Goal: Task Accomplishment & Management: Manage account settings

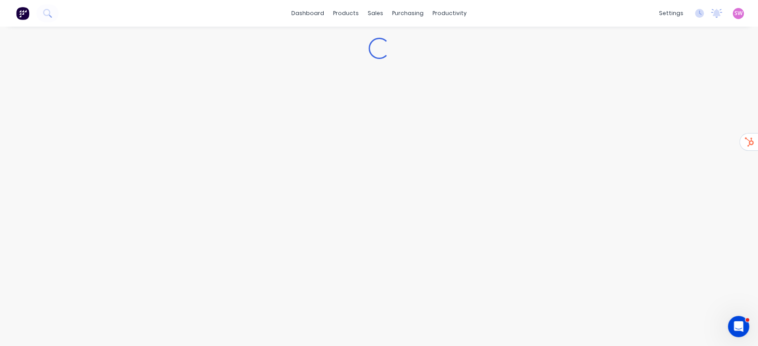
click at [16, 10] on img at bounding box center [22, 13] width 13 height 13
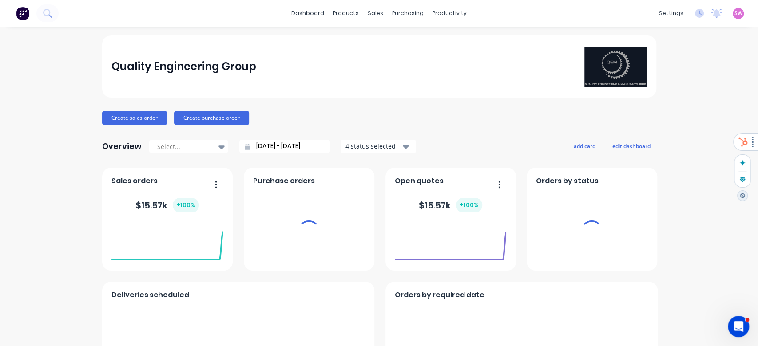
click at [732, 14] on div "SW Quality Engineering Group Stuart Wheatley Administrator Profile Sign out" at bounding box center [737, 13] width 11 height 11
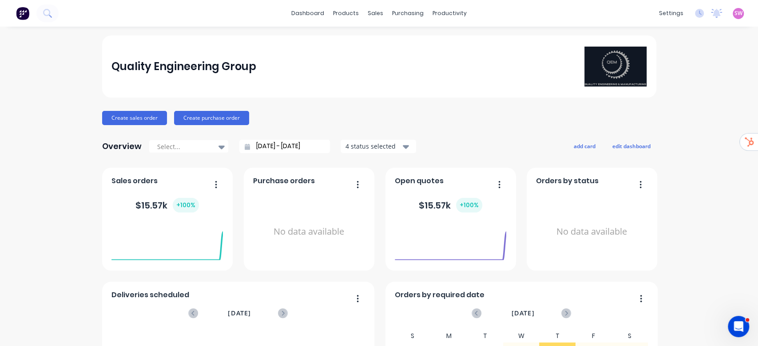
click at [734, 12] on span "SW" at bounding box center [738, 13] width 8 height 8
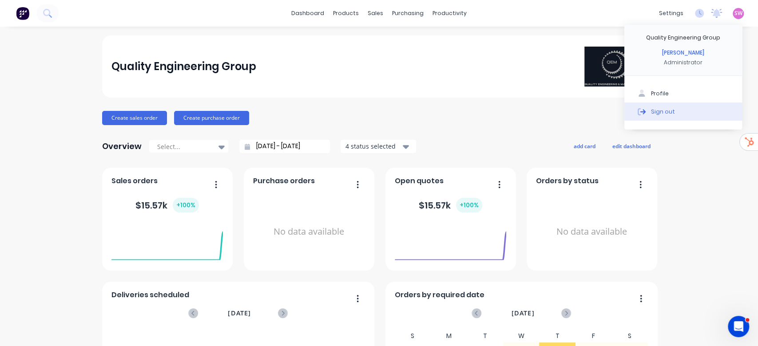
click at [653, 103] on button "Sign out" at bounding box center [683, 112] width 118 height 18
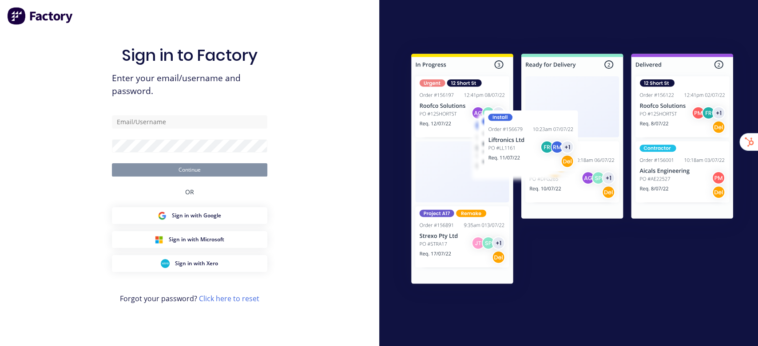
type input "[EMAIL_ADDRESS][DOMAIN_NAME]"
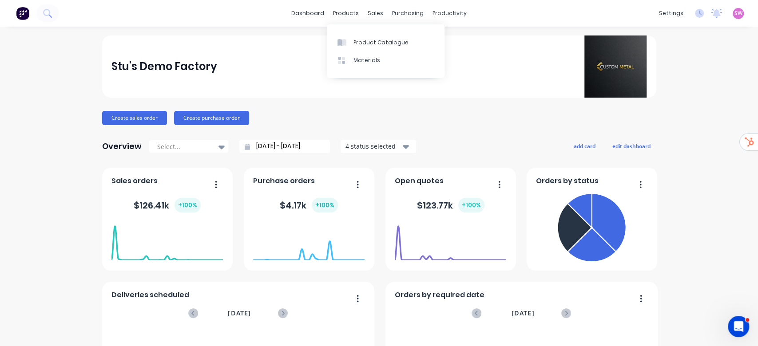
click at [358, 32] on div "Product Catalogue Materials" at bounding box center [386, 51] width 118 height 54
click at [359, 42] on div "Product Catalogue" at bounding box center [380, 43] width 55 height 8
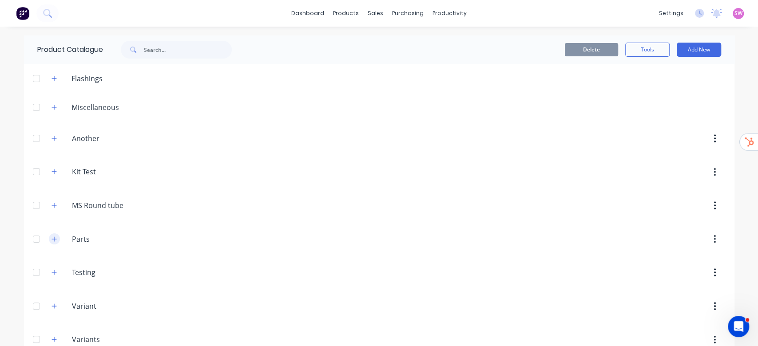
click at [51, 243] on button "button" at bounding box center [54, 238] width 11 height 11
click at [50, 176] on button "button" at bounding box center [54, 171] width 11 height 11
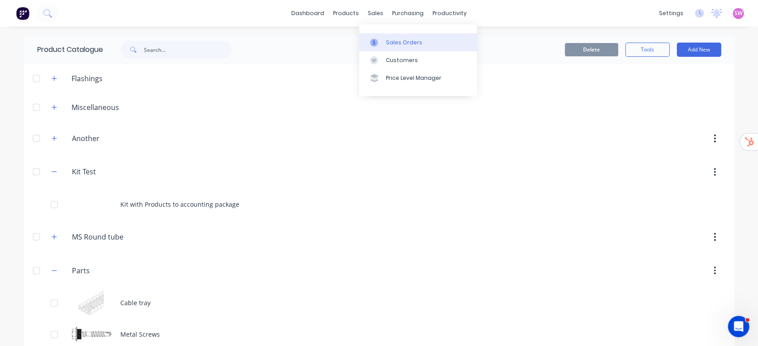
drag, startPoint x: 402, startPoint y: 32, endPoint x: 405, endPoint y: 40, distance: 8.2
click at [405, 33] on div "Sales Orders Customers Price Level Manager" at bounding box center [418, 59] width 118 height 71
click at [405, 40] on div "Sales Orders" at bounding box center [404, 43] width 36 height 8
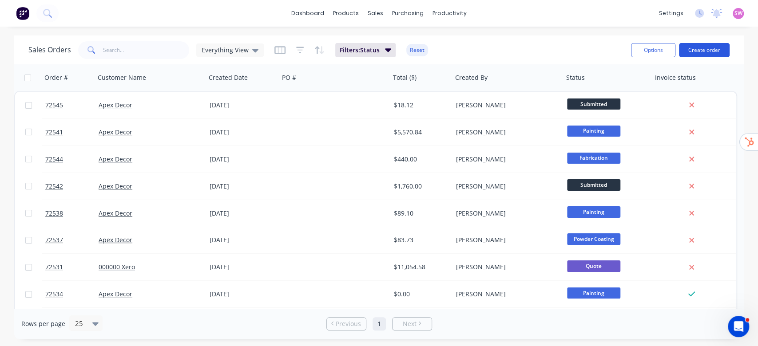
click at [705, 43] on button "Create order" at bounding box center [704, 50] width 51 height 14
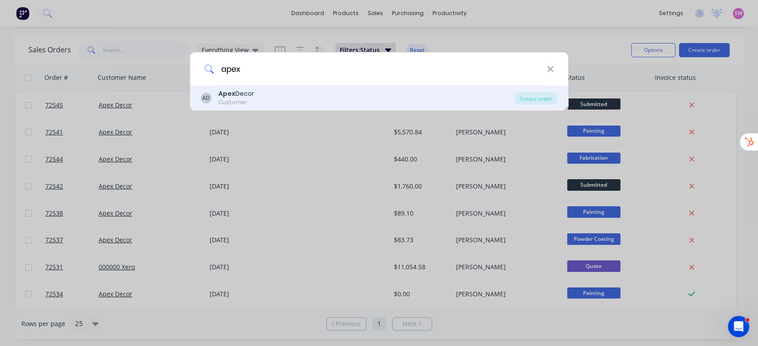
type input "apex"
click at [272, 96] on div "AD Apex Decor Customer" at bounding box center [358, 97] width 314 height 17
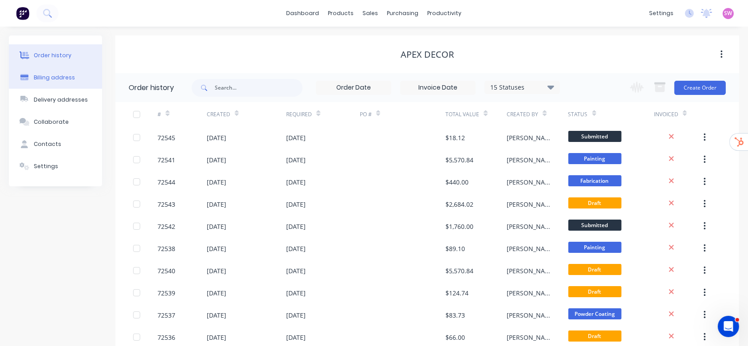
click at [43, 79] on div "Billing address" at bounding box center [54, 78] width 41 height 8
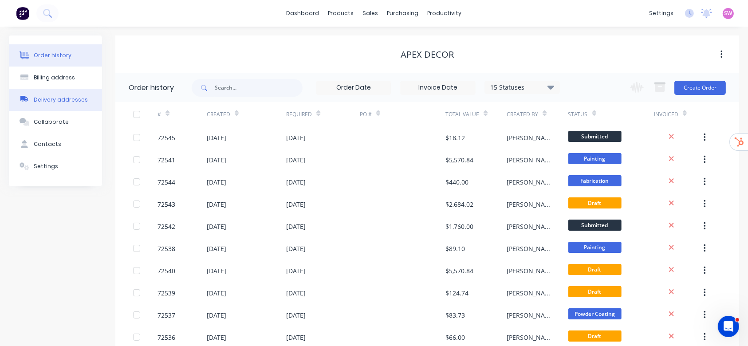
select select "AU"
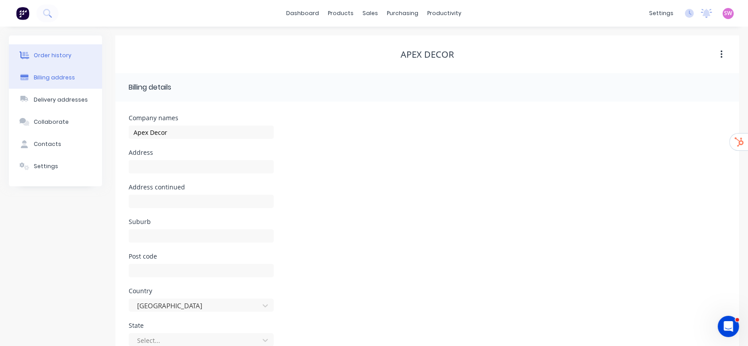
click at [63, 55] on div "Order history" at bounding box center [53, 55] width 38 height 8
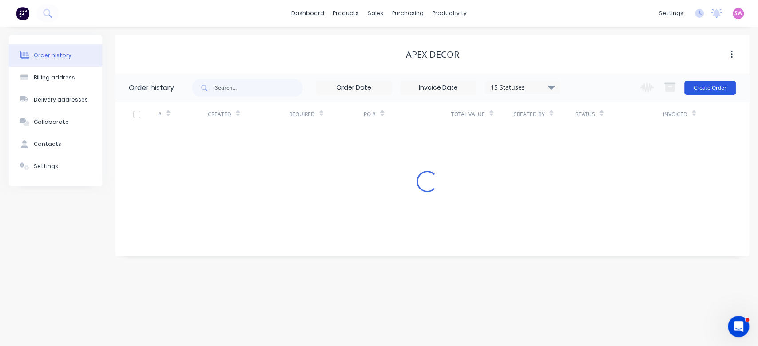
click at [709, 85] on button "Create Order" at bounding box center [709, 88] width 51 height 14
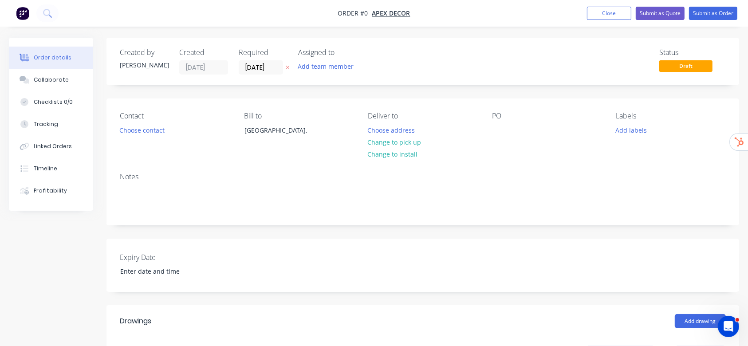
scroll to position [178, 0]
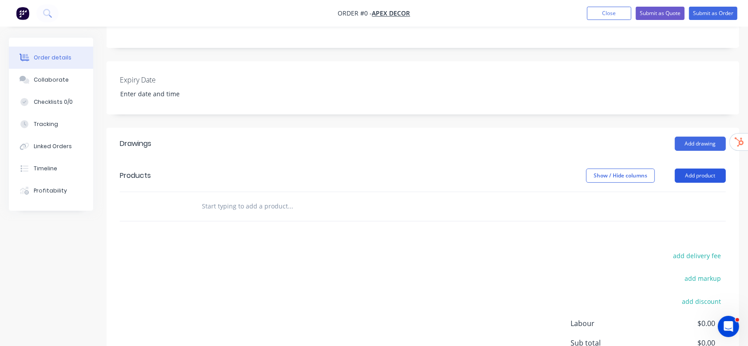
click at [721, 169] on button "Add product" at bounding box center [700, 176] width 51 height 14
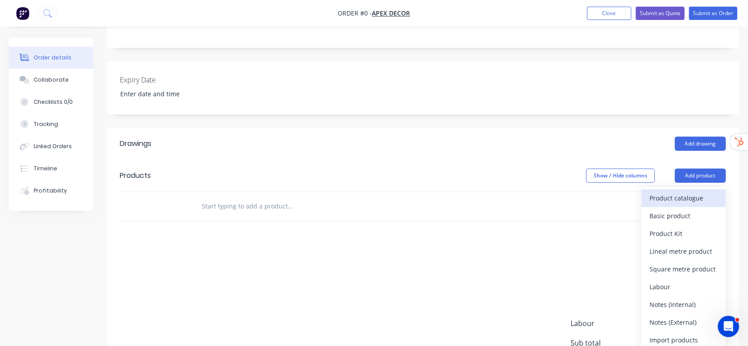
click at [691, 196] on div "Product catalogue" at bounding box center [684, 198] width 68 height 13
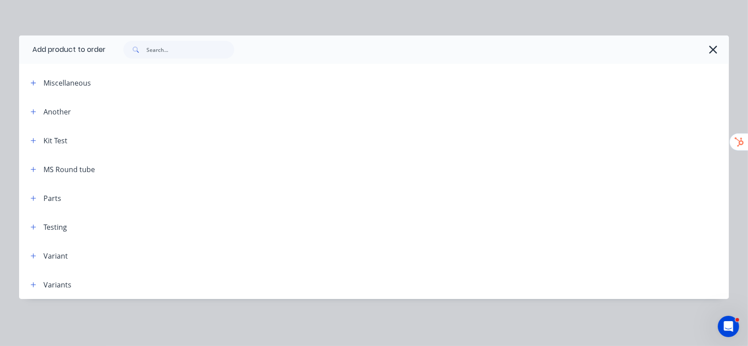
scroll to position [291, 0]
click at [28, 143] on button "button" at bounding box center [33, 140] width 11 height 11
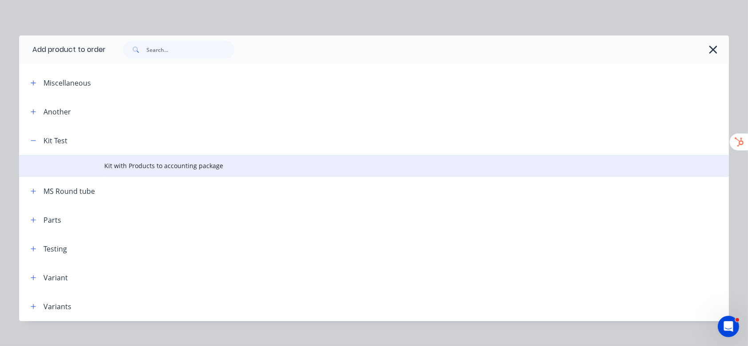
click at [179, 165] on span "Kit with Products to accounting package" at bounding box center [354, 165] width 500 height 9
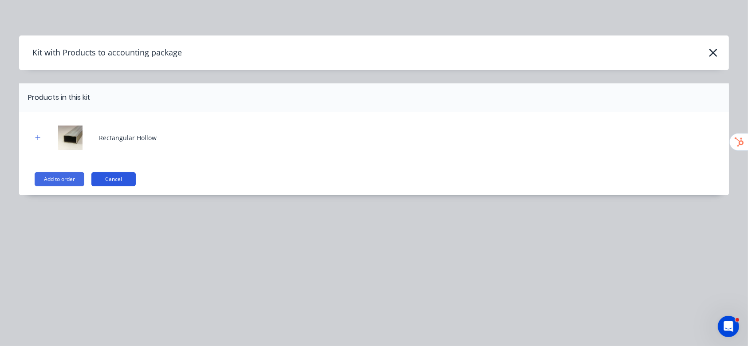
click at [119, 178] on button "Cancel" at bounding box center [113, 179] width 44 height 14
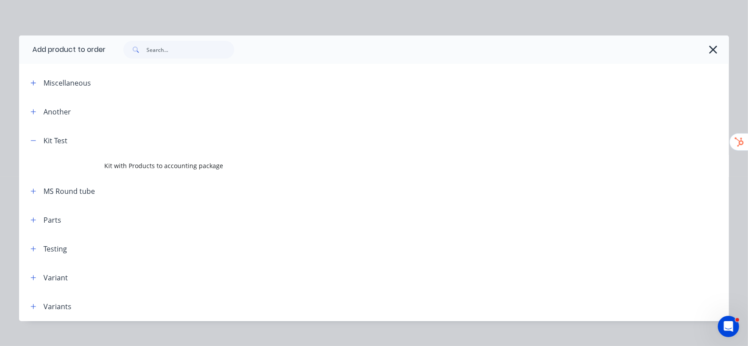
scroll to position [14, 0]
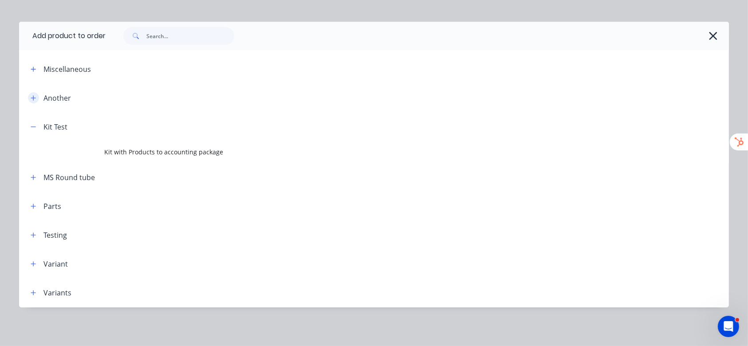
click at [28, 98] on button "button" at bounding box center [33, 97] width 11 height 11
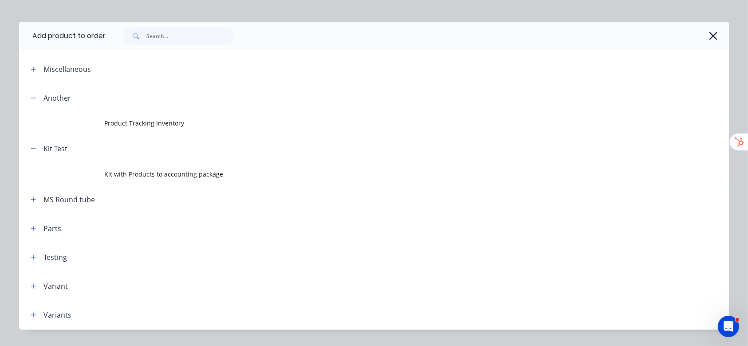
click at [32, 193] on header "MS Round tube" at bounding box center [374, 200] width 710 height 29
click at [31, 195] on button "button" at bounding box center [33, 199] width 11 height 11
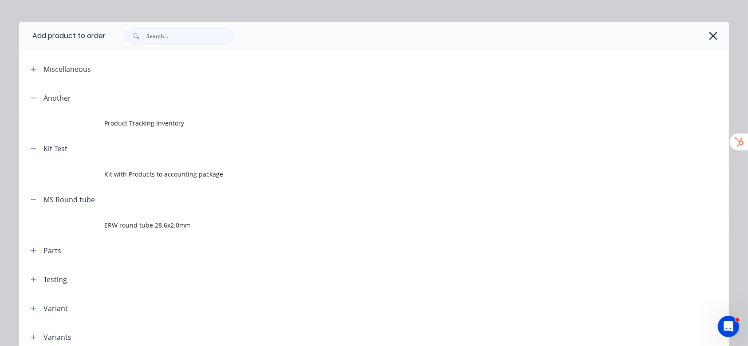
click at [24, 69] on div "Miscellaneous" at bounding box center [99, 68] width 151 height 11
click at [28, 69] on button "button" at bounding box center [33, 68] width 11 height 11
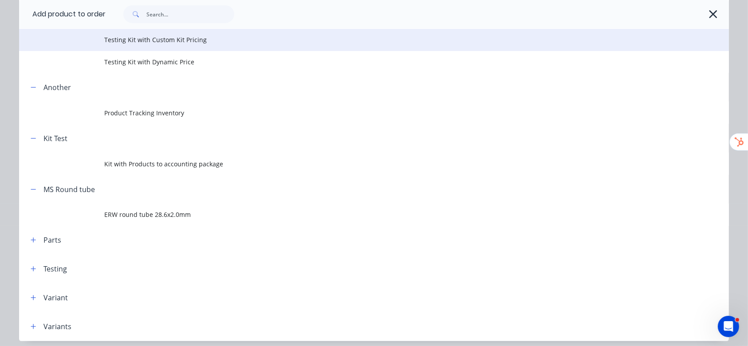
scroll to position [213, 0]
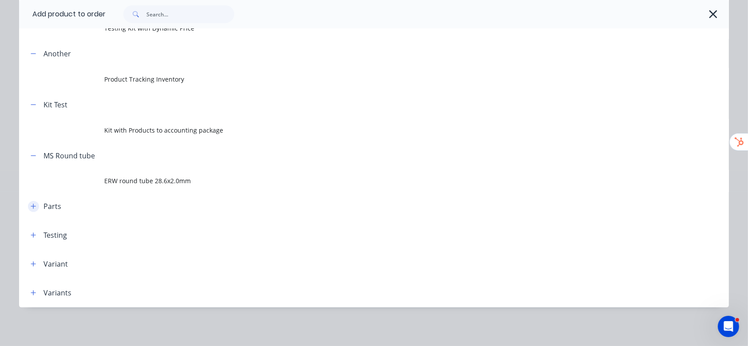
click at [31, 207] on icon "button" at bounding box center [33, 206] width 5 height 6
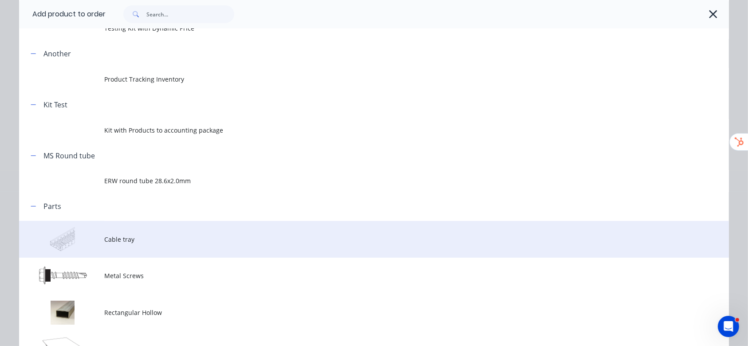
click at [126, 229] on td "Cable tray" at bounding box center [416, 239] width 625 height 37
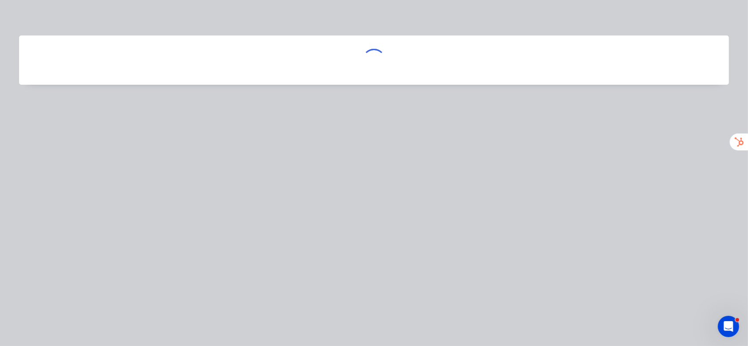
scroll to position [0, 0]
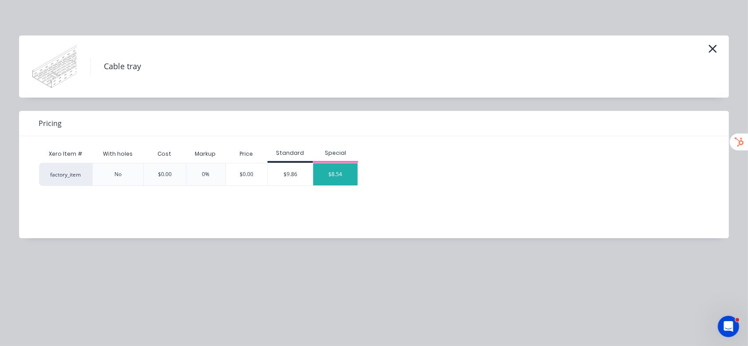
click at [339, 178] on div "$8.54" at bounding box center [335, 174] width 44 height 22
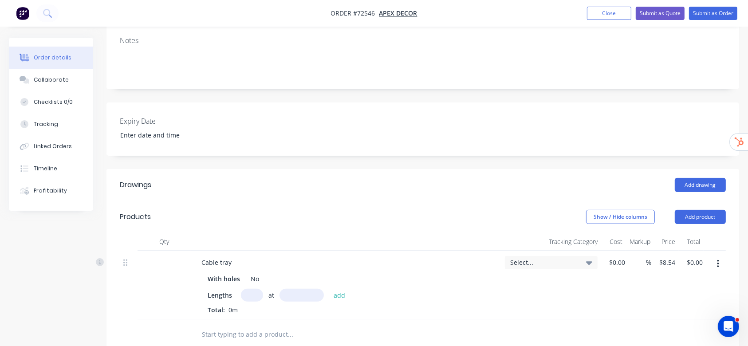
scroll to position [305, 0]
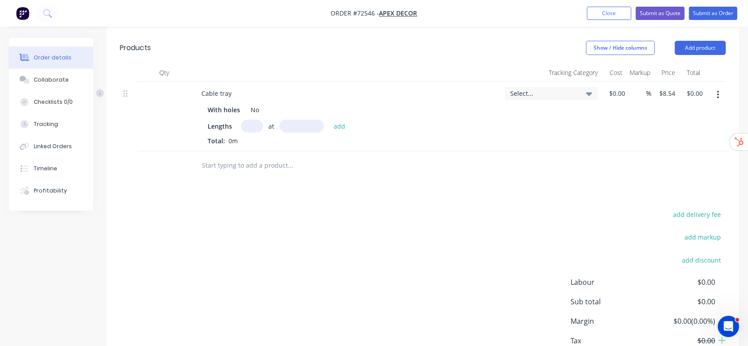
click at [255, 127] on input "text" at bounding box center [252, 126] width 22 height 13
type input "3"
click at [311, 126] on input "text" at bounding box center [302, 126] width 44 height 13
type input "200mm"
click at [336, 122] on button "add" at bounding box center [339, 126] width 21 height 12
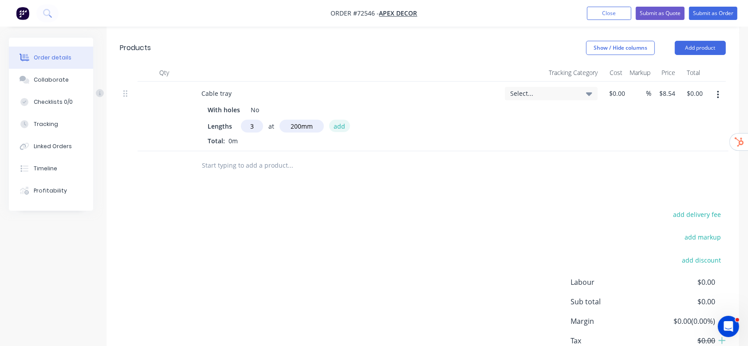
type input "$5.12"
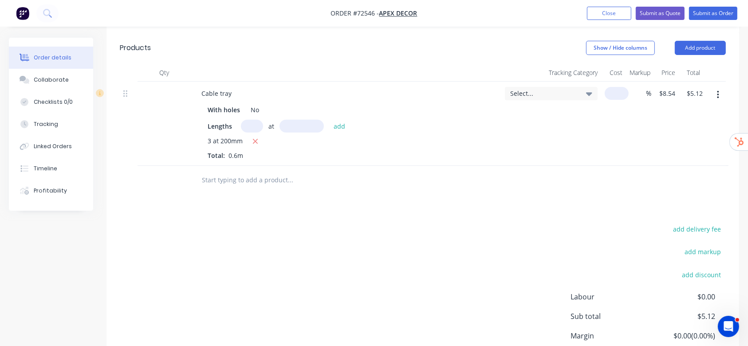
click at [619, 88] on input at bounding box center [619, 93] width 20 height 13
type input "$2.00"
type input "$1.20"
click at [612, 232] on div "add delivery fee add markup add discount Labour $0.00 Sub total $5.12 Margin $0…" at bounding box center [423, 308] width 606 height 171
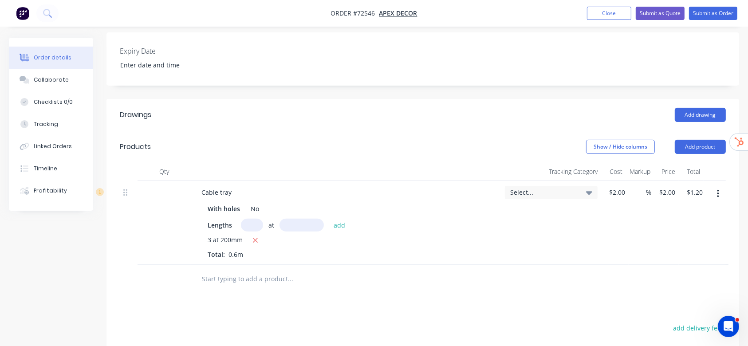
scroll to position [202, 0]
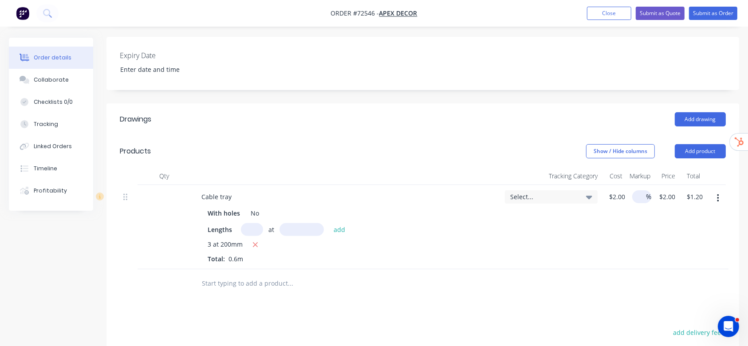
click at [646, 197] on span "%" at bounding box center [648, 197] width 5 height 10
type input "30"
type input "$2.60"
type input "$1.56"
click at [662, 265] on div "$2.60 $2.00" at bounding box center [667, 227] width 28 height 84
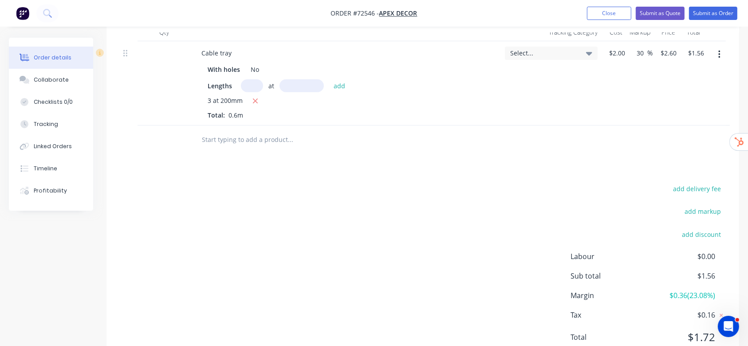
scroll to position [320, 0]
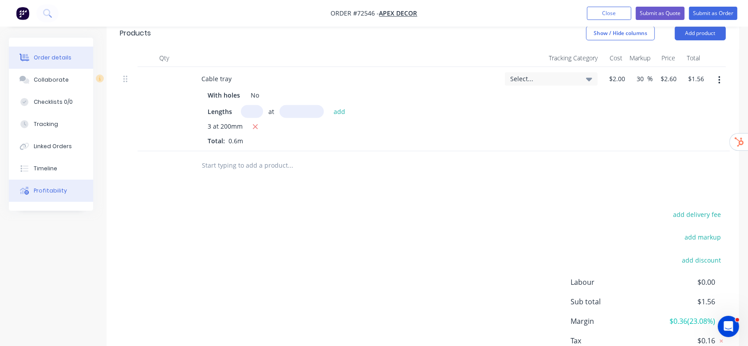
click at [43, 193] on div "Profitability" at bounding box center [50, 191] width 33 height 8
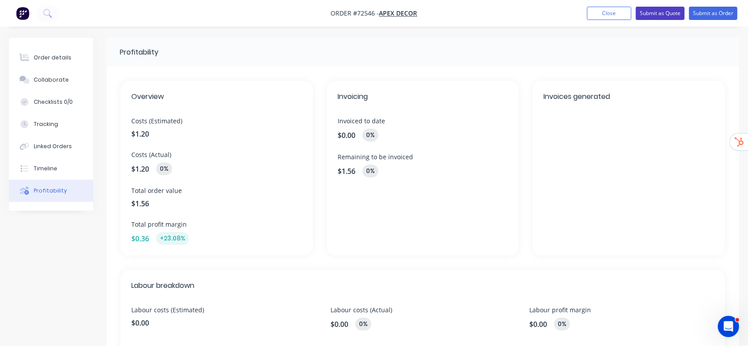
click at [660, 9] on button "Submit as Quote" at bounding box center [660, 13] width 49 height 13
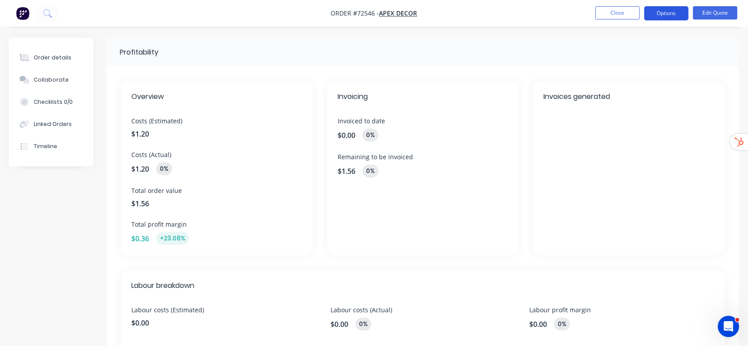
click at [670, 12] on button "Options" at bounding box center [666, 13] width 44 height 14
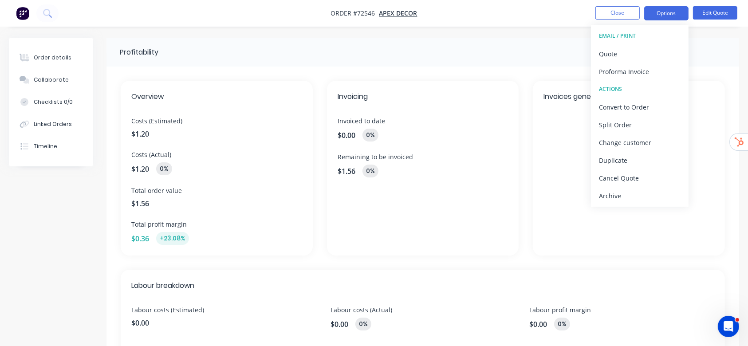
click at [629, 43] on button "EMAIL / PRINT" at bounding box center [640, 36] width 98 height 18
click at [623, 51] on div "Quote" at bounding box center [640, 53] width 82 height 13
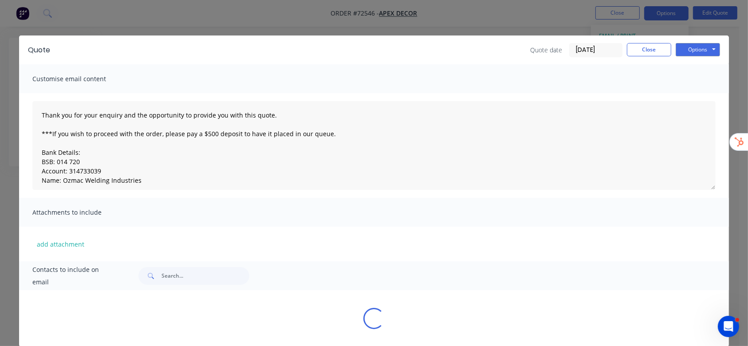
type textarea "Thank you for your enquiry and the opportunity to provide you with this quote. …"
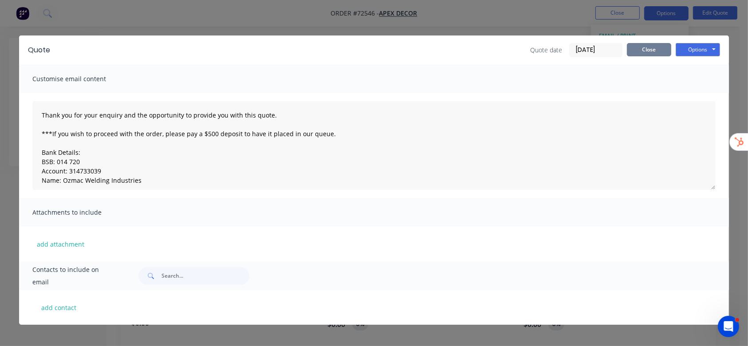
click at [649, 51] on button "Close" at bounding box center [649, 49] width 44 height 13
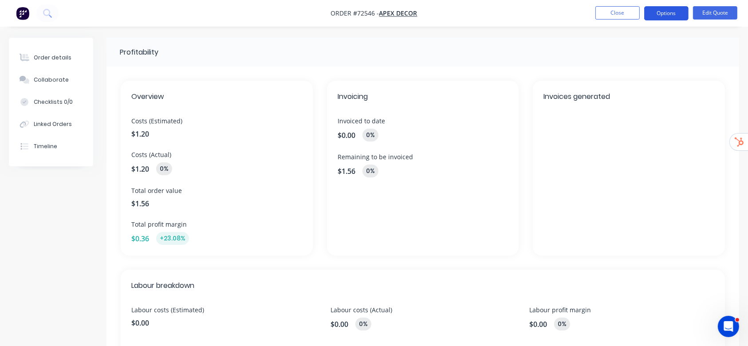
click at [655, 19] on button "Options" at bounding box center [666, 13] width 44 height 14
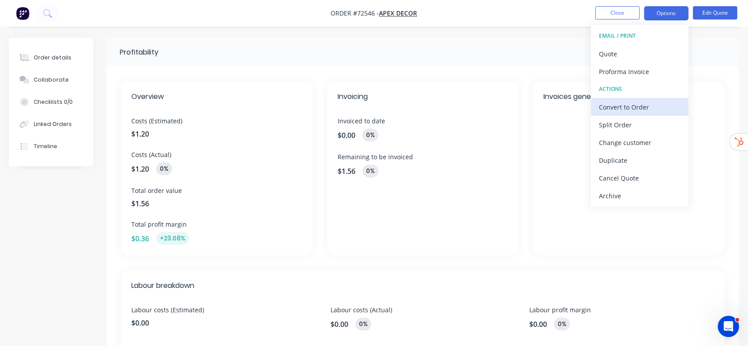
click at [632, 110] on div "Convert to Order" at bounding box center [640, 107] width 82 height 13
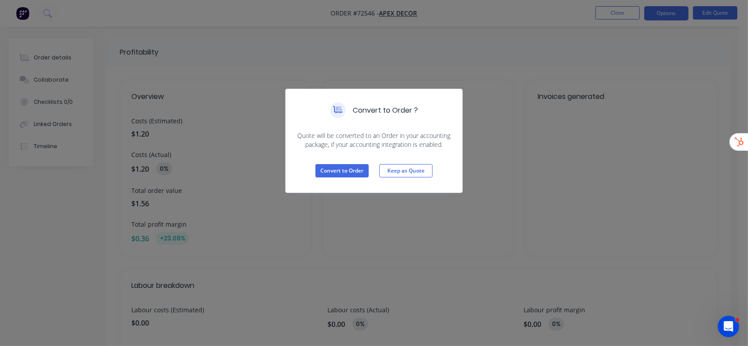
click at [322, 163] on div "Convert to Order Keep as Quote" at bounding box center [374, 170] width 177 height 43
click at [324, 168] on button "Convert to Order" at bounding box center [342, 170] width 53 height 13
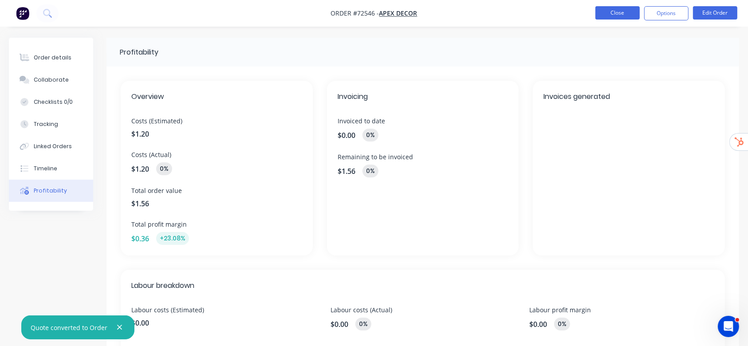
click at [619, 16] on button "Close" at bounding box center [618, 12] width 44 height 13
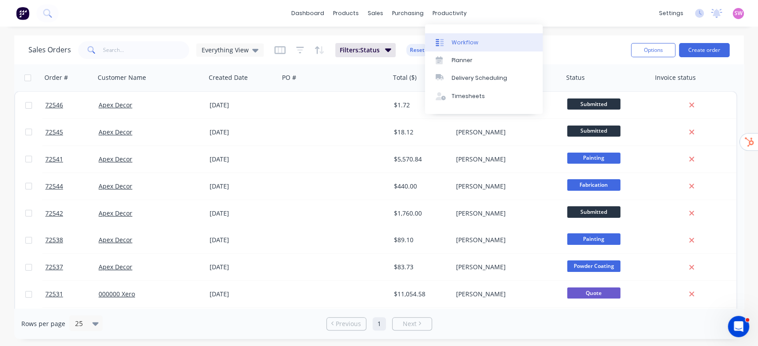
click at [463, 41] on div "Workflow" at bounding box center [464, 43] width 27 height 8
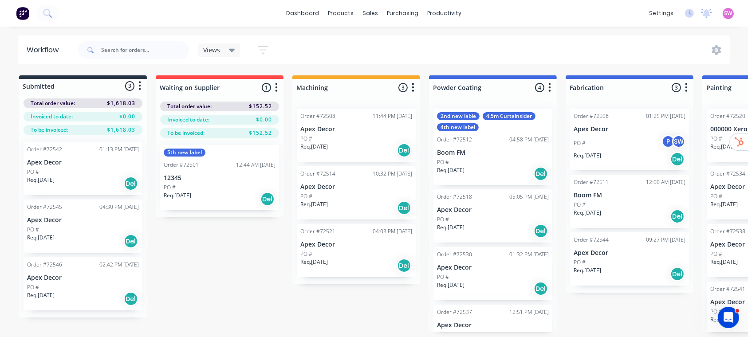
scroll to position [4, 0]
click at [413, 83] on icon "button" at bounding box center [413, 87] width 2 height 9
click at [373, 133] on button "Summaries" at bounding box center [374, 136] width 89 height 15
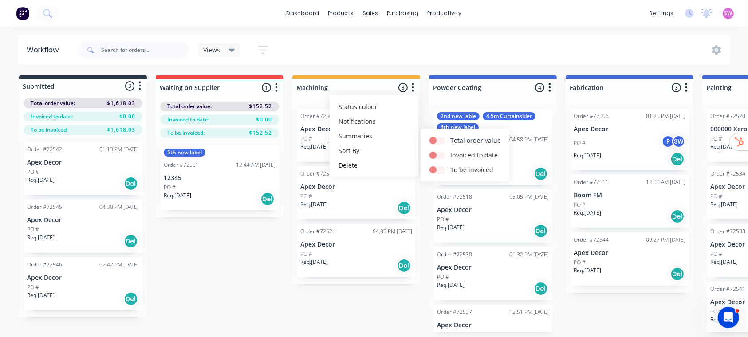
click at [436, 136] on input "checkbox" at bounding box center [433, 140] width 7 height 8
checkbox input "true"
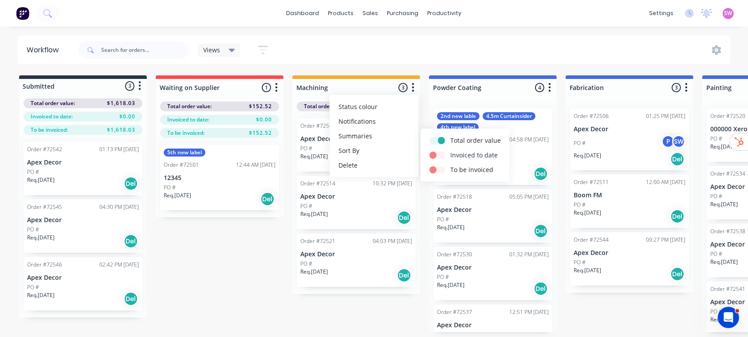
click at [451, 150] on label at bounding box center [451, 150] width 0 height 0
click at [433, 150] on input "checkbox" at bounding box center [433, 154] width 7 height 8
checkbox input "true"
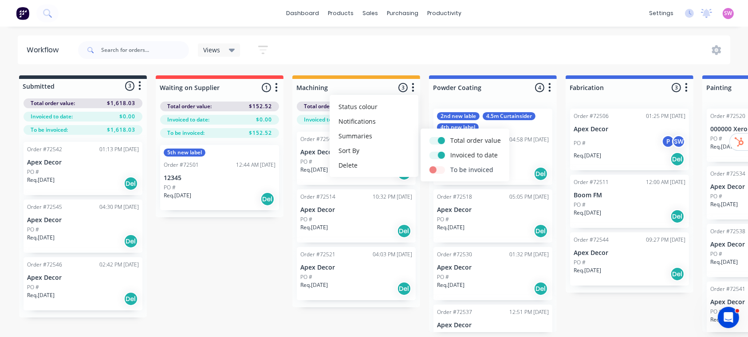
click at [435, 170] on div at bounding box center [440, 169] width 21 height 9
click at [451, 165] on label at bounding box center [451, 165] width 0 height 0
click at [437, 168] on input "checkbox" at bounding box center [433, 169] width 7 height 8
checkbox input "true"
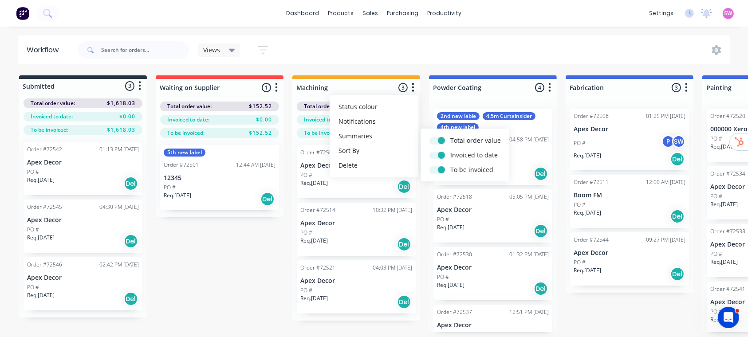
click at [465, 55] on div "Views Save new view None (Default) edit Test View edit Show/Hide statuses Show …" at bounding box center [403, 50] width 655 height 27
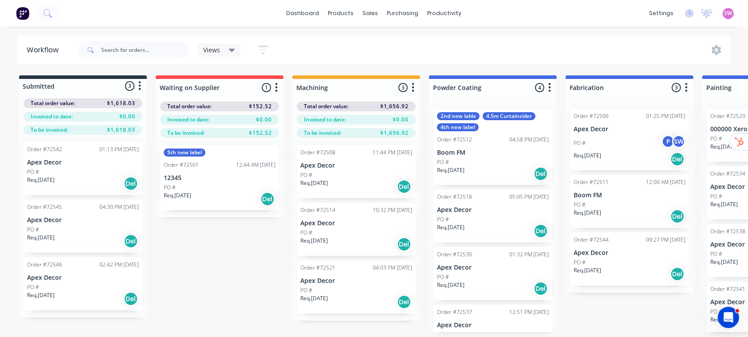
click at [412, 82] on icon "button" at bounding box center [413, 87] width 3 height 11
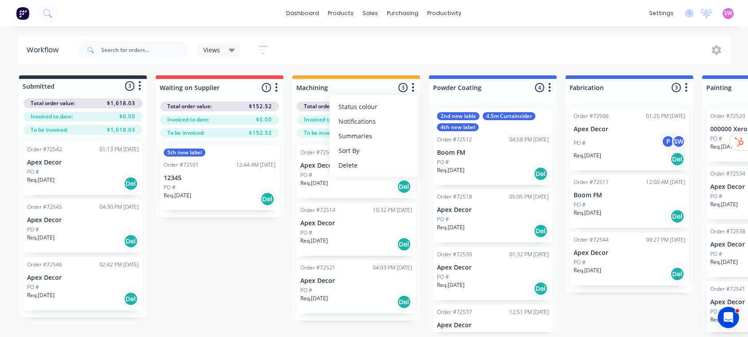
click at [403, 121] on button "Notifications" at bounding box center [374, 121] width 89 height 15
click at [478, 55] on div "Views Save new view None (Default) edit Test View edit Show/Hide statuses Show …" at bounding box center [403, 50] width 655 height 27
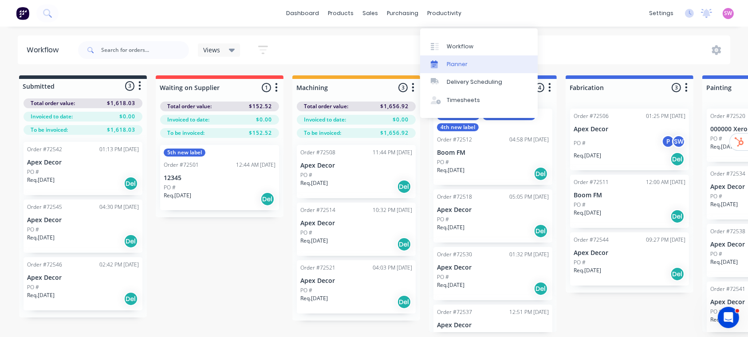
click at [453, 60] on div "Planner" at bounding box center [457, 64] width 21 height 8
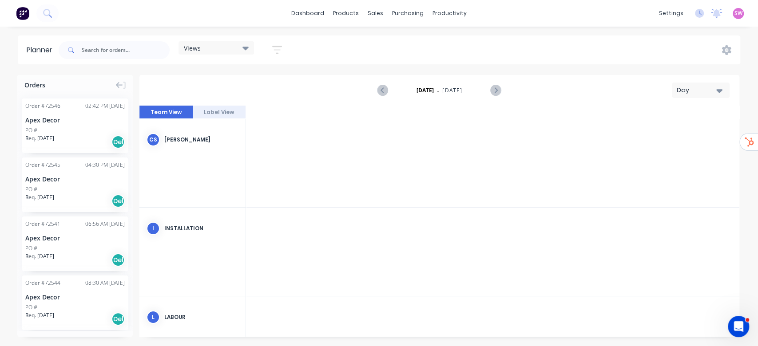
scroll to position [0, 1988]
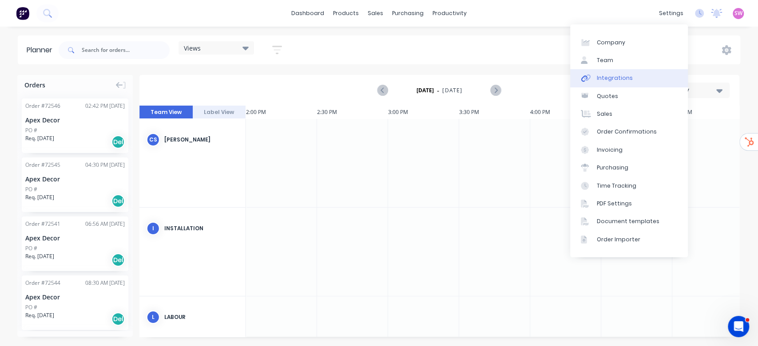
click at [622, 70] on link "Integrations" at bounding box center [629, 78] width 118 height 18
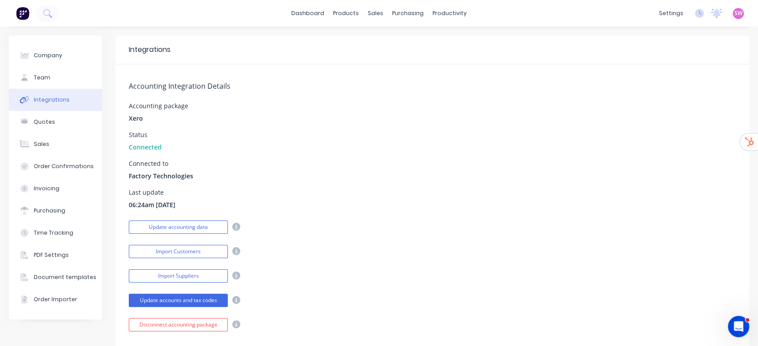
click at [628, 60] on div "Integrations" at bounding box center [431, 50] width 633 height 29
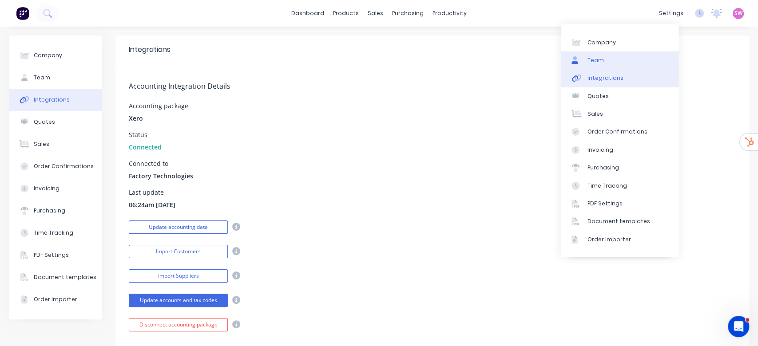
click at [619, 53] on link "Team" at bounding box center [620, 60] width 118 height 18
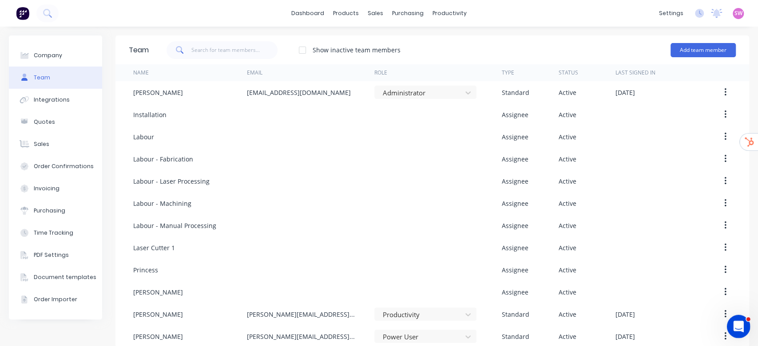
click at [736, 321] on icon "Open Intercom Messenger" at bounding box center [737, 325] width 15 height 15
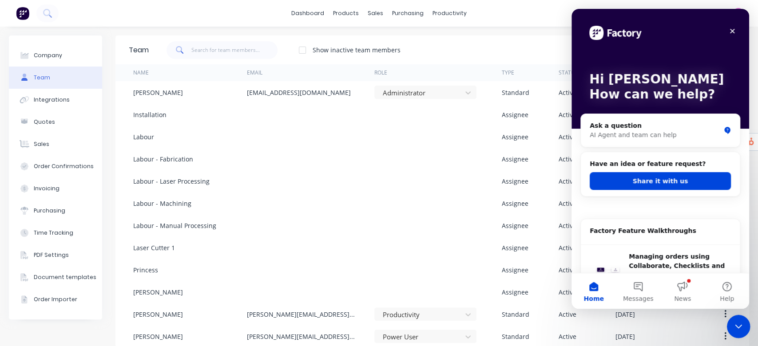
click at [640, 174] on button "Share it with us" at bounding box center [659, 181] width 141 height 18
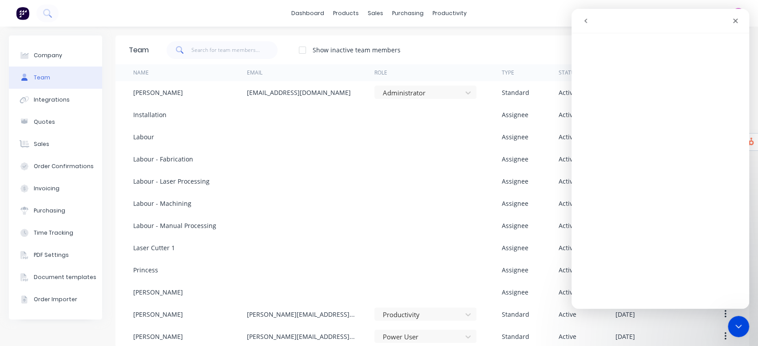
click at [589, 28] on button "go back" at bounding box center [585, 20] width 17 height 17
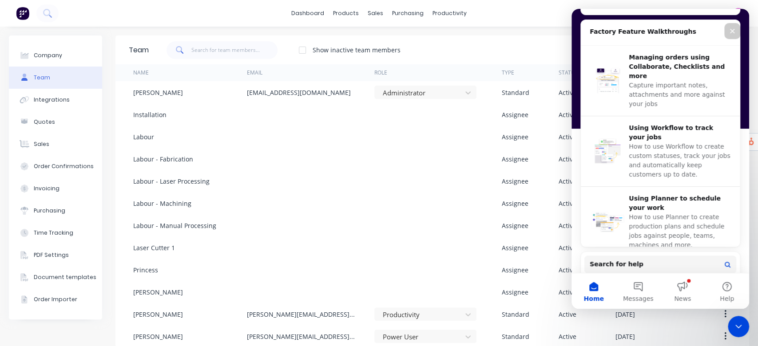
scroll to position [118, 0]
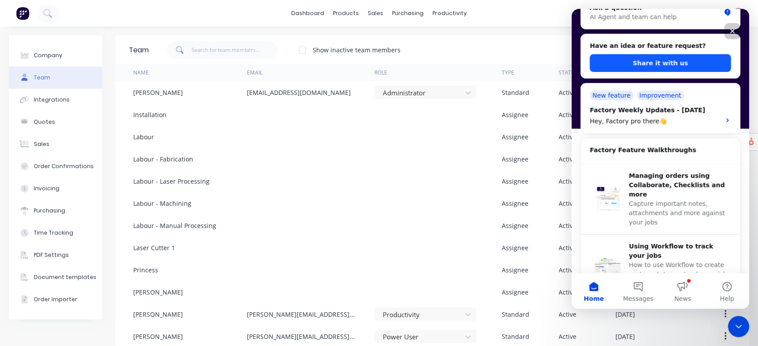
click at [671, 60] on button "Share it with us" at bounding box center [659, 63] width 141 height 18
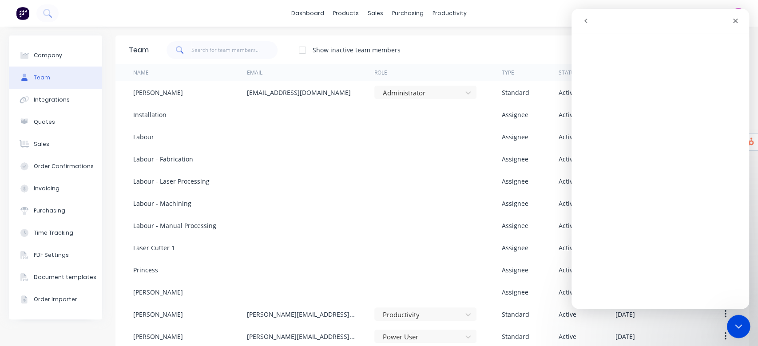
click at [741, 315] on div "Company Team Integrations Quotes Sales Order Confirmations Invoicing Purchasing…" at bounding box center [379, 192] width 758 height 330
click at [739, 315] on div "Close Intercom Messenger" at bounding box center [736, 325] width 21 height 21
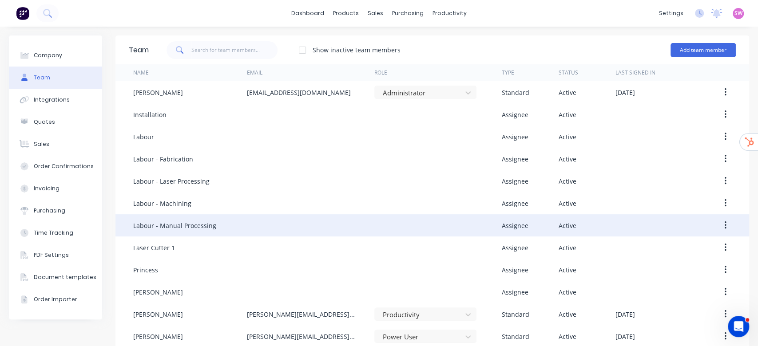
scroll to position [0, 0]
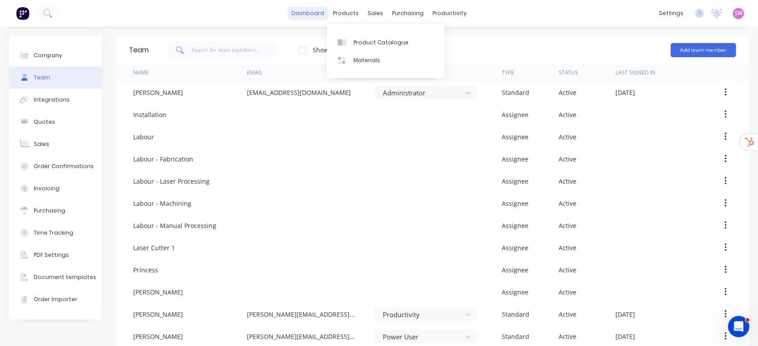
click at [303, 10] on link "dashboard" at bounding box center [308, 13] width 42 height 13
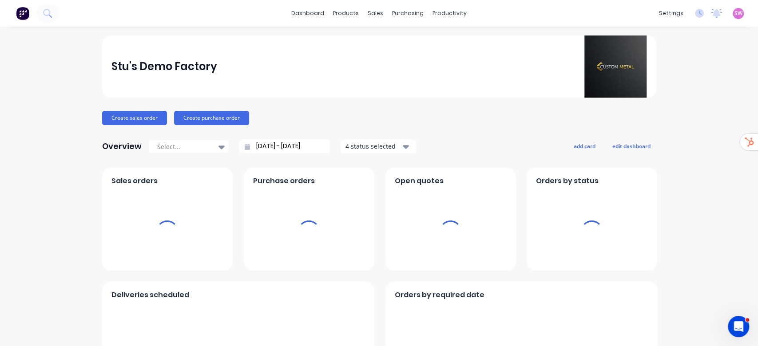
click at [734, 16] on div "settings No new notifications Mark all as read You have no notifications SW Stu…" at bounding box center [705, 13] width 103 height 13
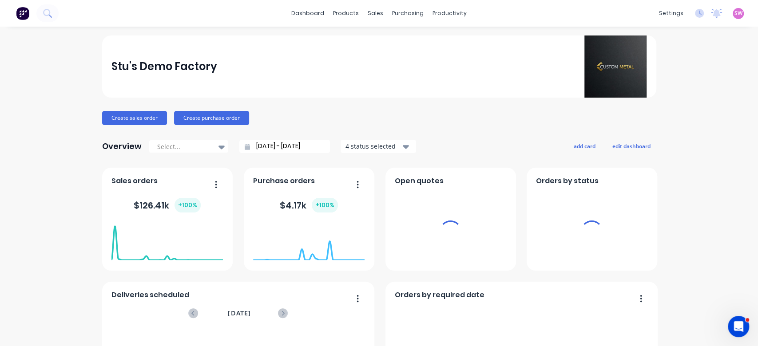
click at [734, 12] on span "SW" at bounding box center [738, 13] width 8 height 8
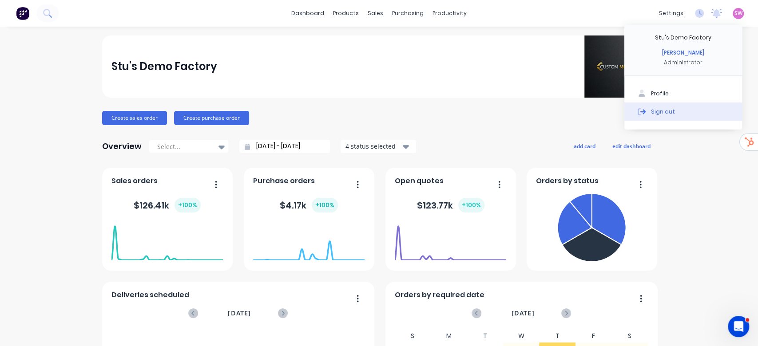
click at [677, 114] on button "Sign out" at bounding box center [683, 112] width 118 height 18
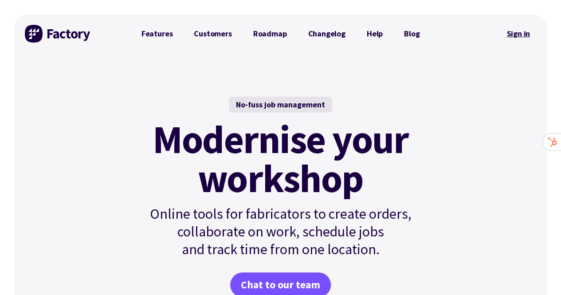
click at [523, 36] on link "Sign in" at bounding box center [519, 34] width 36 height 20
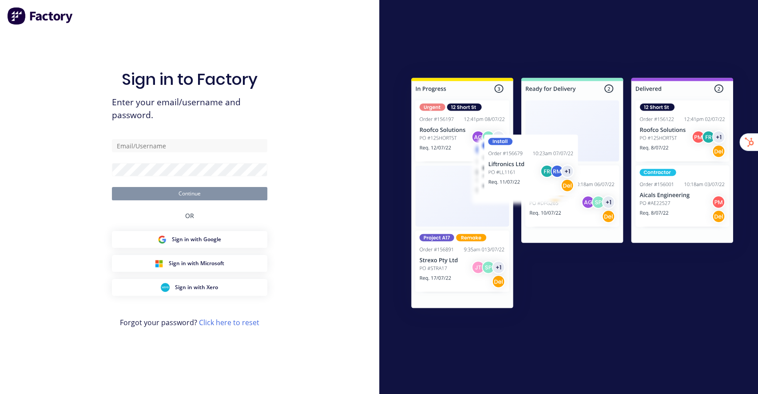
type input "[EMAIL_ADDRESS][DOMAIN_NAME]"
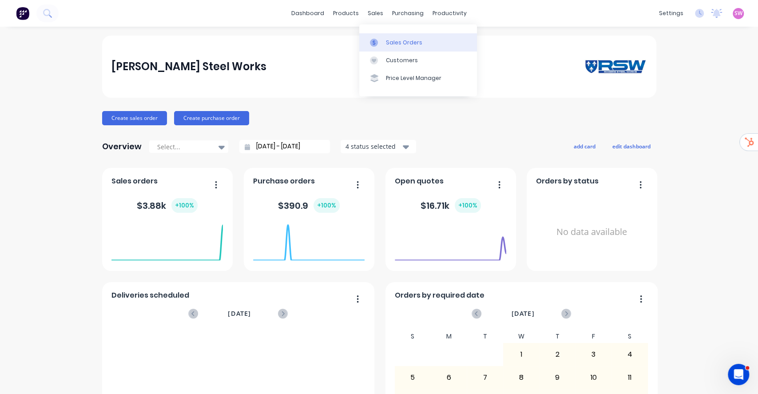
click at [386, 41] on div "Sales Orders" at bounding box center [404, 43] width 36 height 8
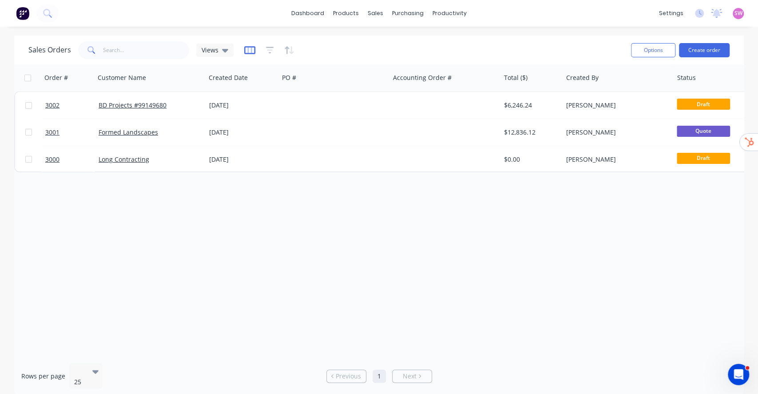
click at [248, 52] on icon "button" at bounding box center [249, 50] width 11 height 9
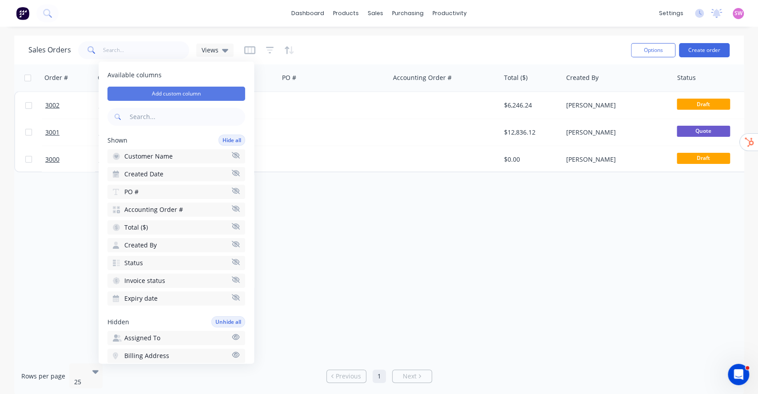
click at [177, 91] on button "Add custom column" at bounding box center [176, 94] width 138 height 14
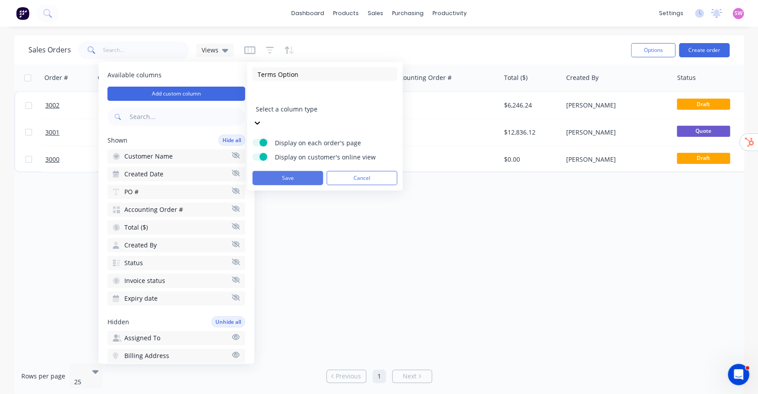
type input "Terms Option"
drag, startPoint x: 295, startPoint y: 155, endPoint x: 316, endPoint y: 119, distance: 42.0
click at [316, 119] on form "Terms Option Select a column type Display on each order's page Display on custo…" at bounding box center [324, 126] width 145 height 118
click at [303, 138] on span "Display on each order's page" at bounding box center [329, 142] width 111 height 9
click at [252, 139] on input "Display on each order's page" at bounding box center [252, 139] width 0 height 0
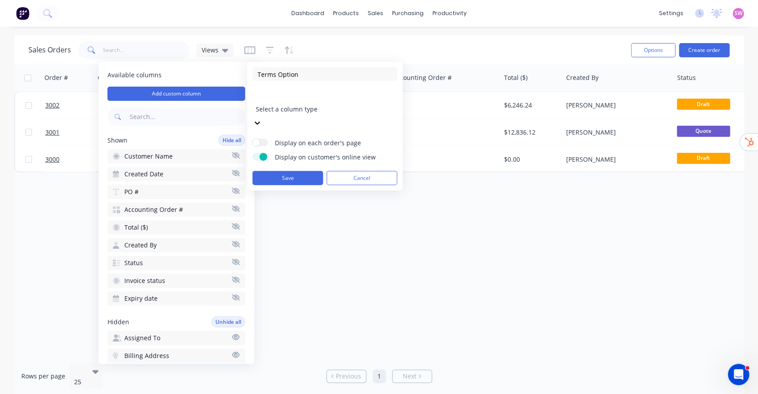
click at [269, 138] on form "Terms Option Select a column type Display on each order's page Display on custo…" at bounding box center [324, 126] width 145 height 118
click at [285, 152] on span "Display on customer's online view" at bounding box center [329, 156] width 111 height 9
click at [252, 153] on input "Display on customer's online view" at bounding box center [252, 153] width 0 height 0
click at [264, 139] on label "Display on each order's page" at bounding box center [260, 143] width 16 height 8
click at [252, 139] on input "Display on each order's page" at bounding box center [252, 139] width 0 height 0
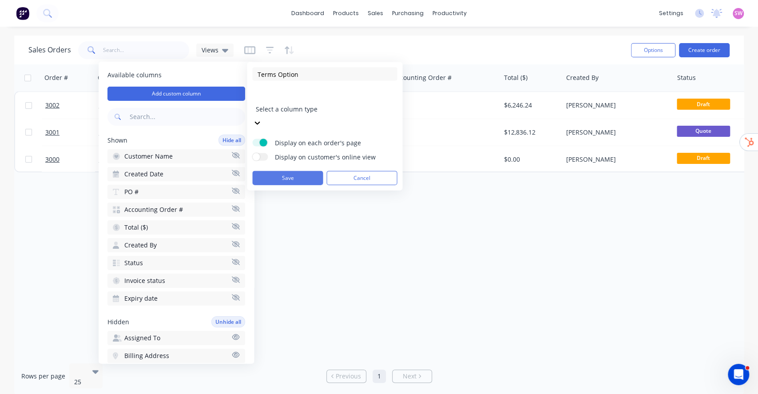
click at [297, 171] on button "Save" at bounding box center [287, 178] width 71 height 14
click at [320, 97] on div at bounding box center [319, 96] width 128 height 11
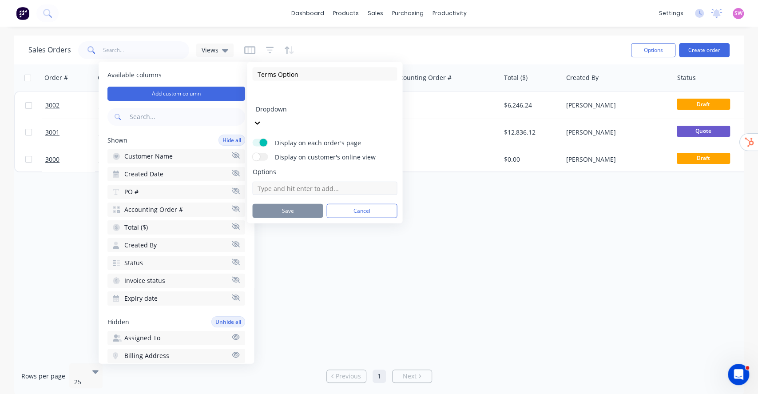
click at [297, 182] on input at bounding box center [324, 188] width 145 height 13
click at [284, 182] on input at bounding box center [324, 188] width 145 height 13
paste input "1. 50% due to begin; Balance due on completion of the job."
type input "1. 50% due to begin; Balance due on completion of the job."
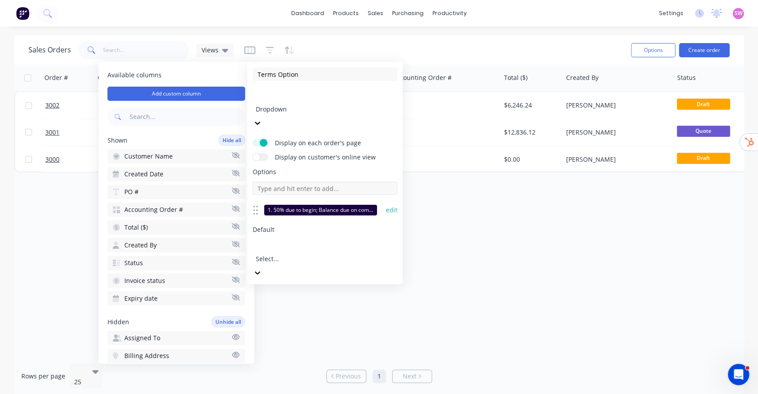
scroll to position [0, 0]
click at [331, 182] on input at bounding box center [324, 188] width 145 height 13
paste input "1. 25% due to begin drawings; 25% to order materials; Balance due on completion…"
type input "1. 25% due to begin drawings; 25% to order materials; Balance due on completion…"
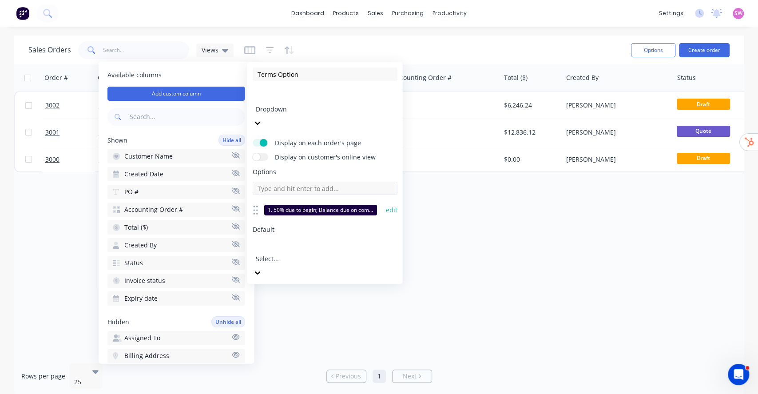
scroll to position [0, 0]
click at [286, 182] on input at bounding box center [324, 188] width 145 height 13
paste input "1. STAGE PAYMENTS as agreed."
type input "1. STAGE PAYMENTS as agreed."
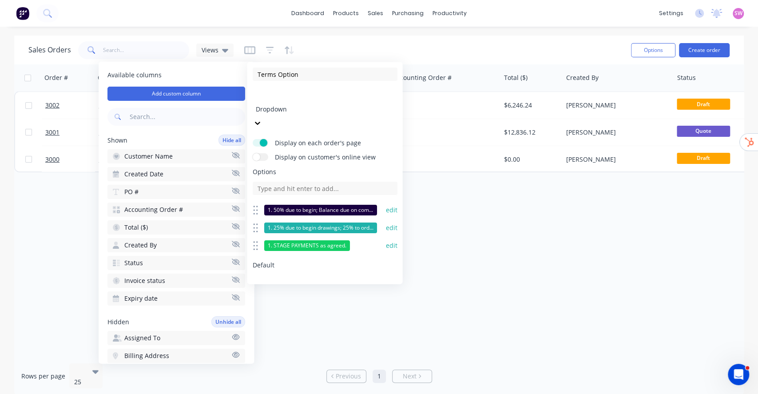
click at [385, 206] on button "edit" at bounding box center [391, 210] width 12 height 9
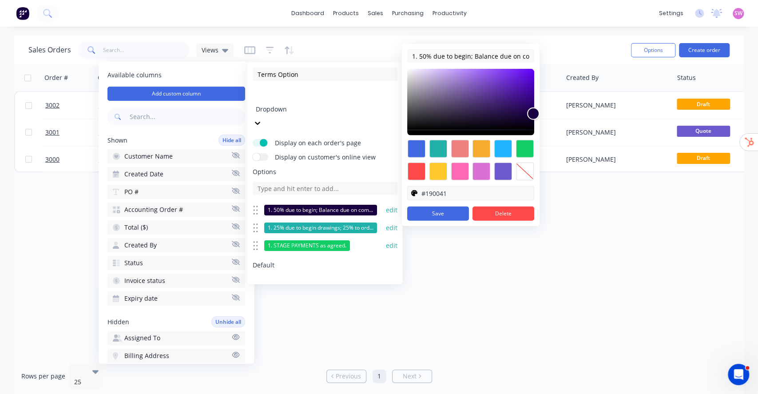
scroll to position [0, 53]
click at [525, 176] on div at bounding box center [524, 171] width 18 height 18
type input "transparent"
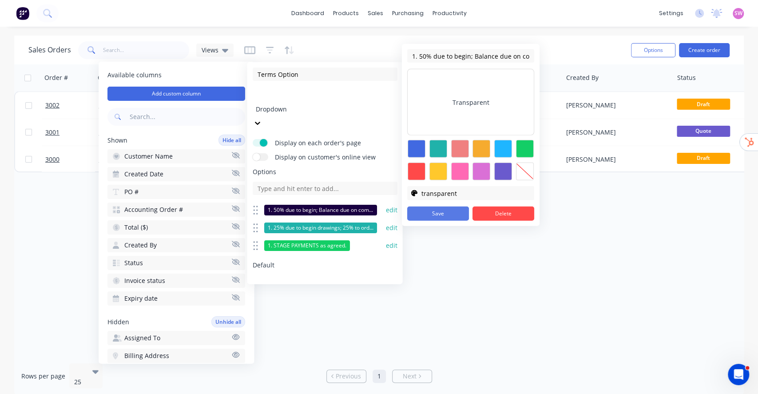
click at [439, 215] on button "Save" at bounding box center [438, 213] width 62 height 14
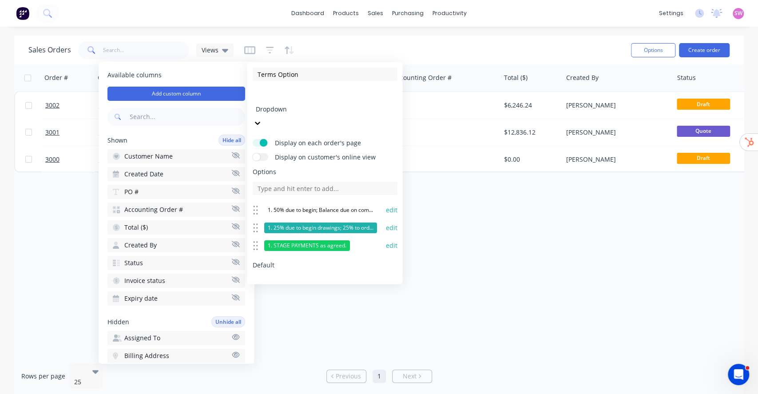
click at [385, 223] on button "edit" at bounding box center [391, 227] width 12 height 9
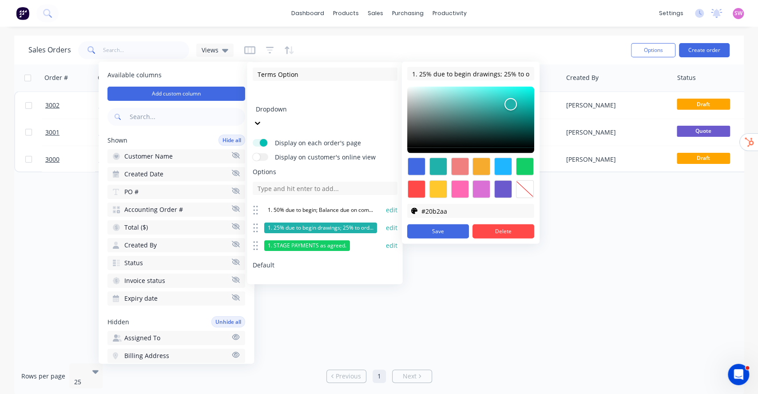
scroll to position [0, 150]
click at [522, 188] on div at bounding box center [524, 189] width 18 height 18
type input "transparent"
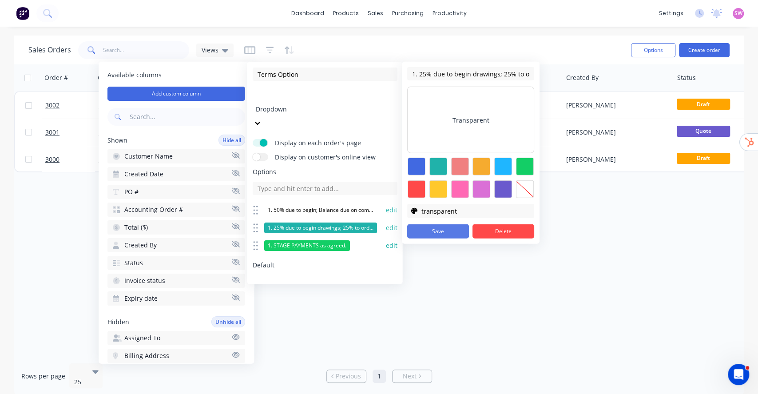
click at [451, 232] on button "Save" at bounding box center [438, 231] width 62 height 14
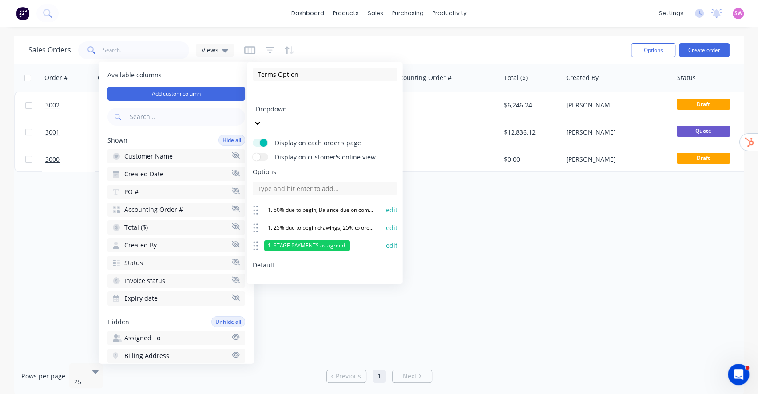
click at [385, 241] on button "edit" at bounding box center [391, 245] width 12 height 9
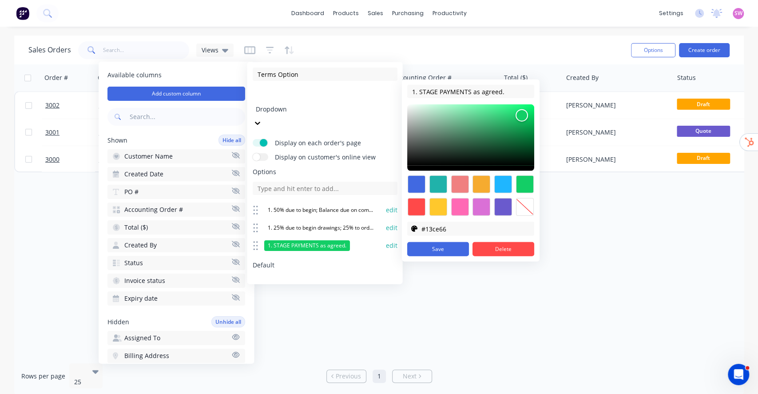
click at [523, 205] on div at bounding box center [524, 207] width 18 height 18
type input "transparent"
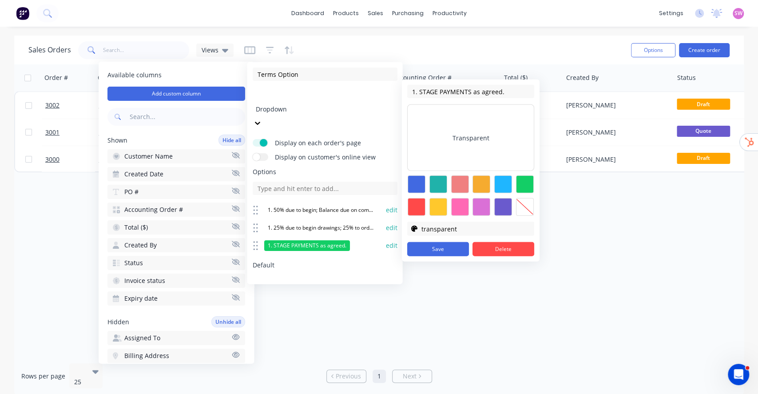
click at [439, 243] on button "Save" at bounding box center [438, 249] width 62 height 14
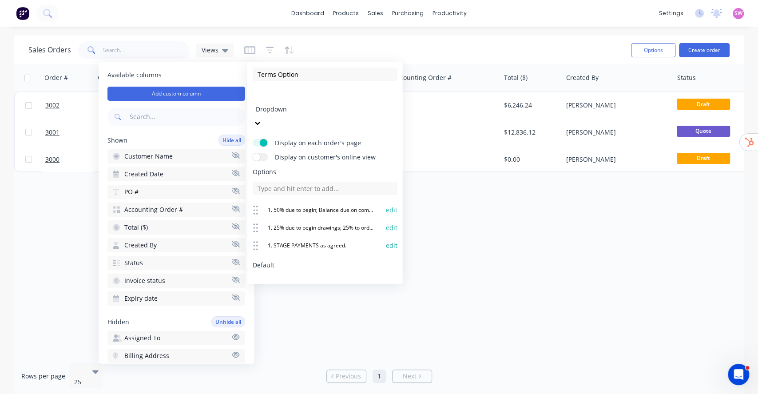
click at [312, 277] on div at bounding box center [319, 282] width 128 height 11
click at [312, 235] on div "Options 1. 50% due to begin; Balance due on completion of the job. edit 1. 25% …" at bounding box center [324, 241] width 145 height 148
click at [309, 324] on button "Save" at bounding box center [287, 331] width 71 height 14
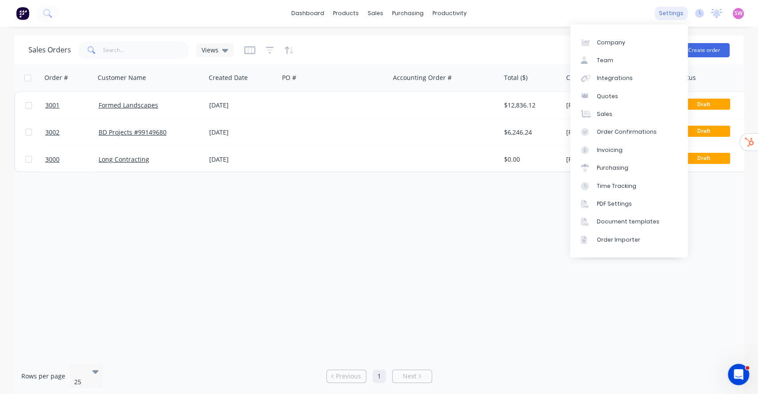
click at [678, 13] on div "settings" at bounding box center [670, 13] width 33 height 13
click at [647, 224] on div "Document templates" at bounding box center [628, 221] width 63 height 8
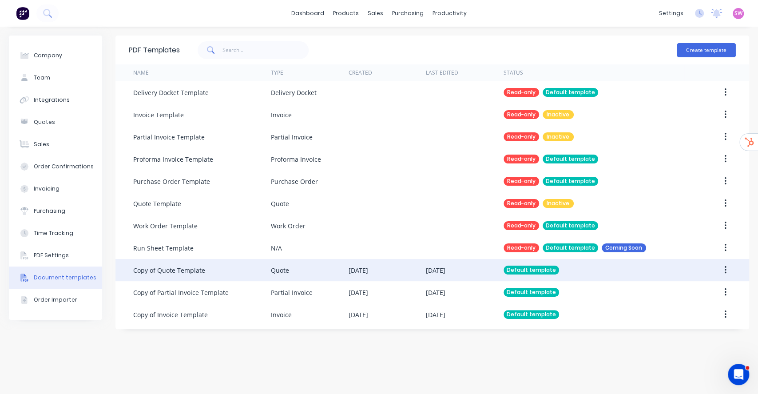
click at [445, 273] on div "01 Oct 2025" at bounding box center [436, 269] width 20 height 9
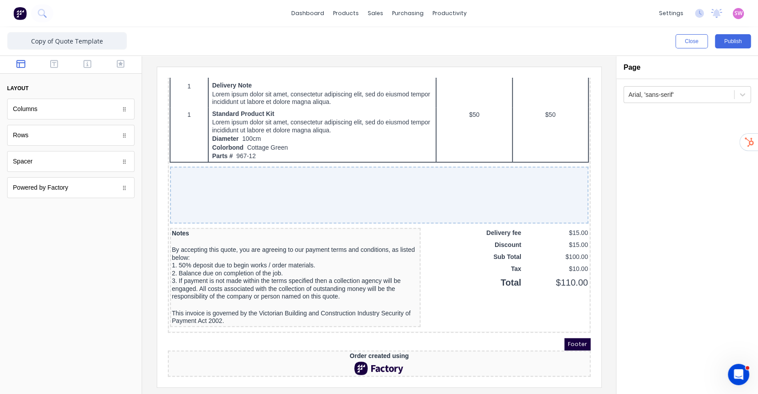
scroll to position [551, 0]
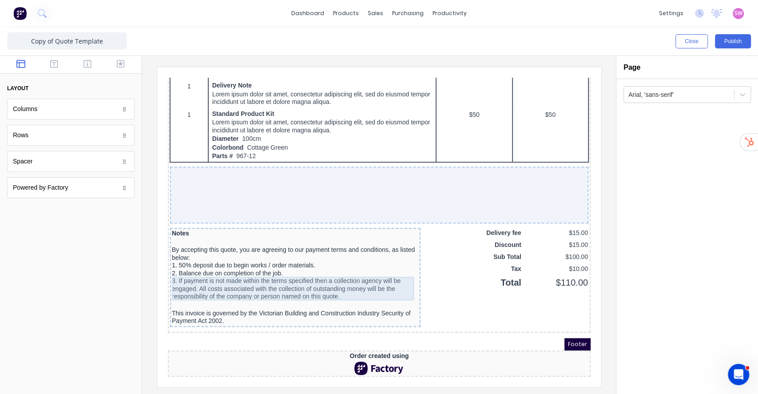
click at [164, 266] on div "3. If payment is not made within the terms specified then a collection agency w…" at bounding box center [284, 278] width 247 height 24
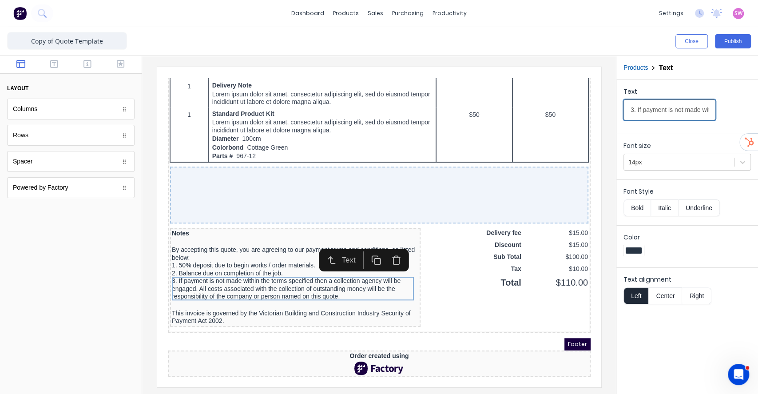
click at [629, 113] on input "3. If payment is not made within the terms specified then a collection agency w…" at bounding box center [669, 109] width 92 height 21
type input "2. If payment is not made within the terms specified then a collection agency w…"
click at [688, 107] on input "2. If payment is not made within the terms specified then a collection agency w…" at bounding box center [669, 109] width 92 height 21
click at [640, 46] on div "Close Publish" at bounding box center [568, 41] width 365 height 14
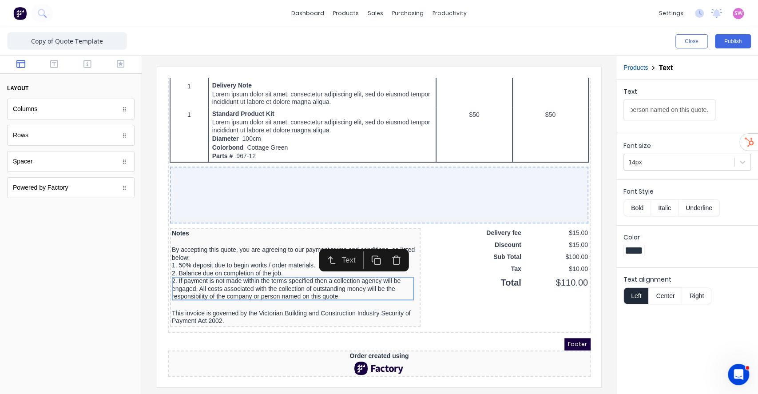
scroll to position [0, 0]
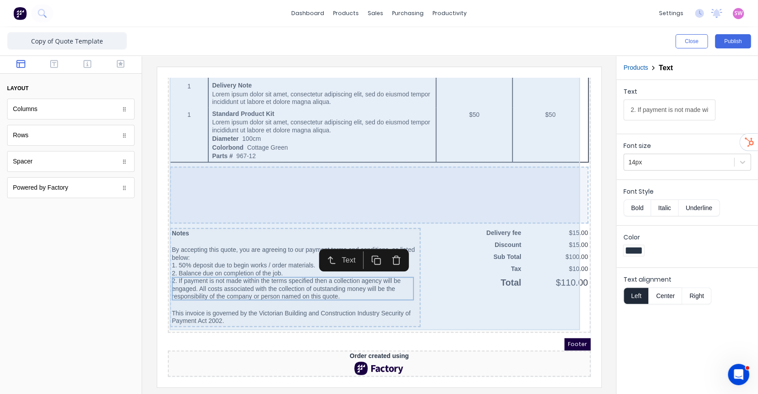
click at [265, 212] on div "QTY DESCRIPTION EACH TOTAL 1 Basic Product Lorem ipsum dolor sit amet, consecte…" at bounding box center [367, 15] width 419 height 609
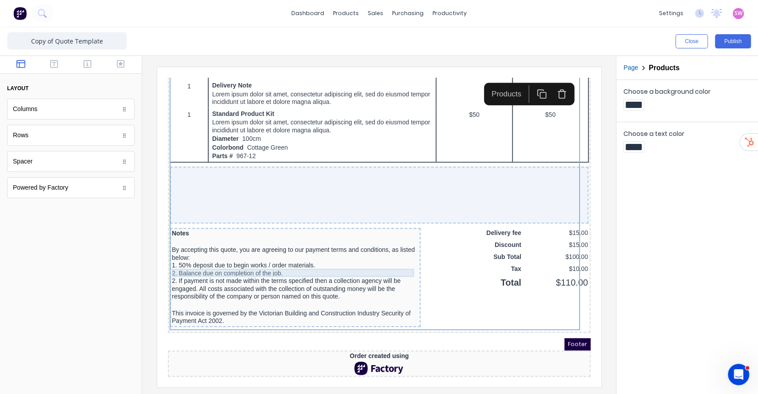
click at [232, 259] on div "2. Balance due on completion of the job." at bounding box center [284, 263] width 247 height 8
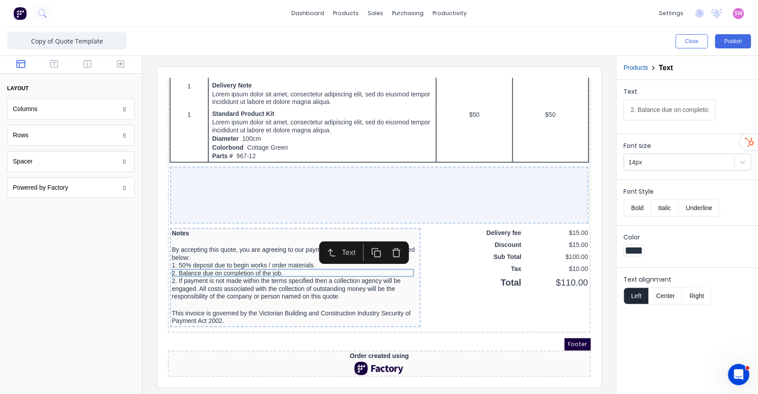
click at [385, 240] on icon "button" at bounding box center [385, 242] width 10 height 10
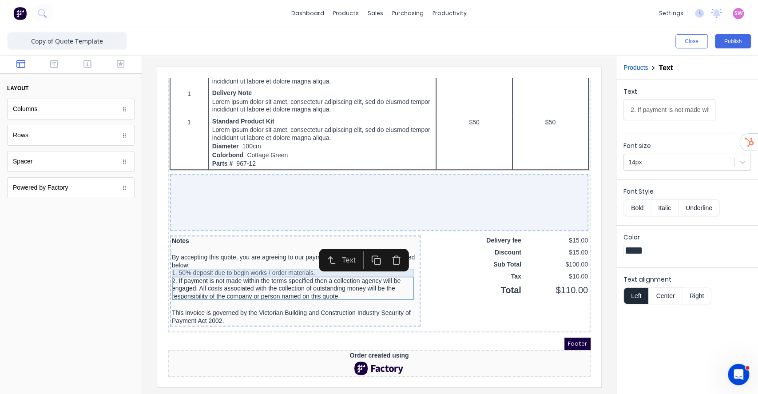
click at [215, 258] on div "1. 50% deposit due to begin works / order materials." at bounding box center [284, 262] width 247 height 8
click at [122, 69] on button "button" at bounding box center [121, 64] width 28 height 11
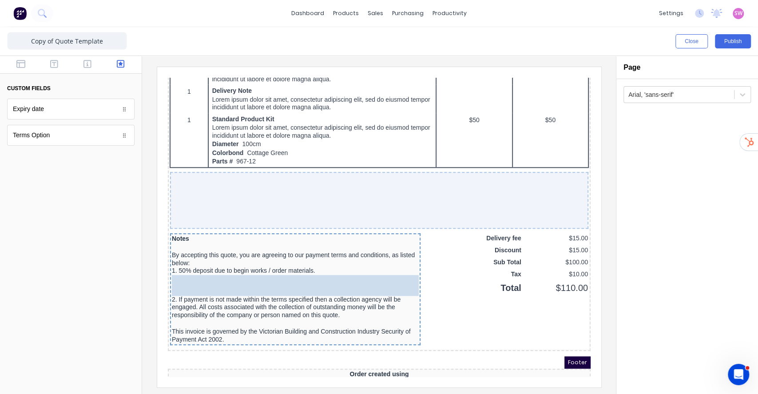
drag, startPoint x: 40, startPoint y: 140, endPoint x: 209, endPoint y: 279, distance: 217.9
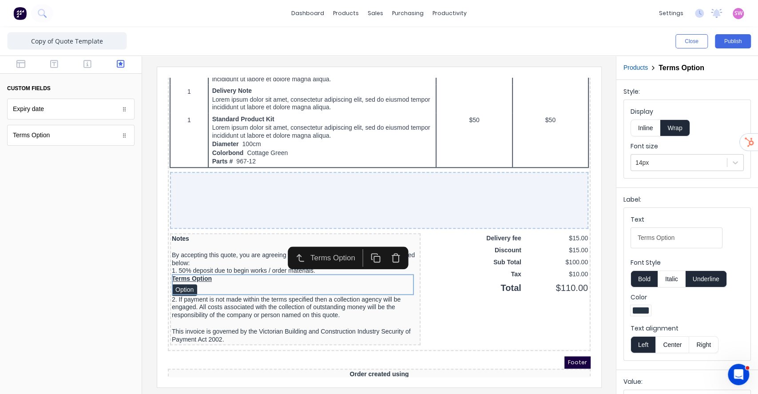
click at [653, 130] on button "Inline" at bounding box center [645, 127] width 30 height 17
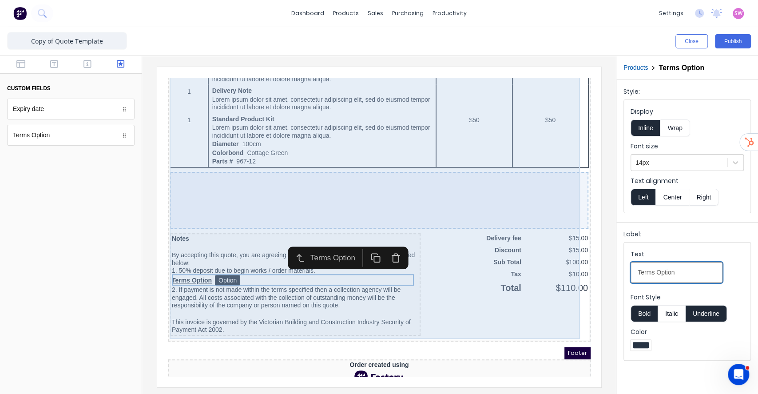
drag, startPoint x: 783, startPoint y: 330, endPoint x: 510, endPoint y: 260, distance: 282.8
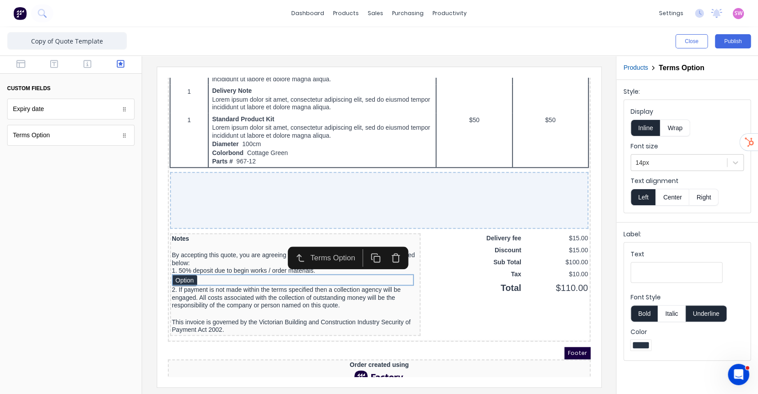
click at [709, 309] on button "Underline" at bounding box center [705, 313] width 41 height 17
click at [640, 313] on button "Bold" at bounding box center [643, 313] width 27 height 17
click at [248, 259] on div "1. 50% deposit due to begin works / order materials." at bounding box center [284, 260] width 247 height 8
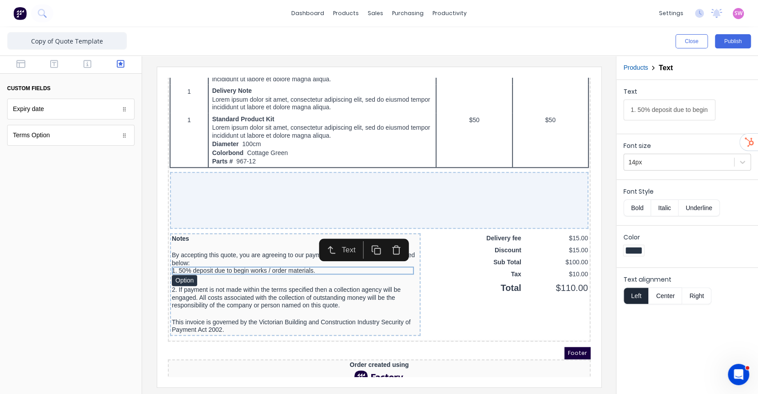
click at [381, 234] on icon "button" at bounding box center [385, 239] width 10 height 10
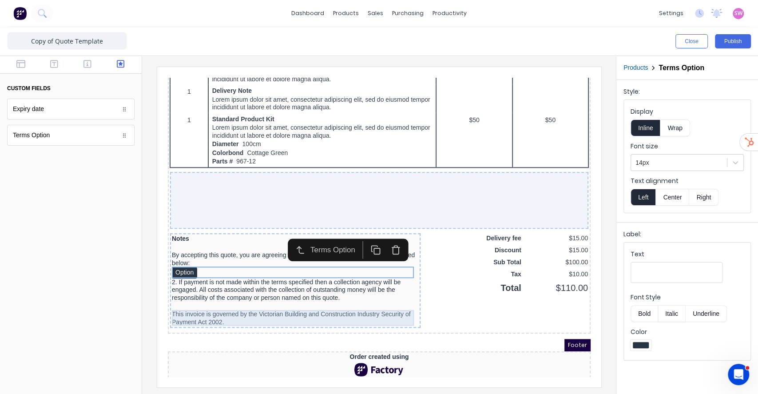
click at [201, 302] on div "This invoice is governed by the Victorian Building and Construction Industry Se…" at bounding box center [284, 308] width 247 height 16
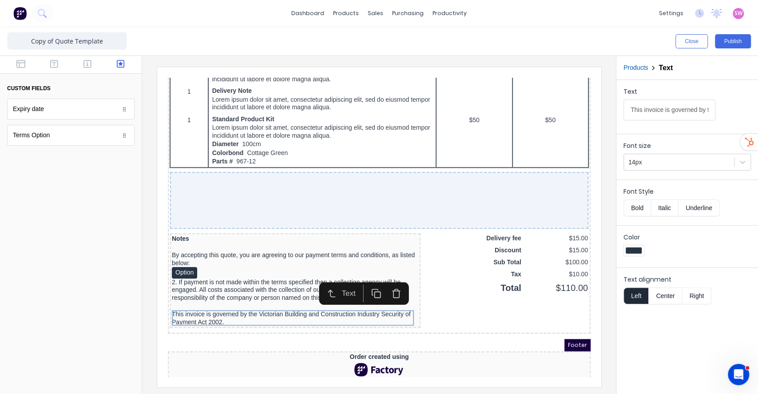
click at [693, 108] on input "This invoice is governed by the Victorian Building and Construction Industry Se…" at bounding box center [669, 109] width 92 height 21
type input "This quote is governed by the Victorian Building and Construction Industry Secu…"
click at [164, 261] on div "Option" at bounding box center [284, 262] width 247 height 12
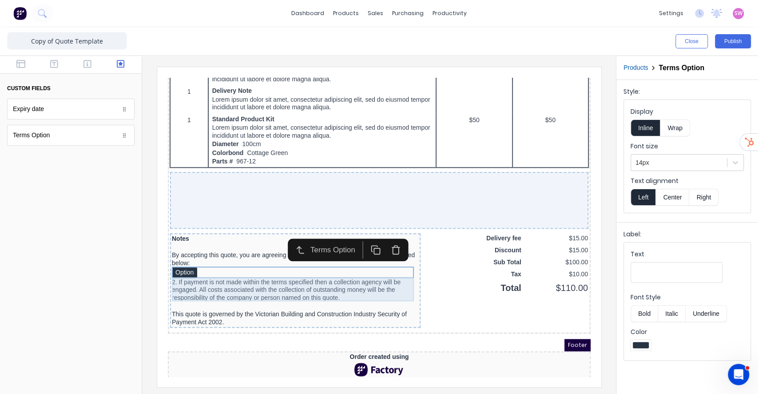
click at [200, 277] on div "2. If payment is not made within the terms specified then a collection agency w…" at bounding box center [284, 280] width 247 height 24
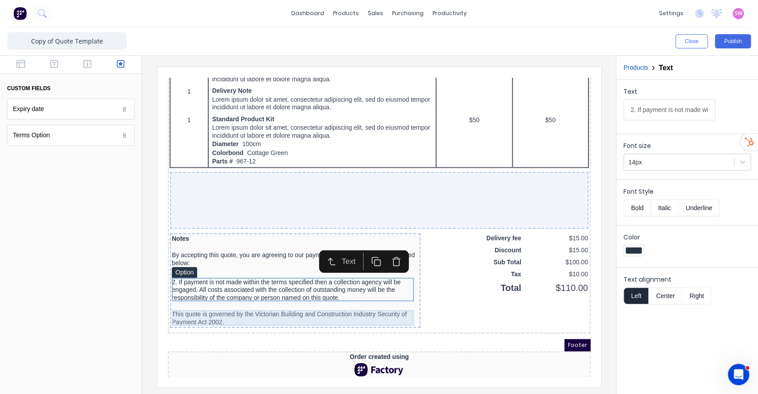
click at [204, 305] on div "This quote is governed by the Victorian Building and Construction Industry Secu…" at bounding box center [284, 308] width 247 height 16
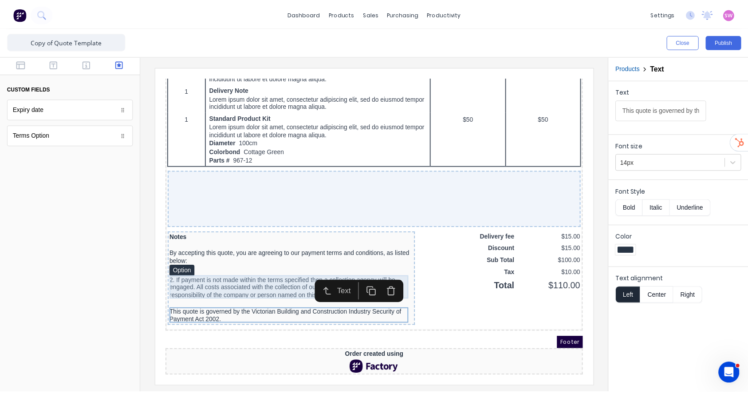
scroll to position [547, 0]
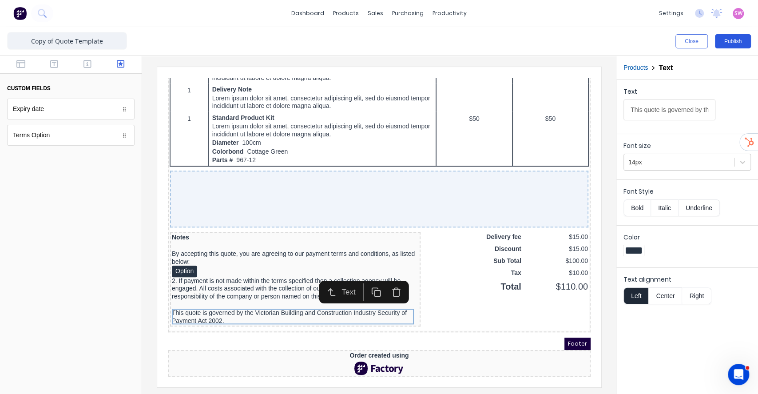
click at [728, 45] on button "Publish" at bounding box center [733, 41] width 36 height 14
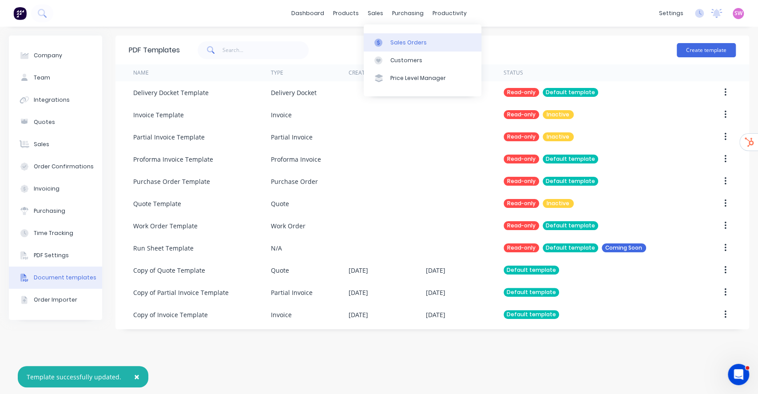
click at [398, 43] on div "Sales Orders" at bounding box center [408, 43] width 36 height 8
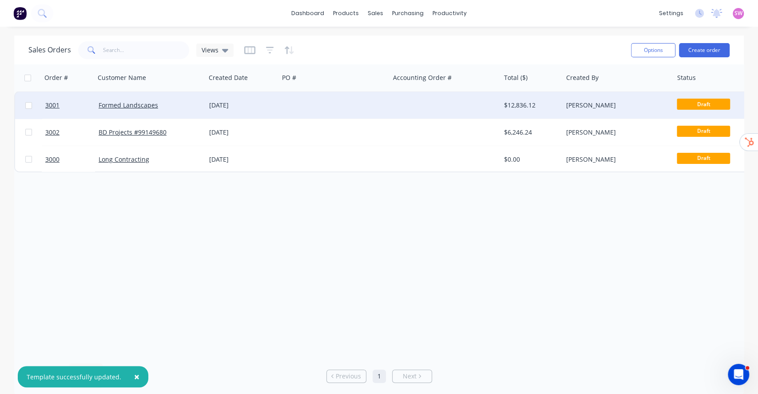
click at [462, 102] on div at bounding box center [445, 105] width 111 height 27
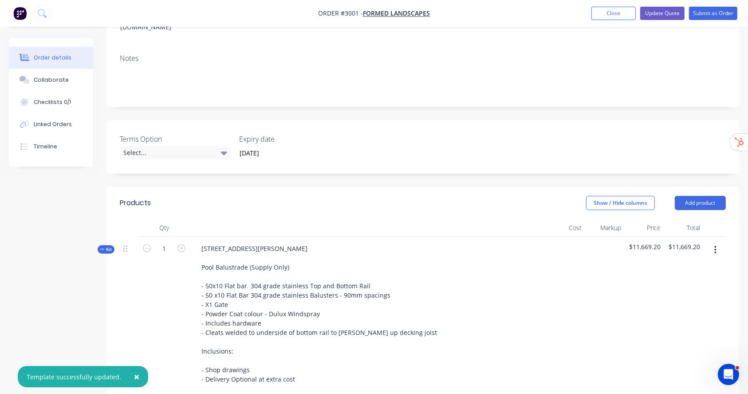
scroll to position [178, 0]
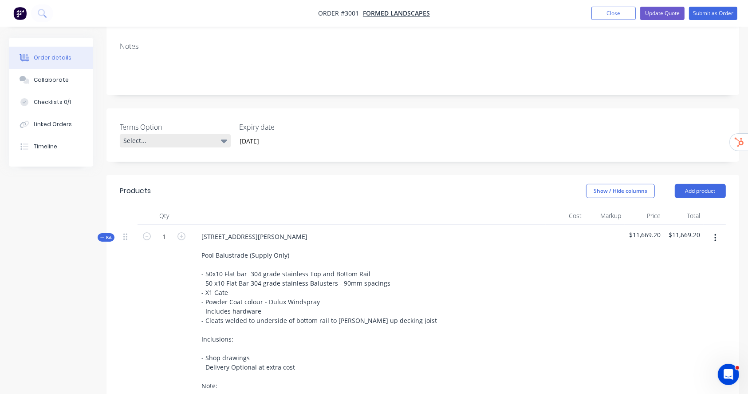
click at [213, 134] on div "Select..." at bounding box center [175, 140] width 111 height 13
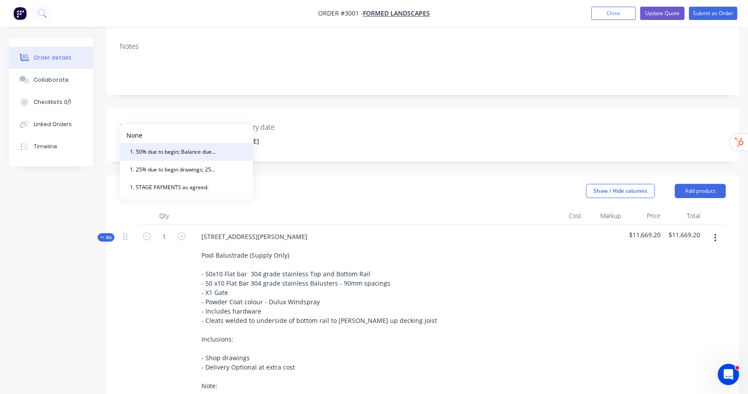
click at [184, 151] on div "1. 50% due to begin; Balance due on completion of the job." at bounding box center [172, 152] width 93 height 12
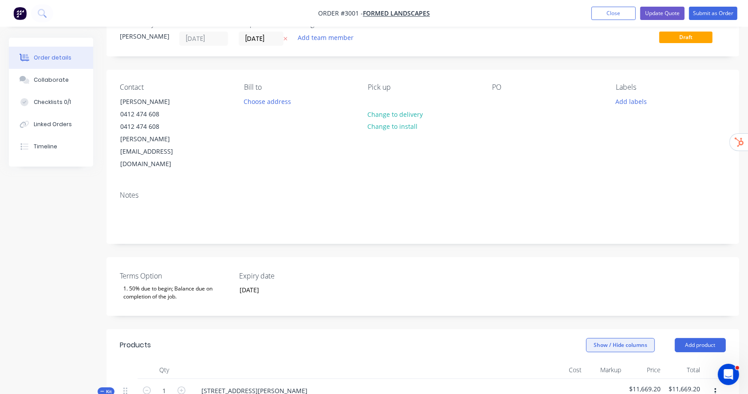
scroll to position [0, 0]
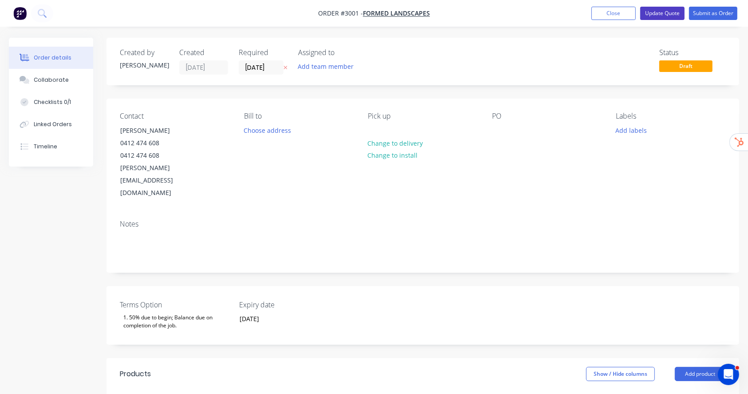
click at [664, 13] on button "Update Quote" at bounding box center [662, 13] width 44 height 13
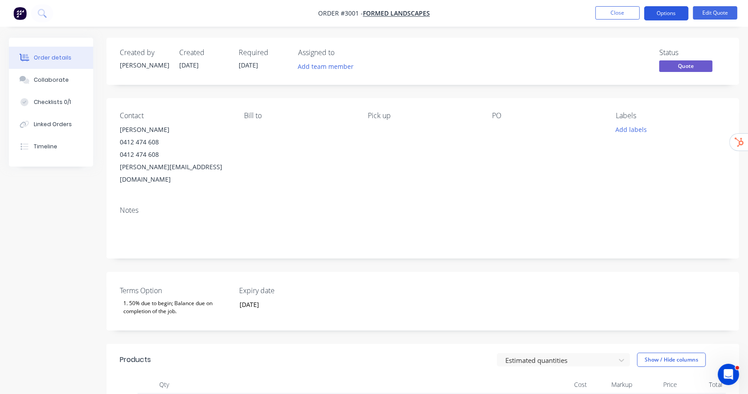
click at [670, 16] on button "Options" at bounding box center [666, 13] width 44 height 14
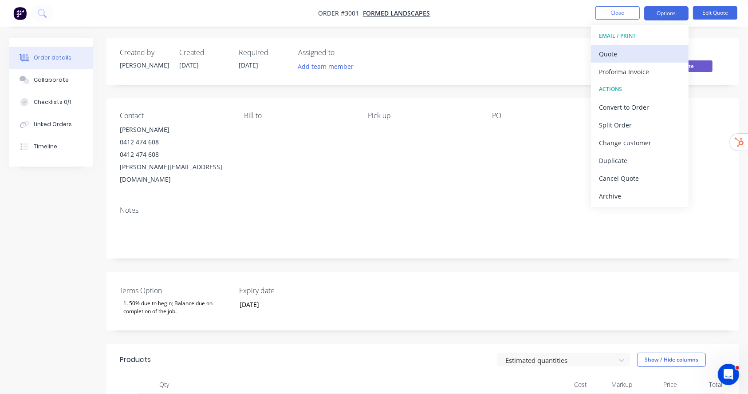
click at [624, 49] on div "Quote" at bounding box center [640, 53] width 82 height 13
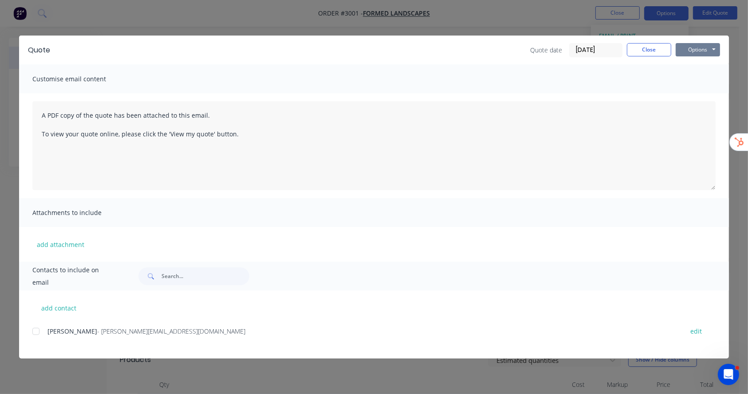
click at [705, 52] on button "Options" at bounding box center [698, 49] width 44 height 13
click at [700, 62] on button "Preview" at bounding box center [704, 65] width 57 height 15
click at [655, 50] on button "Close" at bounding box center [649, 49] width 44 height 13
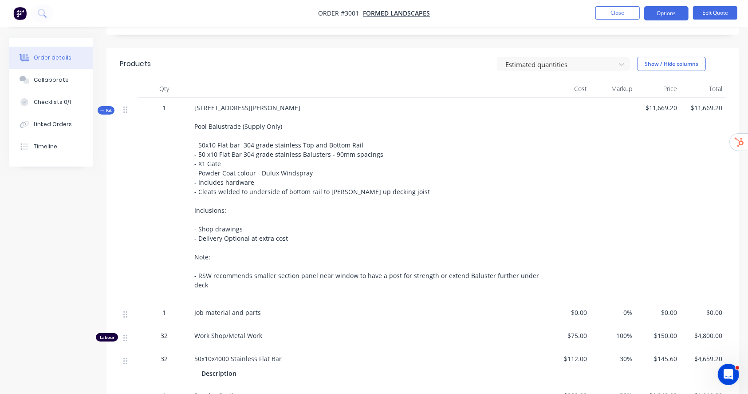
scroll to position [414, 0]
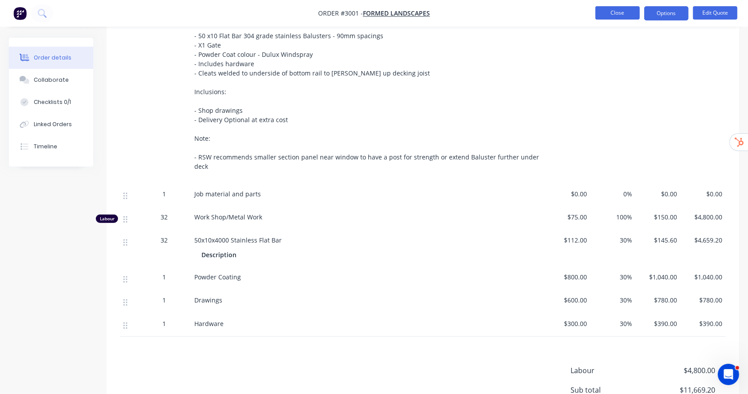
click at [627, 11] on button "Close" at bounding box center [618, 12] width 44 height 13
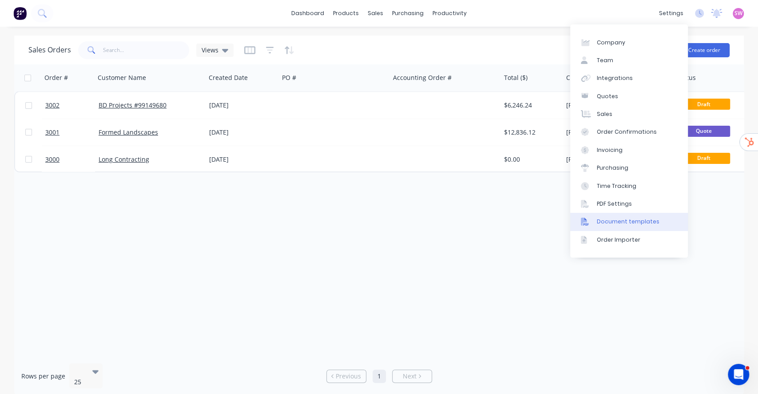
click at [634, 219] on div "Document templates" at bounding box center [628, 221] width 63 height 8
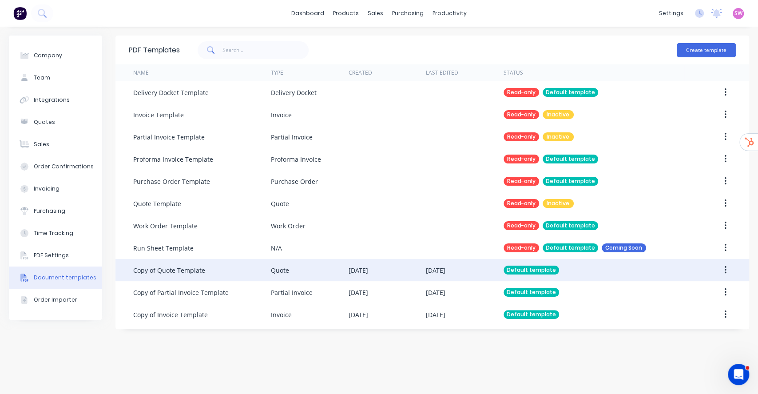
click at [368, 267] on div "[DATE]" at bounding box center [358, 269] width 20 height 9
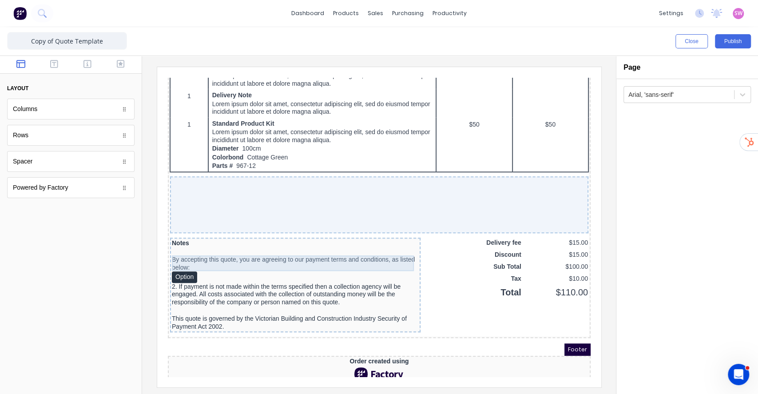
scroll to position [547, 0]
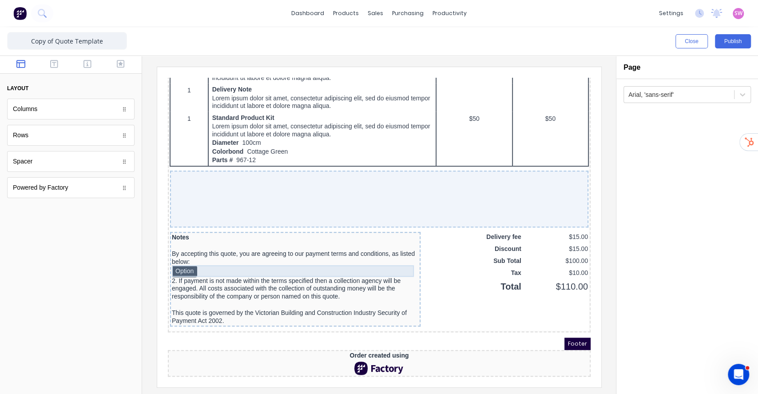
click at [174, 255] on div "Option" at bounding box center [284, 261] width 247 height 12
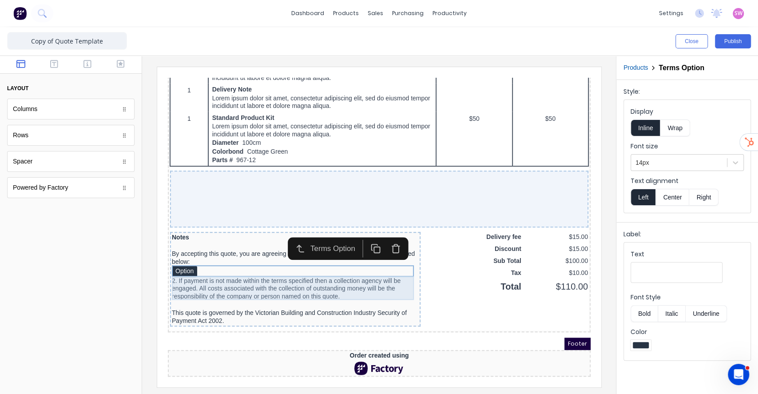
click at [165, 266] on div "2. If payment is not made within the terms specified then a collection agency w…" at bounding box center [284, 278] width 247 height 24
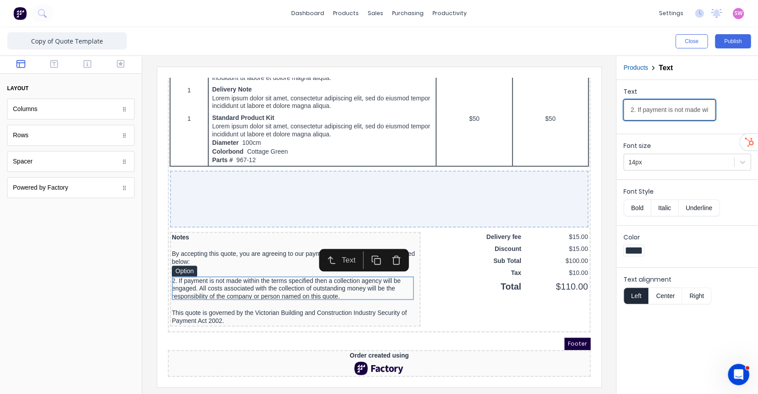
click at [630, 107] on input "2. If payment is not made within the terms specified then a collection agency w…" at bounding box center [669, 109] width 92 height 21
type input "2. If payment is not made within the terms specified then a collection agency w…"
click at [720, 43] on button "Publish" at bounding box center [733, 41] width 36 height 14
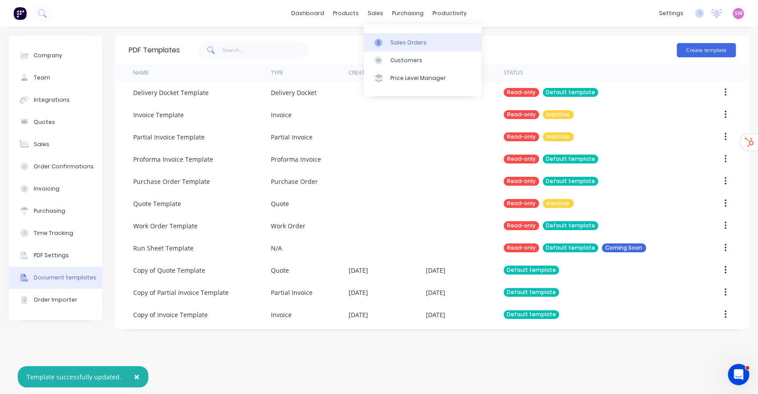
click at [402, 39] on div "Sales Orders" at bounding box center [408, 43] width 36 height 8
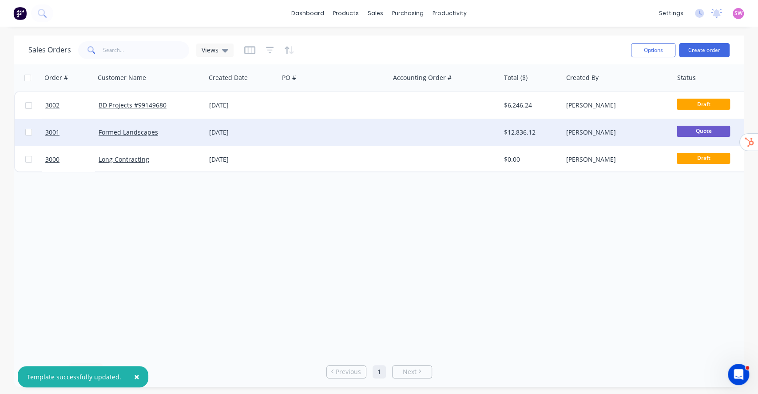
click at [325, 136] on div at bounding box center [334, 132] width 111 height 27
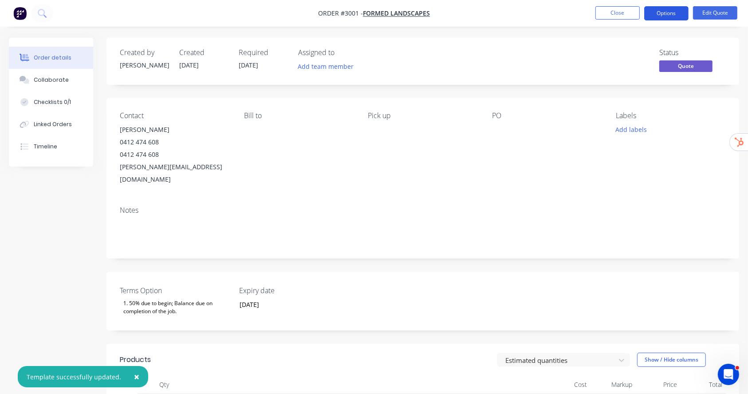
click at [651, 15] on button "Options" at bounding box center [666, 13] width 44 height 14
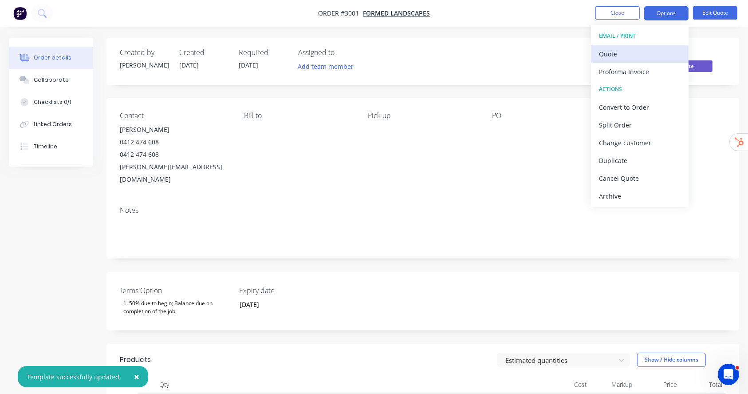
click at [630, 50] on div "Quote" at bounding box center [640, 53] width 82 height 13
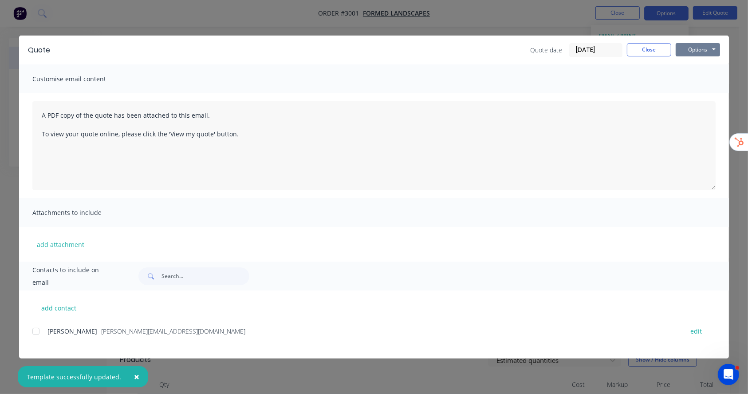
click at [694, 49] on button "Options" at bounding box center [698, 49] width 44 height 13
click at [694, 59] on button "Preview" at bounding box center [704, 65] width 57 height 15
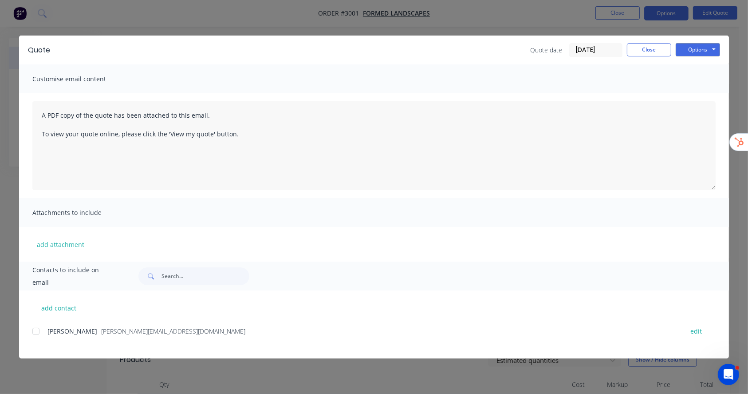
click at [644, 41] on div "Quote Quote date [DATE] Close Options Preview Print Email" at bounding box center [374, 50] width 710 height 29
click at [643, 47] on button "Close" at bounding box center [649, 49] width 44 height 13
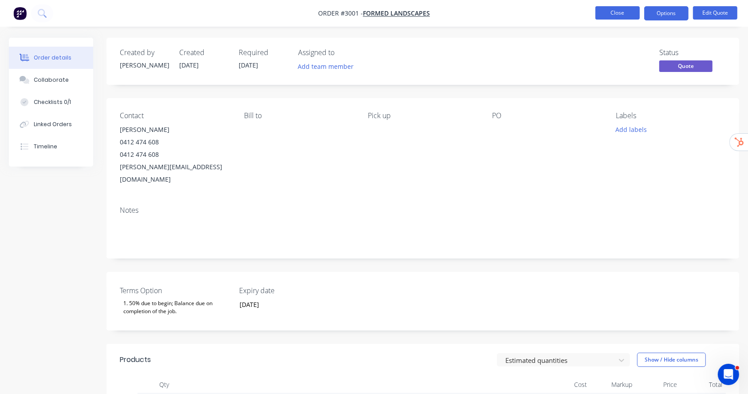
click at [626, 14] on button "Close" at bounding box center [618, 12] width 44 height 13
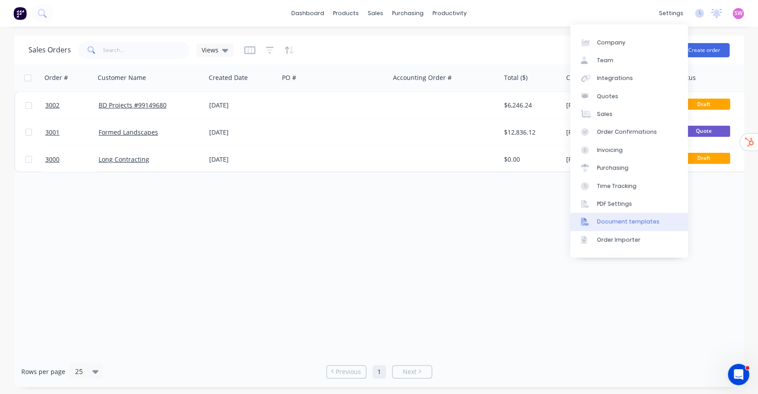
click at [625, 224] on div "Document templates" at bounding box center [628, 221] width 63 height 8
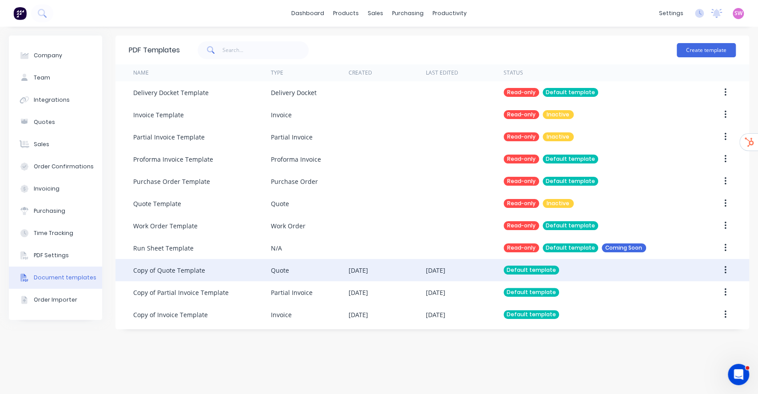
click at [444, 267] on div "[DATE]" at bounding box center [436, 269] width 20 height 9
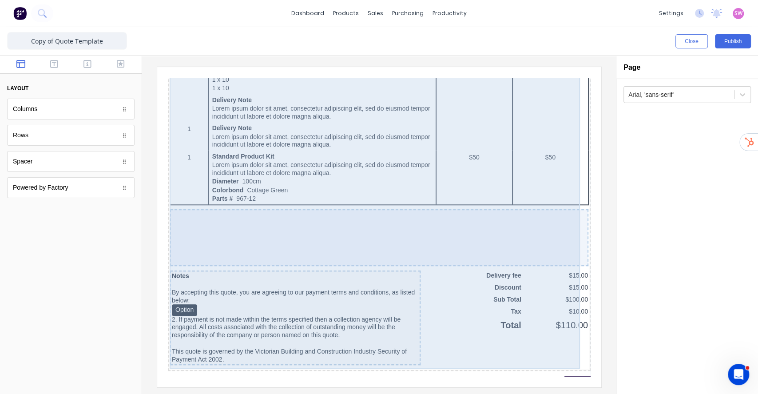
scroll to position [547, 0]
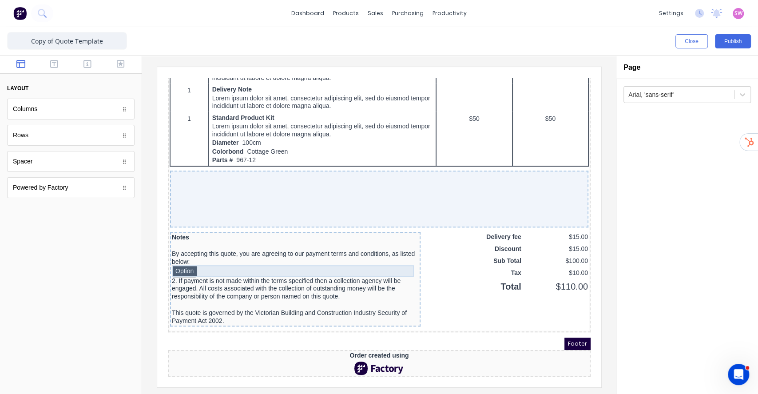
click at [207, 272] on div "2. If payment is not made within the terms specified then a collection agency w…" at bounding box center [284, 278] width 247 height 24
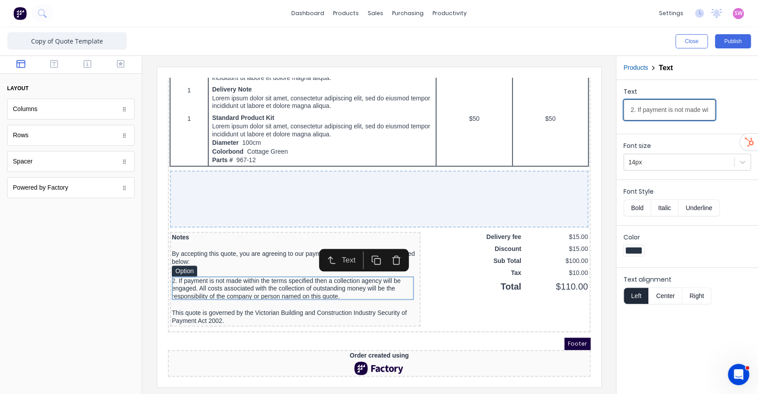
click at [632, 115] on input "2. If payment is not made within the terms specified then a collection agency w…" at bounding box center [669, 109] width 92 height 21
type input "2. If payment is not made within the terms specified then a collection agency w…"
click at [741, 43] on button "Publish" at bounding box center [733, 41] width 36 height 14
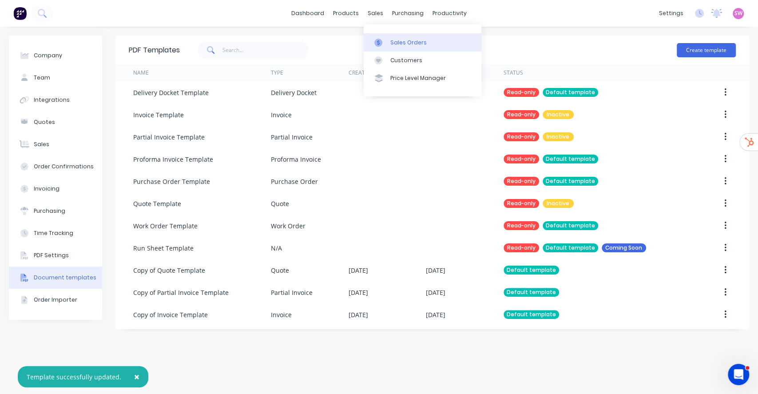
click at [416, 44] on div "Sales Orders" at bounding box center [408, 43] width 36 height 8
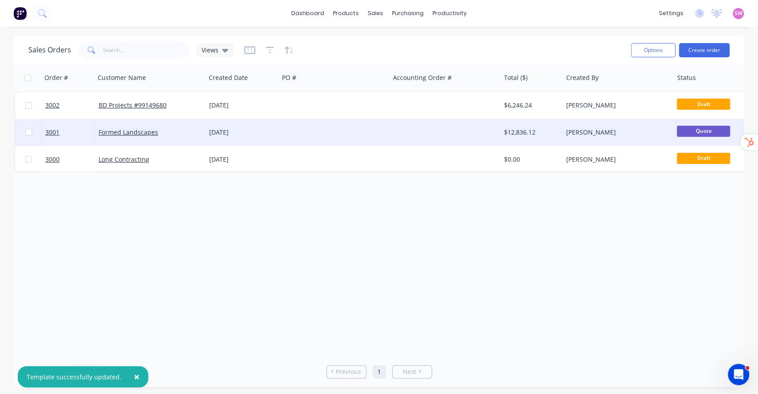
click at [412, 136] on div at bounding box center [445, 132] width 111 height 27
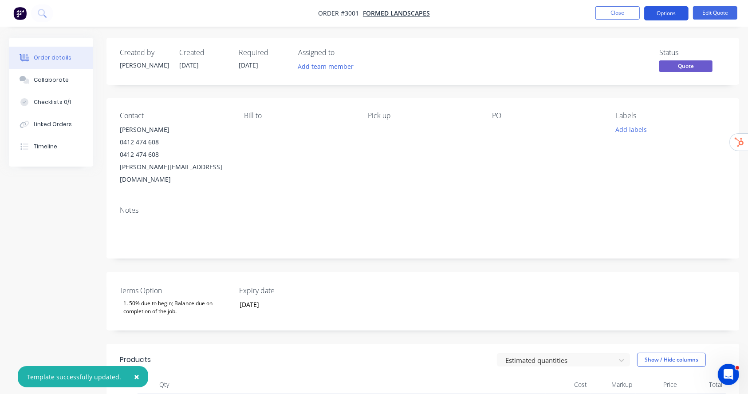
click at [686, 12] on button "Options" at bounding box center [666, 13] width 44 height 14
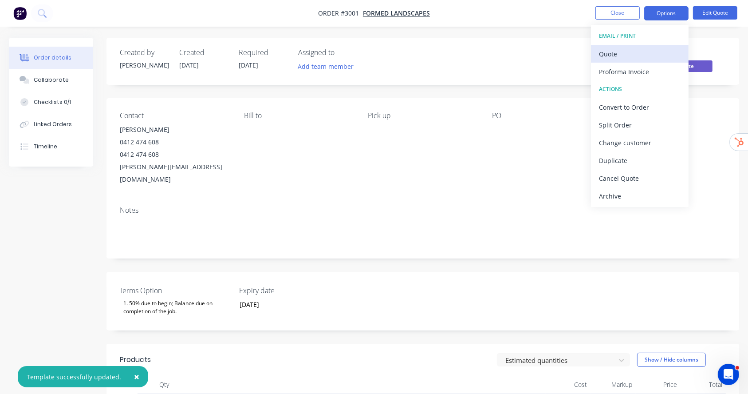
click at [629, 48] on div "Quote" at bounding box center [640, 53] width 82 height 13
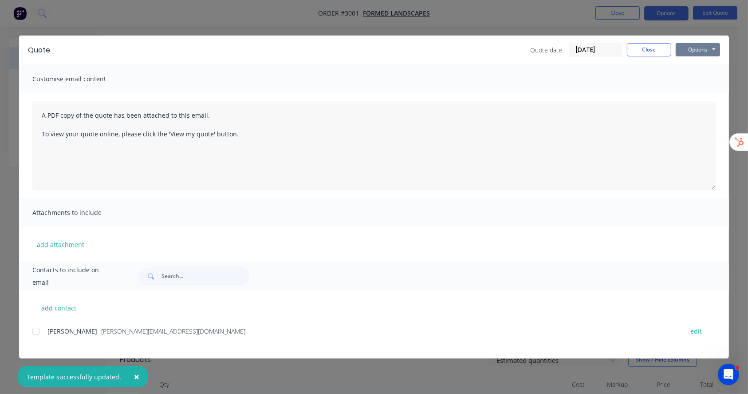
click at [691, 44] on button "Options" at bounding box center [698, 49] width 44 height 13
click at [704, 62] on button "Preview" at bounding box center [704, 65] width 57 height 15
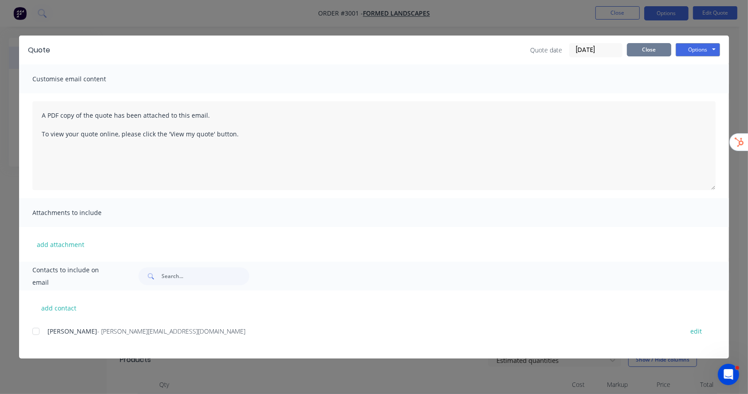
click at [636, 48] on button "Close" at bounding box center [649, 49] width 44 height 13
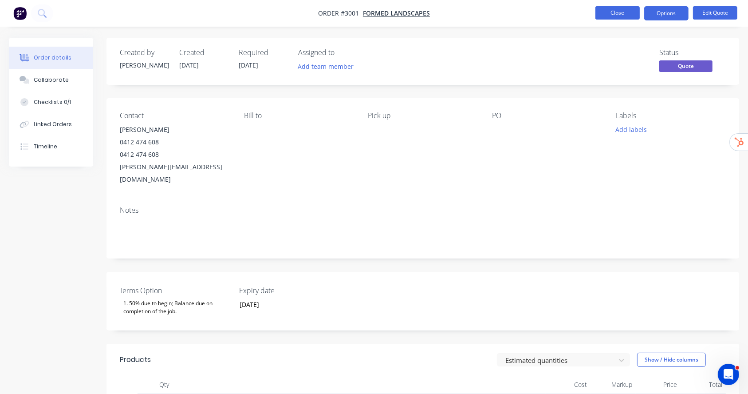
click at [606, 13] on button "Close" at bounding box center [618, 12] width 44 height 13
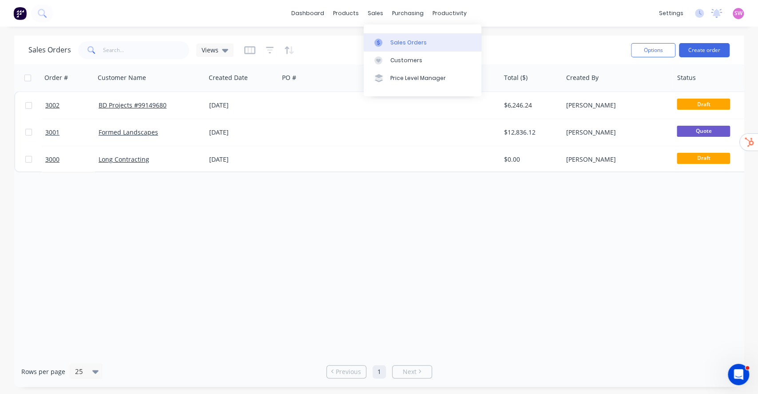
click at [412, 35] on link "Sales Orders" at bounding box center [423, 42] width 118 height 18
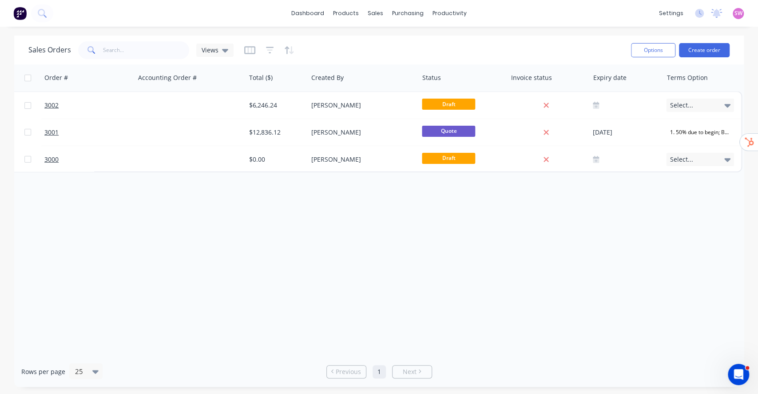
scroll to position [0, 255]
click at [693, 95] on button "Edit" at bounding box center [700, 96] width 67 height 18
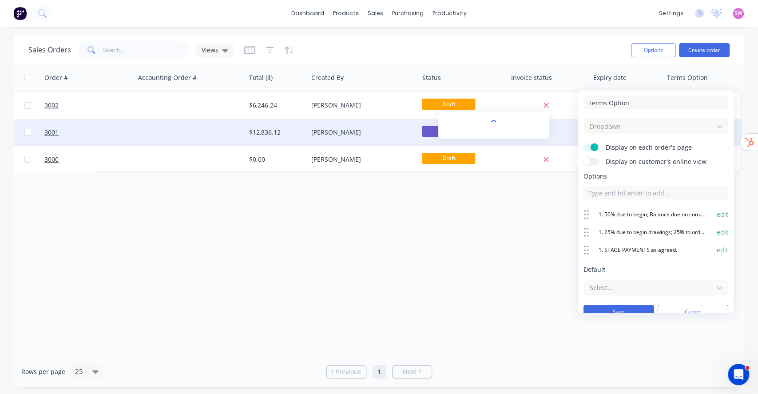
drag, startPoint x: 589, startPoint y: 107, endPoint x: 518, endPoint y: 136, distance: 76.4
click at [517, 108] on body "dashboard products sales purchasing productivity dashboard products Product Cat…" at bounding box center [379, 197] width 758 height 394
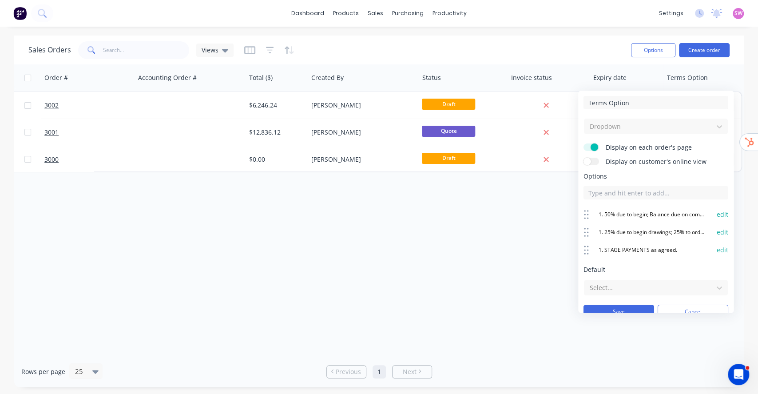
click at [722, 213] on div "Terms Option Dropdown Display on each order's page Display on customer's online…" at bounding box center [655, 202] width 155 height 222
click at [716, 215] on button "edit" at bounding box center [722, 214] width 12 height 9
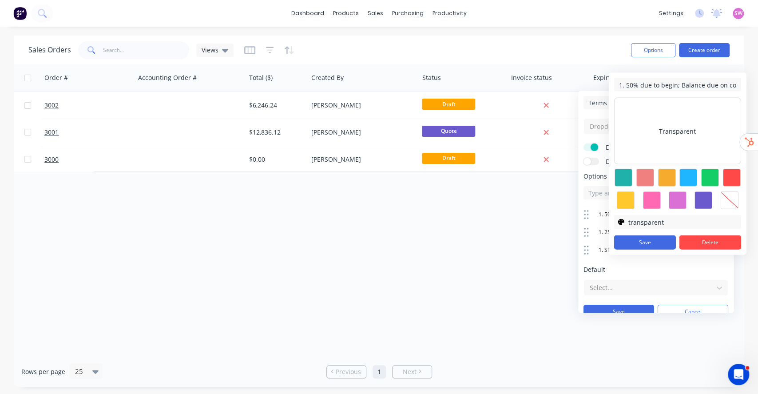
scroll to position [0, 53]
click at [631, 83] on input "1. 50% due to begin; Balance due on completion of the job." at bounding box center [677, 84] width 127 height 13
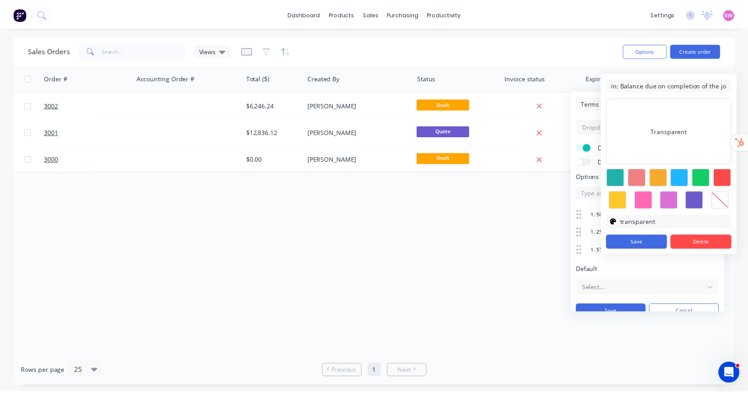
scroll to position [0, 0]
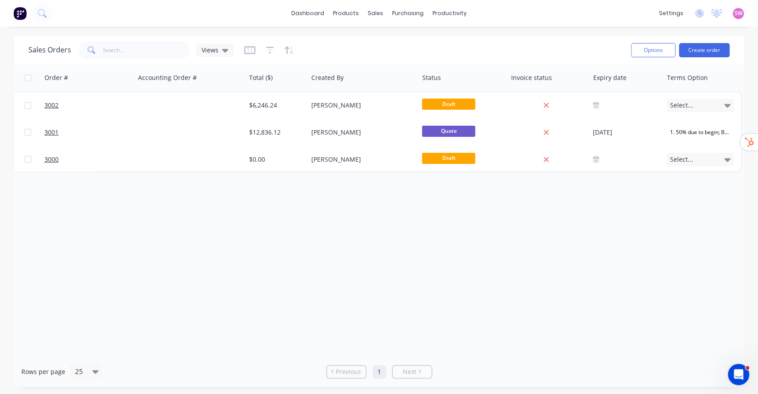
drag, startPoint x: 463, startPoint y: 292, endPoint x: 533, endPoint y: 311, distance: 72.0
click at [463, 293] on div "Order # Customer Name Created Date PO # Accounting Order # Total ($) Created By…" at bounding box center [378, 210] width 729 height 292
click at [447, 296] on div "Order # Customer Name Created Date PO # Accounting Order # Total ($) Created By…" at bounding box center [378, 210] width 729 height 292
click at [317, 18] on link "dashboard" at bounding box center [308, 13] width 42 height 13
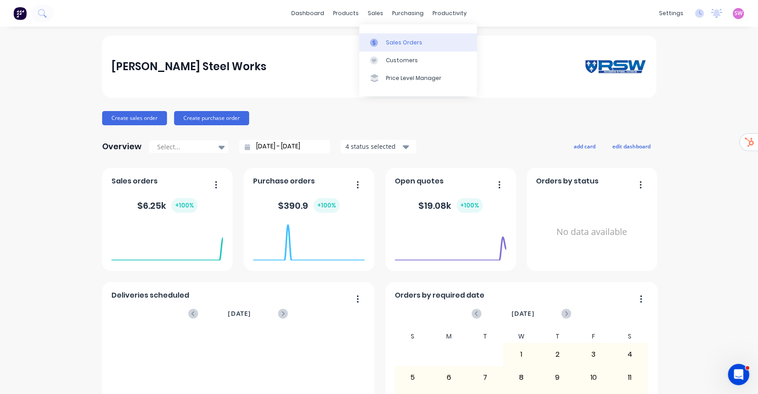
click at [398, 48] on link "Sales Orders" at bounding box center [418, 42] width 118 height 18
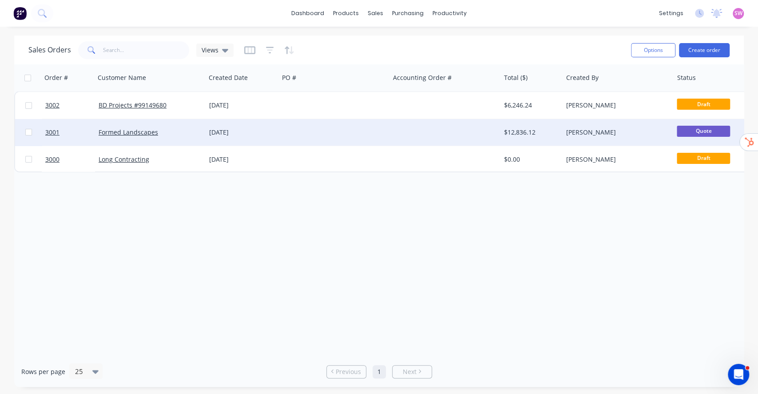
click at [431, 130] on div at bounding box center [445, 132] width 111 height 27
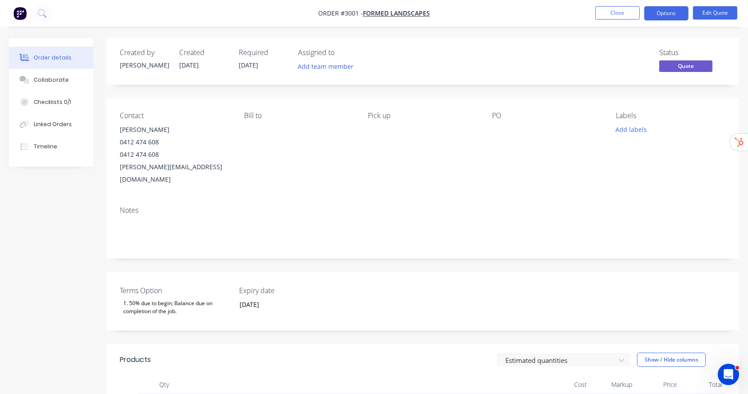
click at [641, 9] on ul "Close Options Edit Quote" at bounding box center [666, 13] width 163 height 14
click at [628, 12] on button "Close" at bounding box center [618, 12] width 44 height 13
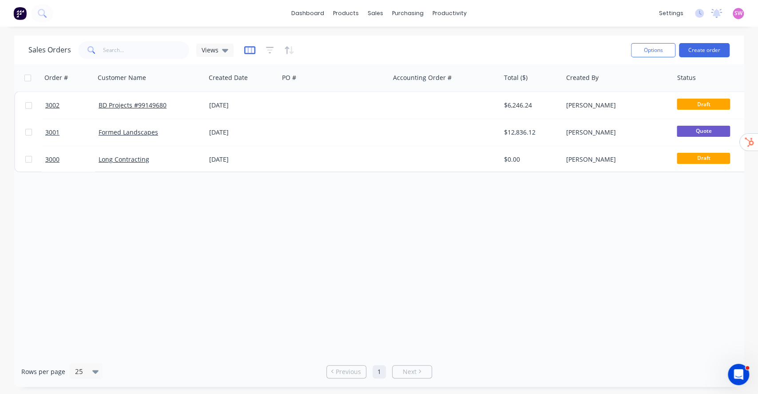
click at [245, 48] on icon "button" at bounding box center [249, 50] width 11 height 9
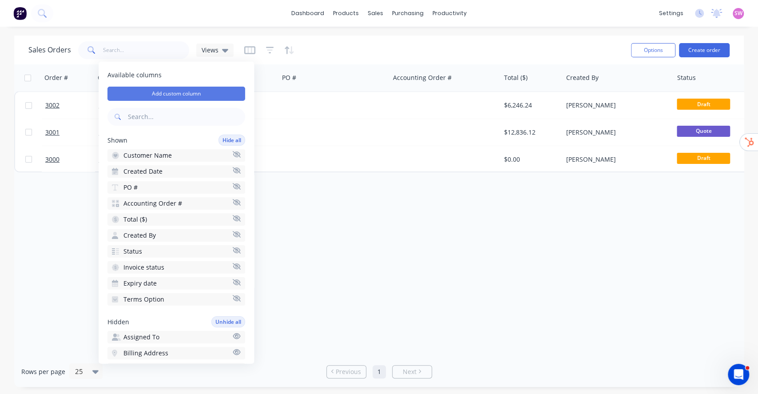
click at [202, 97] on button "Add custom column" at bounding box center [176, 94] width 138 height 14
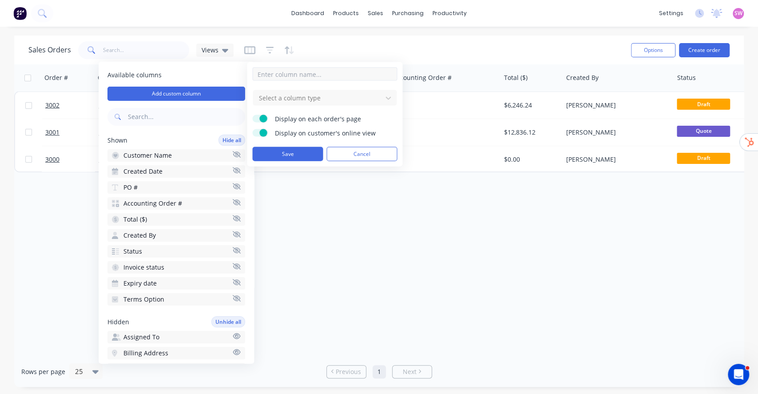
click at [313, 78] on input at bounding box center [324, 73] width 145 height 13
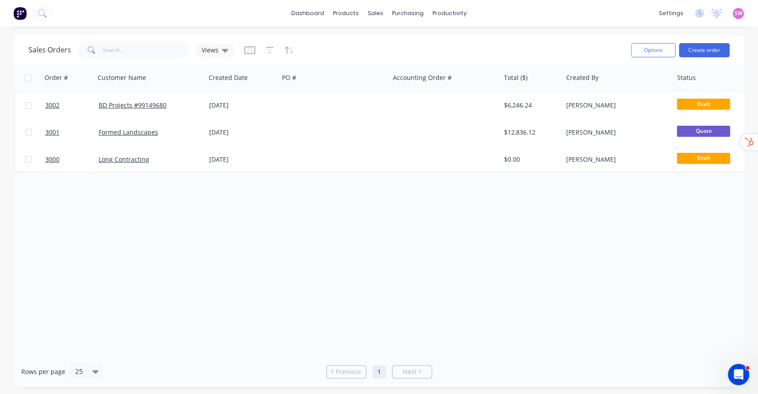
click at [476, 43] on div "Sales Orders Views" at bounding box center [325, 50] width 595 height 22
click at [248, 49] on icon "button" at bounding box center [249, 50] width 11 height 9
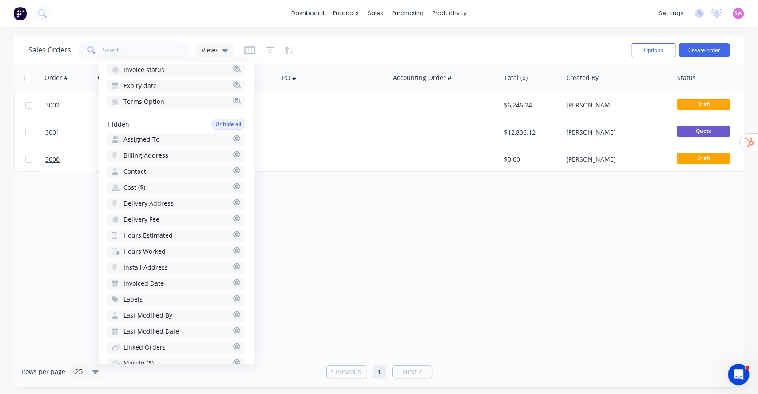
scroll to position [118, 0]
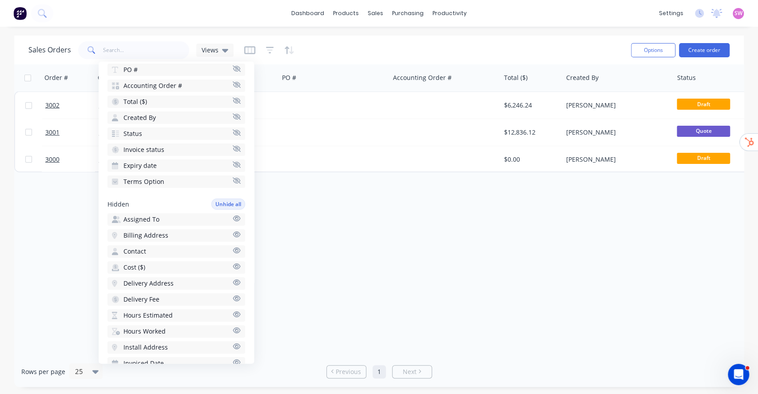
click at [376, 40] on div "Sales Orders Views" at bounding box center [325, 50] width 595 height 22
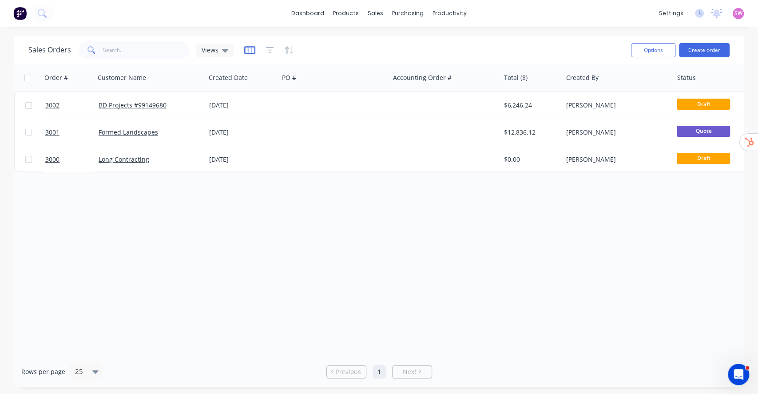
click at [250, 47] on icon "button" at bounding box center [249, 50] width 4 height 6
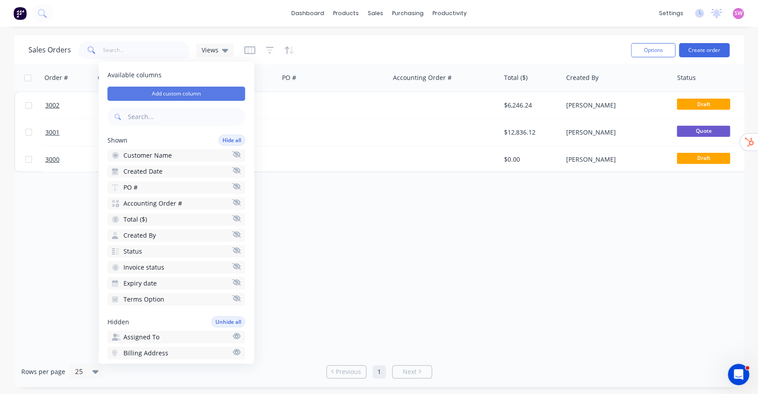
click at [180, 94] on button "Add custom column" at bounding box center [176, 94] width 138 height 14
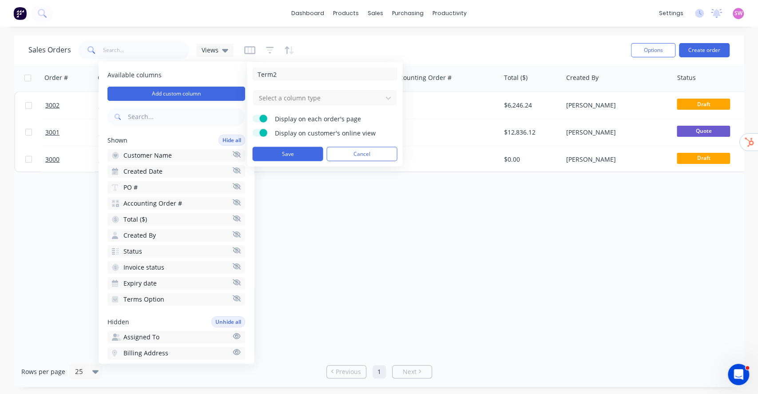
type input "Term2"
click at [282, 105] on div "Select a column type" at bounding box center [324, 98] width 145 height 16
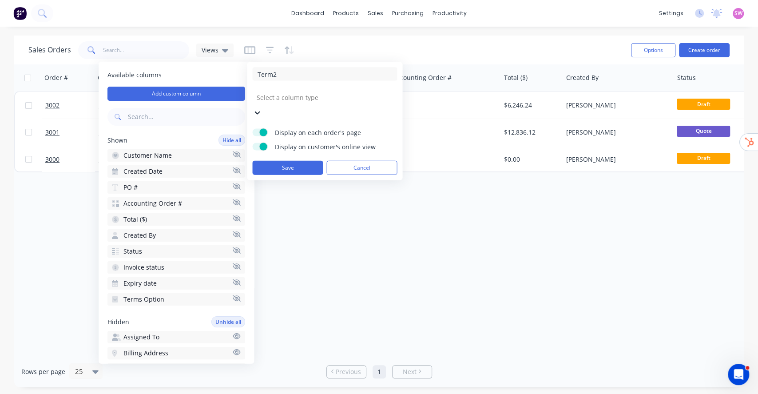
click at [286, 101] on div at bounding box center [319, 97] width 128 height 11
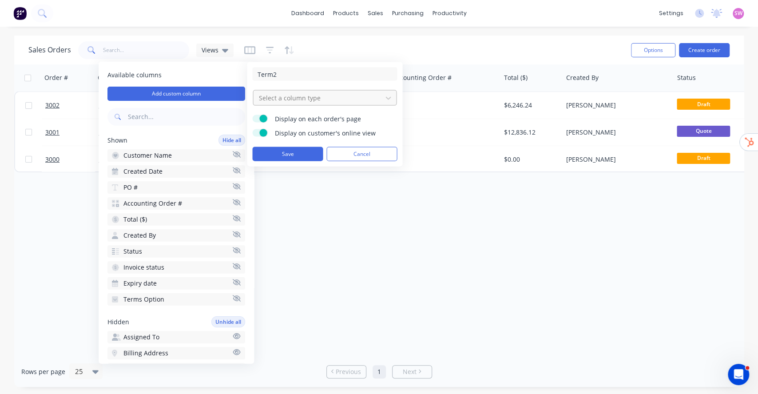
drag, startPoint x: 315, startPoint y: 219, endPoint x: 300, endPoint y: 101, distance: 118.6
click at [300, 101] on div at bounding box center [317, 97] width 120 height 11
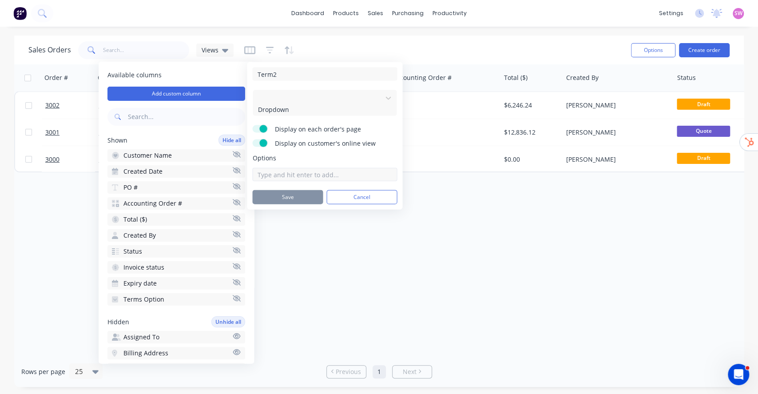
click at [281, 169] on input at bounding box center [324, 174] width 145 height 13
paste input "2. If payment is not made within the terms specified then a collection agency w…"
type input "2. If payment is not made within the terms specified then a collection agency w…"
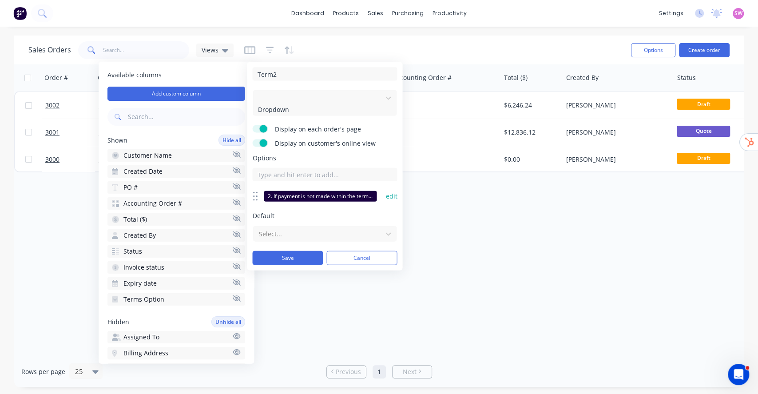
click at [388, 192] on button "edit" at bounding box center [391, 196] width 12 height 9
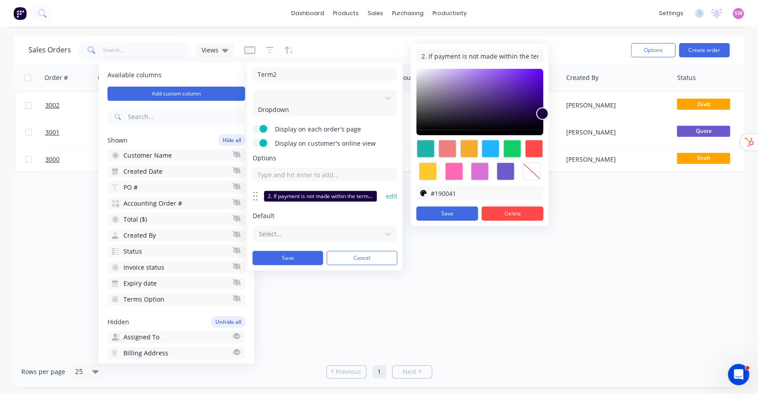
scroll to position [0, 541]
click at [529, 170] on div at bounding box center [531, 171] width 18 height 18
type input "transparent"
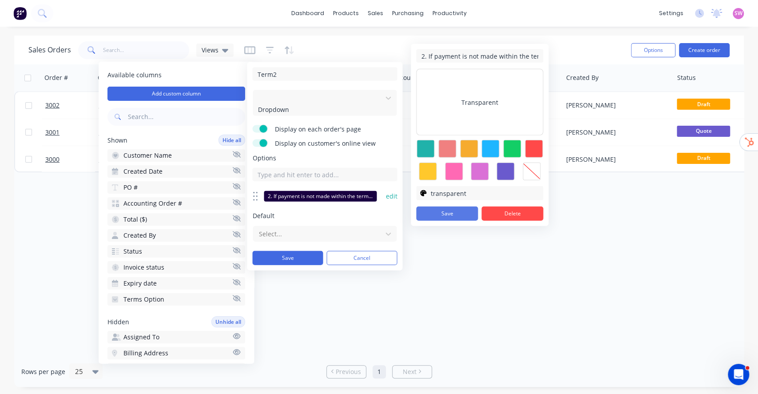
click at [454, 211] on button "Save" at bounding box center [447, 213] width 62 height 14
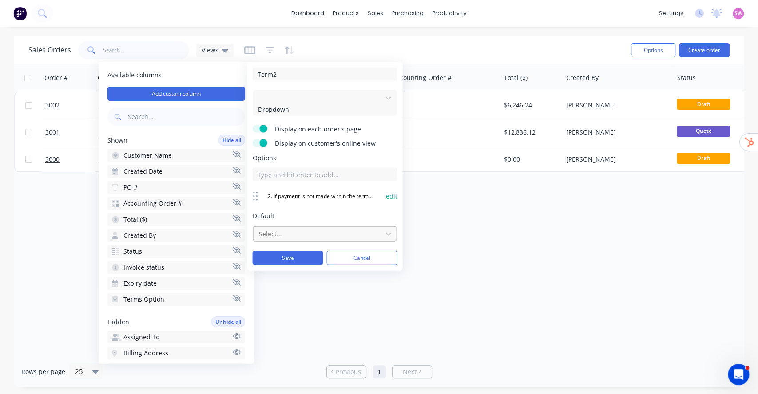
click at [300, 228] on div at bounding box center [317, 233] width 120 height 11
click at [292, 393] on span "2. If payment is not made within the terms specified then a collection agency w…" at bounding box center [282, 398] width 565 height 11
click at [291, 261] on button "Save" at bounding box center [287, 268] width 71 height 14
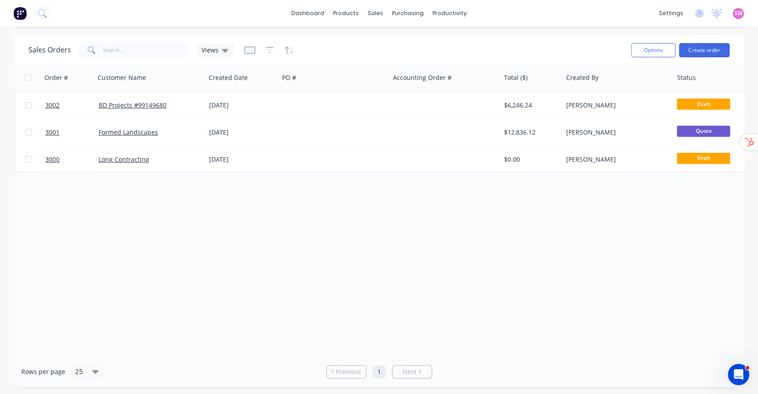
scroll to position [0, 299]
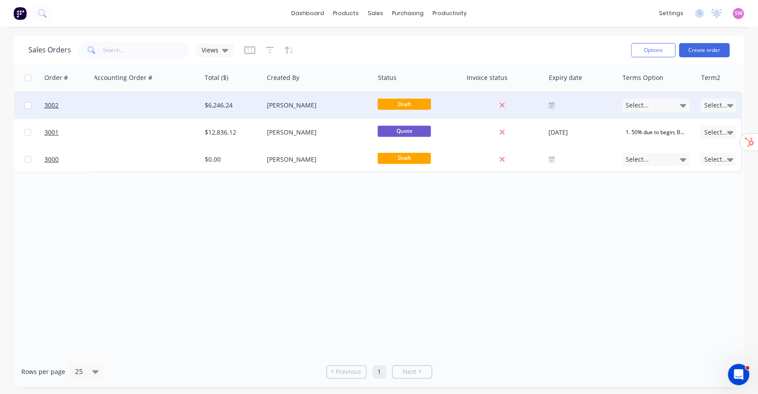
click at [723, 107] on span "Select..." at bounding box center [715, 105] width 23 height 9
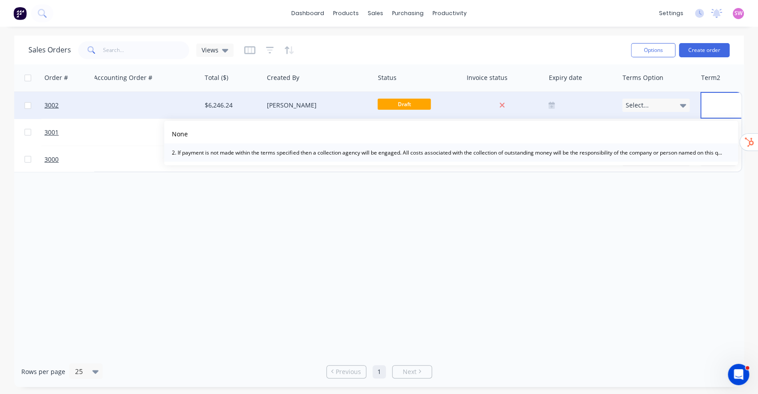
click at [665, 159] on button "2. If payment is not made within the terms specified then a collection agency w…" at bounding box center [450, 152] width 573 height 18
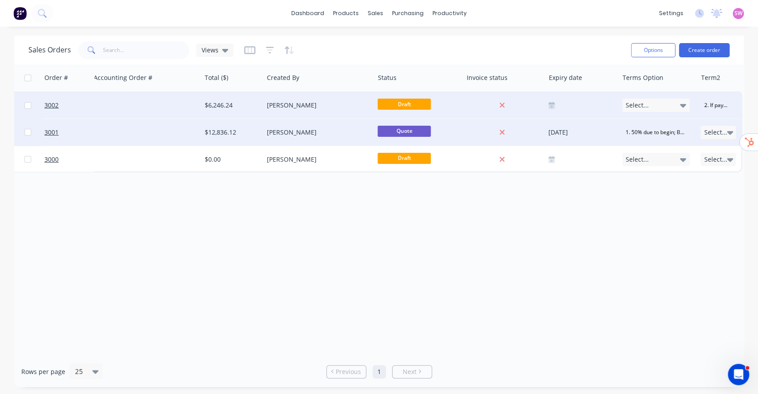
click at [722, 134] on span "Select..." at bounding box center [715, 132] width 23 height 9
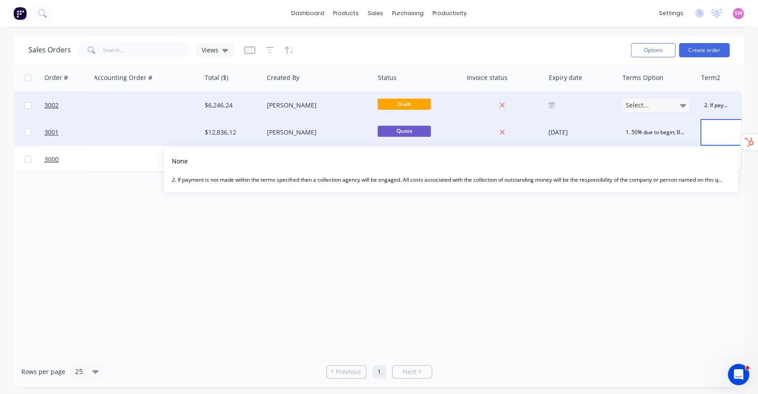
click at [703, 179] on div "2. If payment is not made within the terms specified then a collection agency w…" at bounding box center [447, 179] width 559 height 12
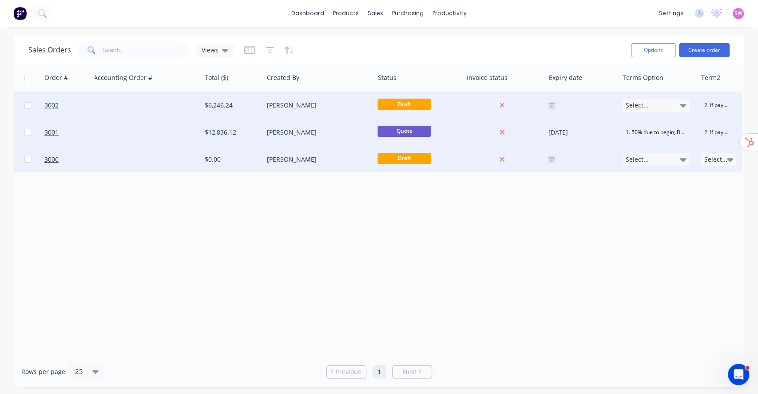
click at [721, 158] on span "Select..." at bounding box center [715, 159] width 23 height 9
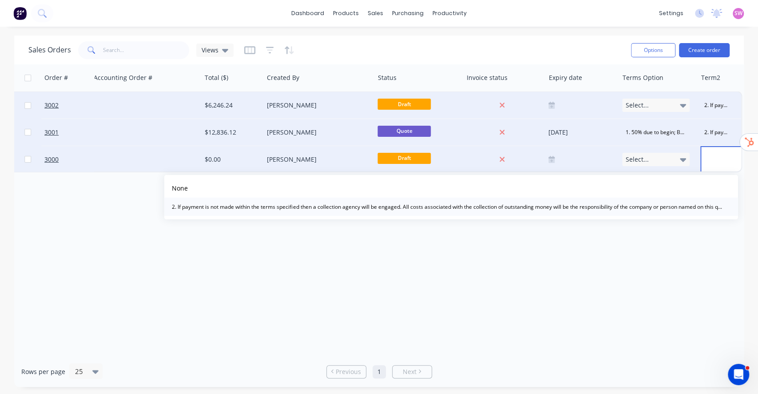
click at [664, 207] on div "2. If payment is not made within the terms specified then a collection agency w…" at bounding box center [447, 207] width 559 height 12
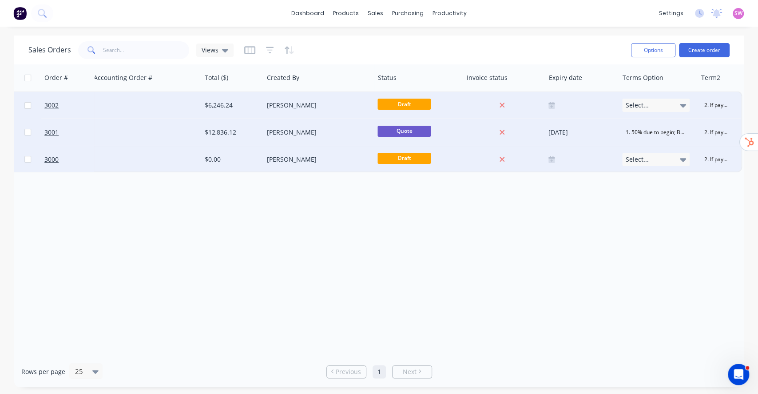
click at [661, 268] on div "Order # Customer Name Created Date PO # Accounting Order # Total ($) Created By…" at bounding box center [378, 210] width 729 height 292
click at [250, 54] on icon "button" at bounding box center [249, 50] width 11 height 9
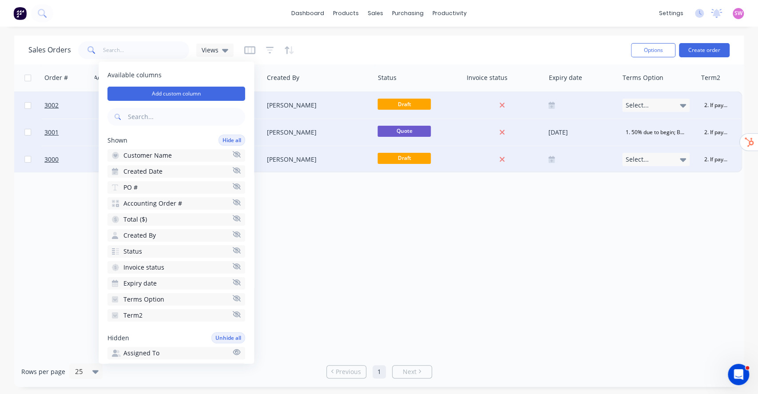
click at [233, 311] on icon "button" at bounding box center [237, 314] width 8 height 7
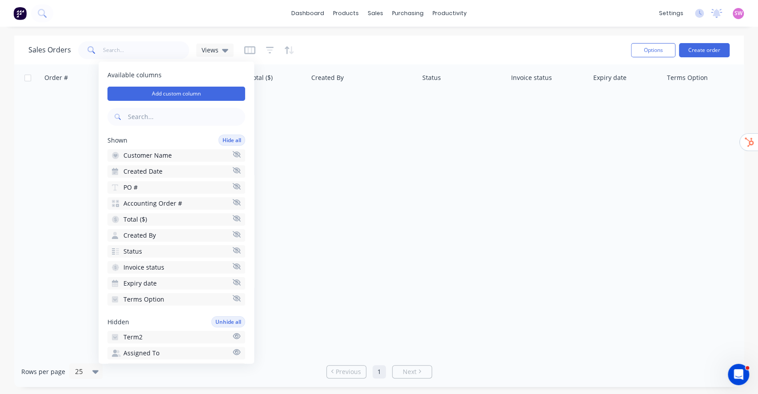
scroll to position [0, 255]
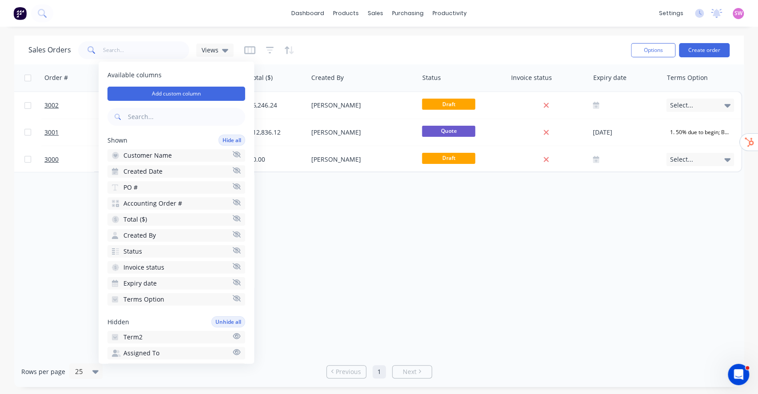
click at [498, 277] on div "Order # Customer Name Created Date PO # Accounting Order # Total ($) Created By…" at bounding box center [378, 210] width 729 height 292
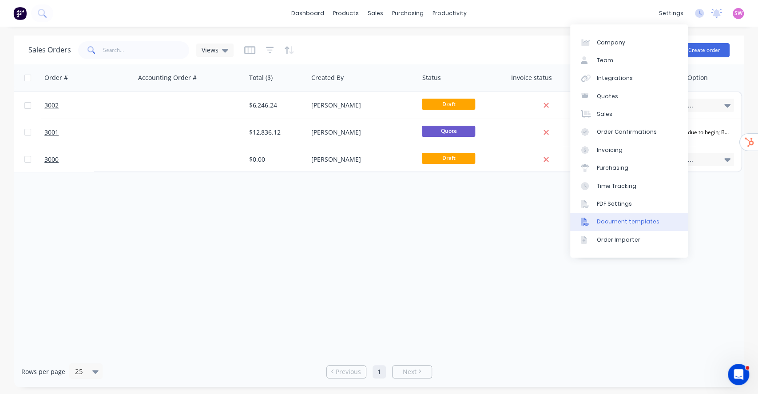
click at [617, 221] on div "Document templates" at bounding box center [628, 221] width 63 height 8
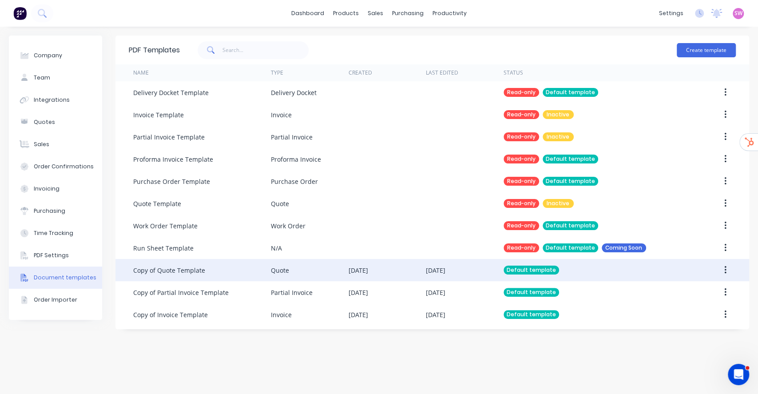
click at [434, 278] on div "[DATE]" at bounding box center [464, 270] width 77 height 22
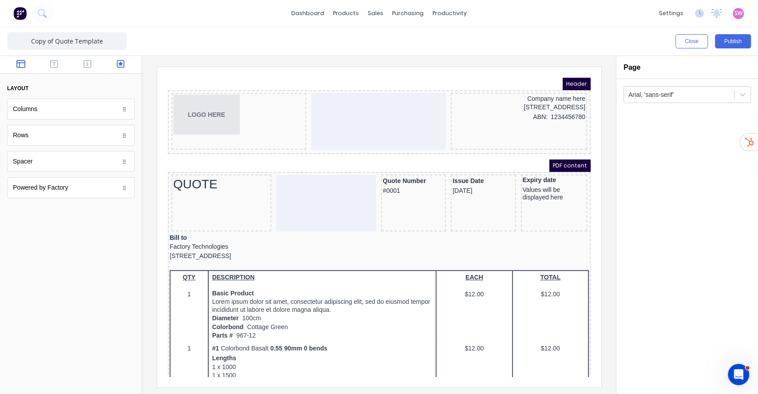
click at [117, 68] on icon "button" at bounding box center [121, 63] width 8 height 9
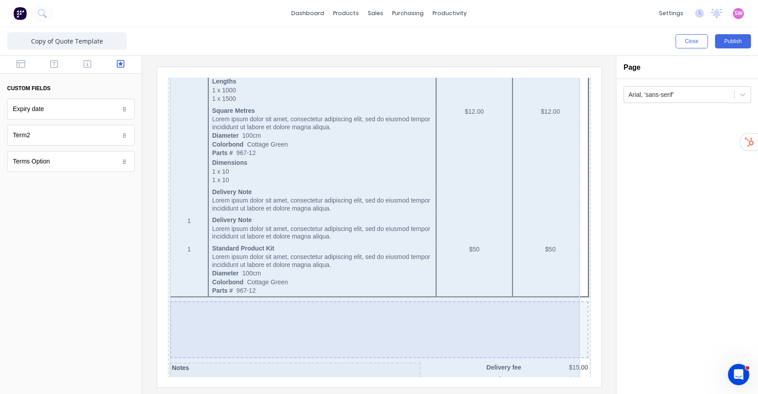
scroll to position [547, 0]
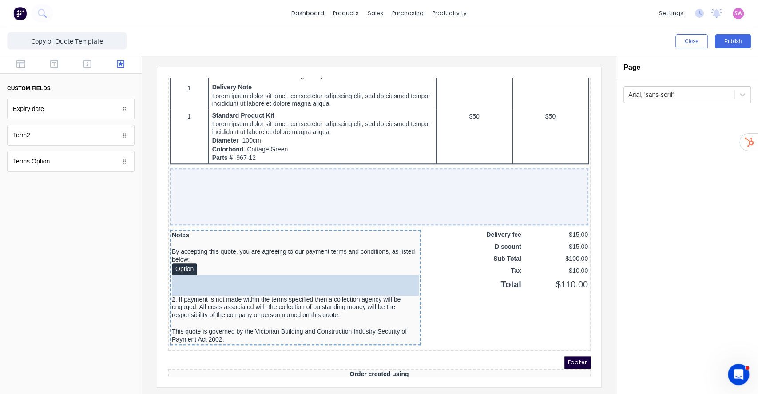
drag, startPoint x: 48, startPoint y: 137, endPoint x: 43, endPoint y: 192, distance: 54.9
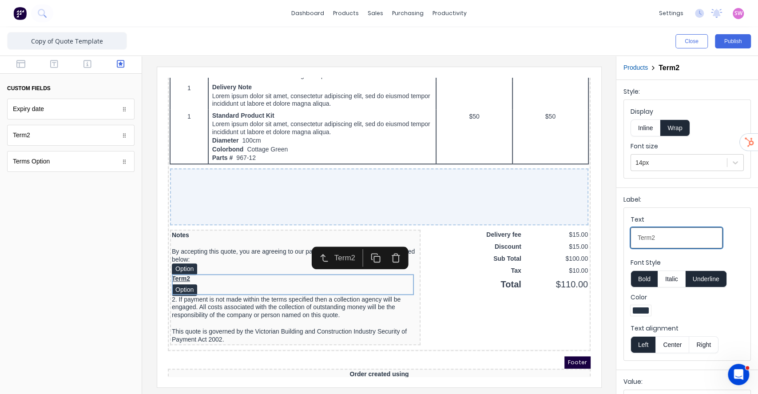
drag, startPoint x: 830, startPoint y: 307, endPoint x: 476, endPoint y: 216, distance: 365.7
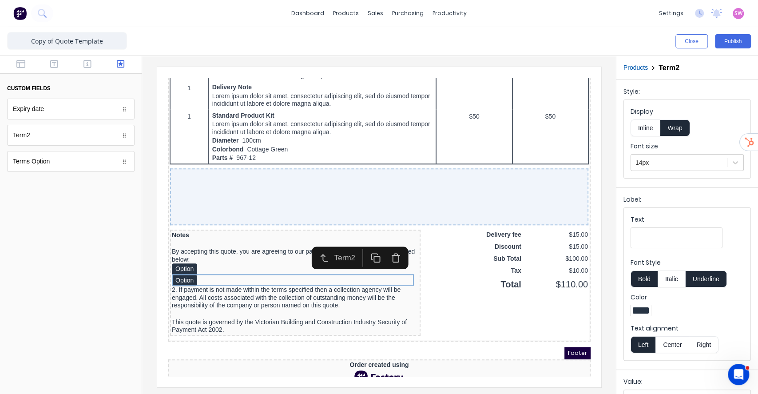
click at [715, 275] on button "Underline" at bounding box center [705, 278] width 41 height 17
click at [649, 280] on button "Bold" at bounding box center [643, 278] width 27 height 17
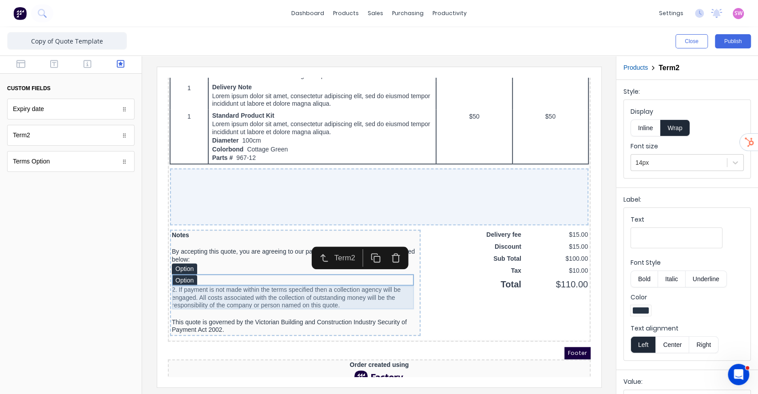
click at [258, 290] on div "2. If payment is not made within the terms specified then a collection agency w…" at bounding box center [284, 287] width 247 height 24
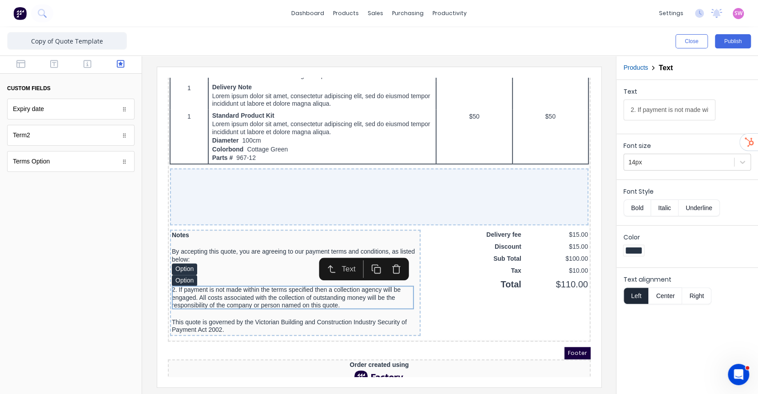
click at [383, 254] on icon "button" at bounding box center [385, 258] width 10 height 10
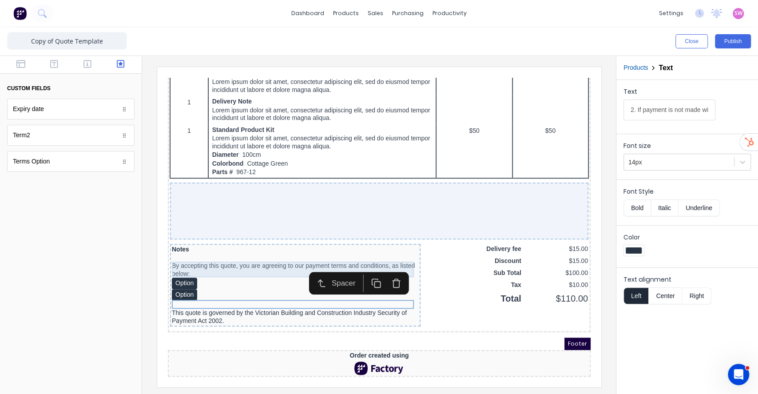
scroll to position [535, 0]
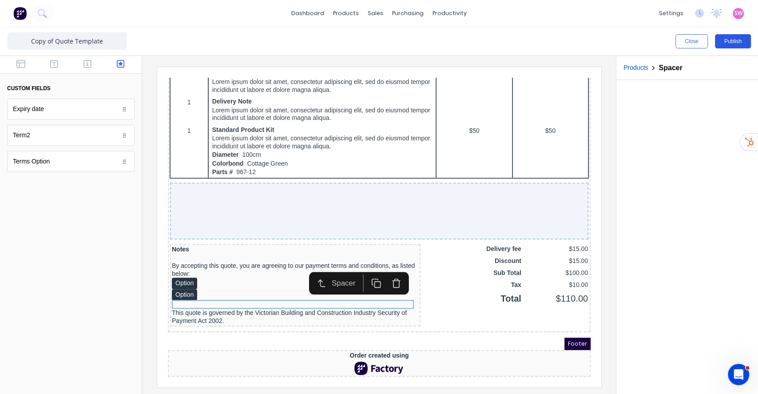
click at [742, 42] on button "Publish" at bounding box center [733, 41] width 36 height 14
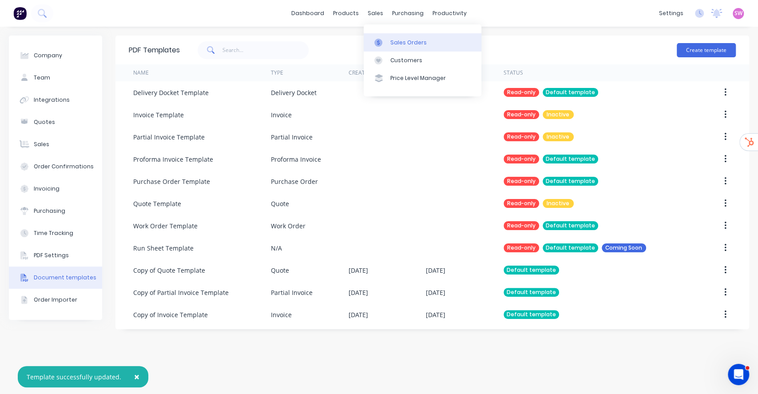
click at [396, 46] on div "Sales Orders" at bounding box center [408, 43] width 36 height 8
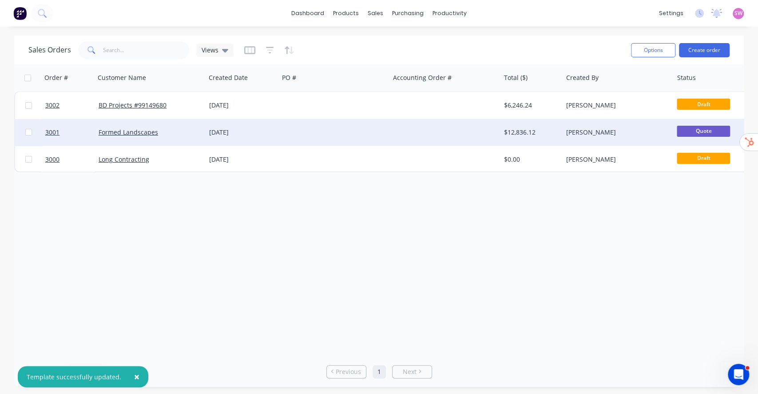
click at [423, 133] on div at bounding box center [445, 132] width 111 height 27
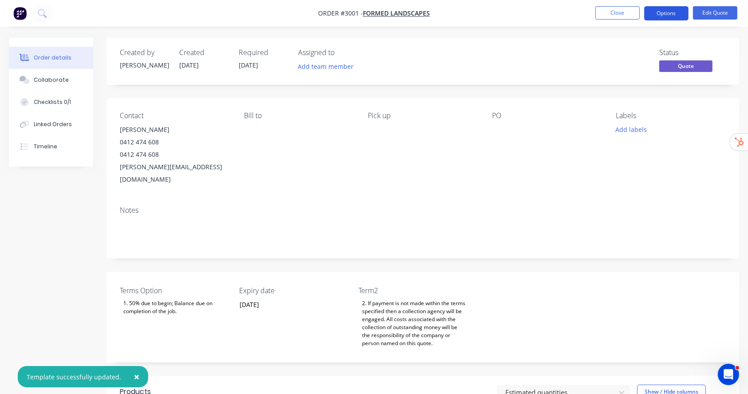
click at [680, 14] on button "Options" at bounding box center [666, 13] width 44 height 14
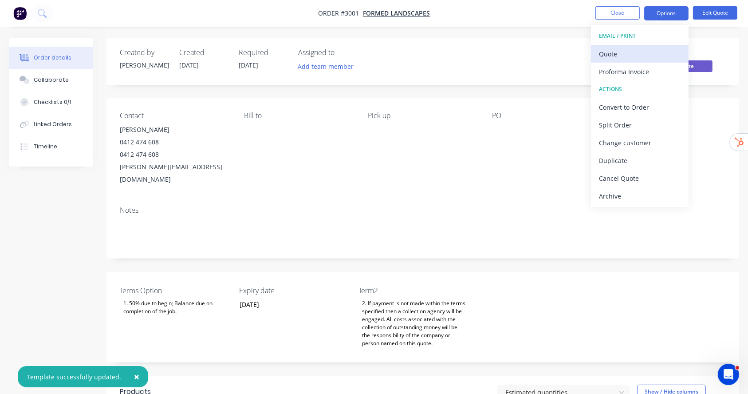
click at [625, 47] on div "Quote" at bounding box center [640, 53] width 82 height 13
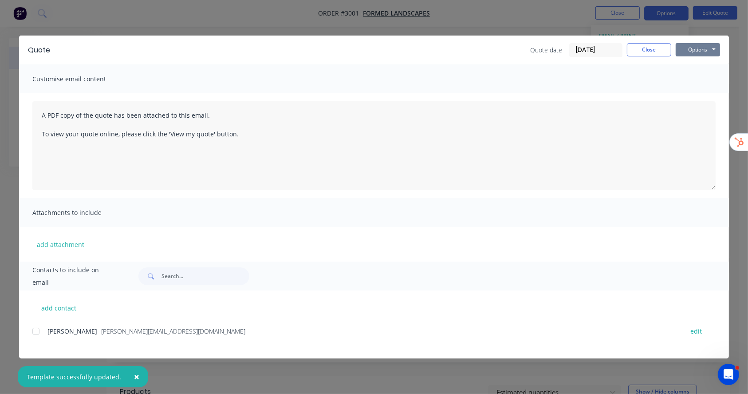
click at [678, 51] on button "Options" at bounding box center [698, 49] width 44 height 13
click at [700, 66] on button "Preview" at bounding box center [704, 65] width 57 height 15
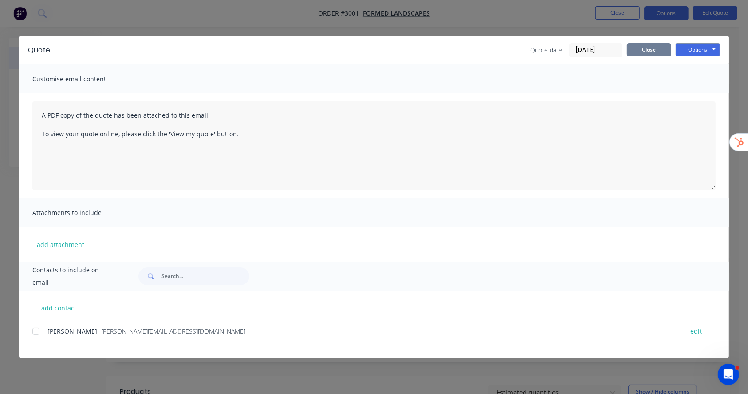
click at [637, 47] on button "Close" at bounding box center [649, 49] width 44 height 13
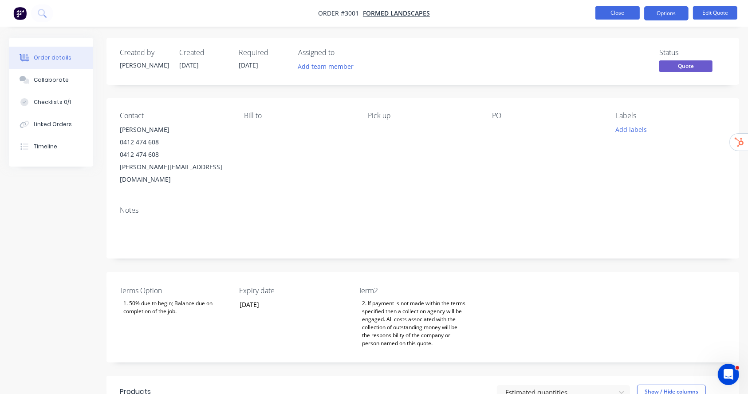
click at [621, 16] on button "Close" at bounding box center [618, 12] width 44 height 13
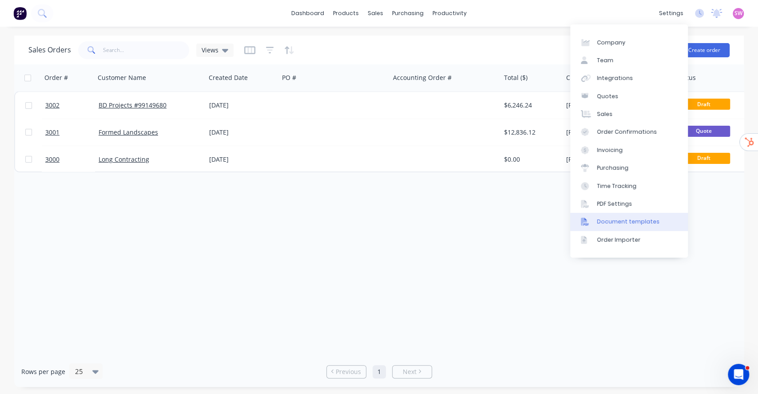
click at [614, 224] on div "Document templates" at bounding box center [628, 221] width 63 height 8
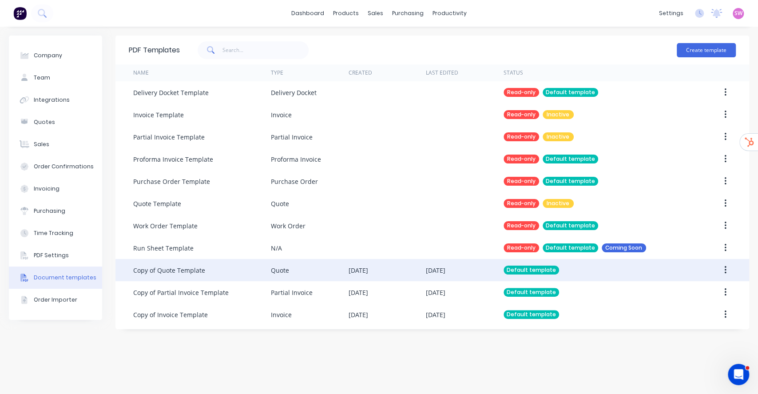
click at [466, 269] on div "[DATE]" at bounding box center [464, 270] width 77 height 22
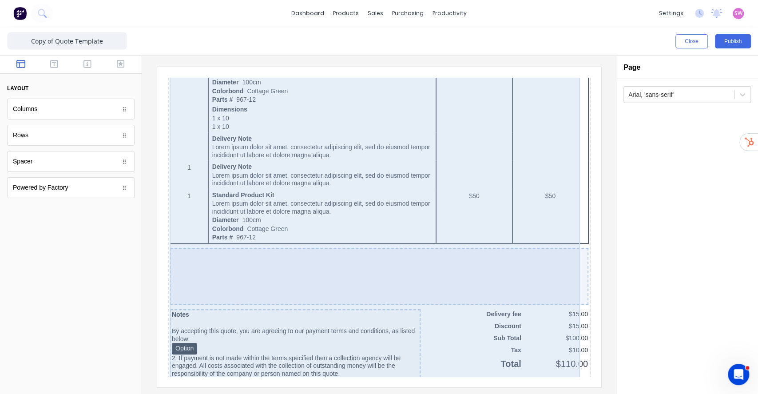
scroll to position [533, 0]
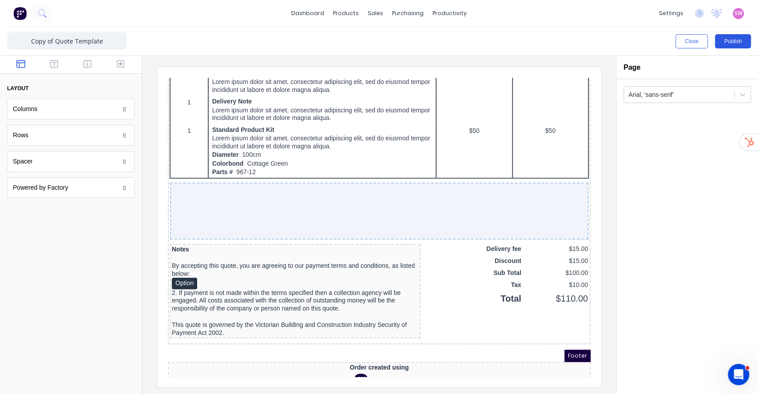
click at [738, 47] on button "Publish" at bounding box center [733, 41] width 36 height 14
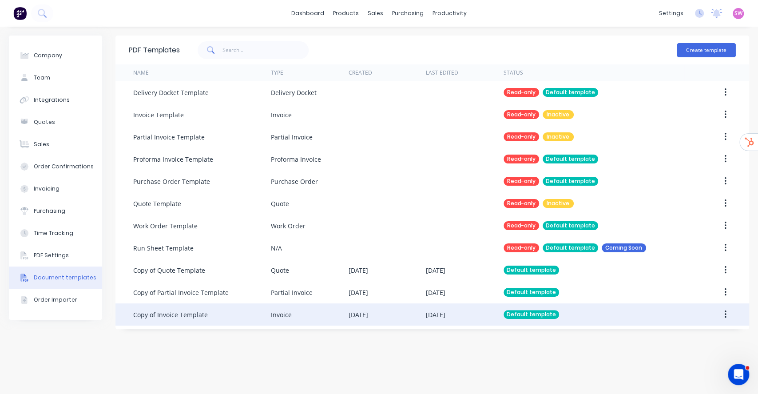
click at [360, 312] on div "[DATE]" at bounding box center [358, 314] width 20 height 9
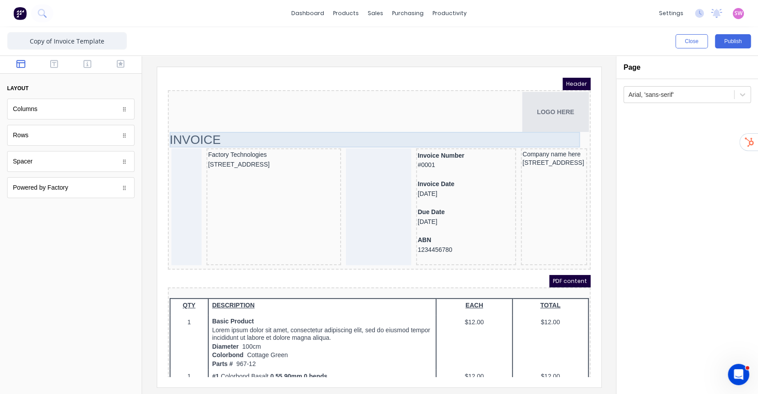
click at [165, 130] on div "INVOICE" at bounding box center [367, 129] width 419 height 16
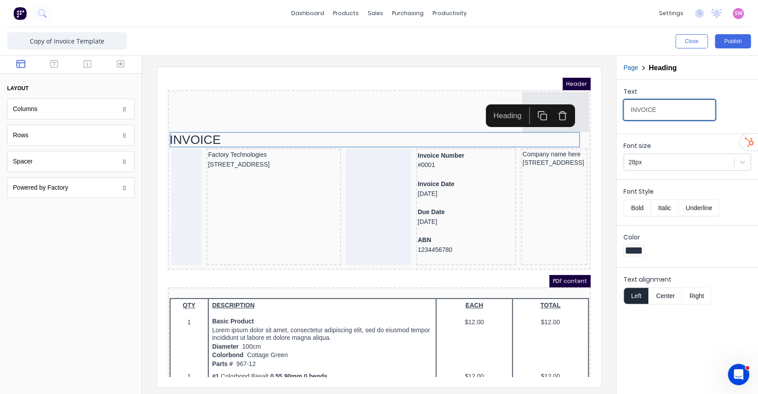
click at [628, 108] on input "INVOICE" at bounding box center [669, 109] width 92 height 21
type input "TAX INVOICE"
click at [608, 63] on div at bounding box center [379, 225] width 474 height 338
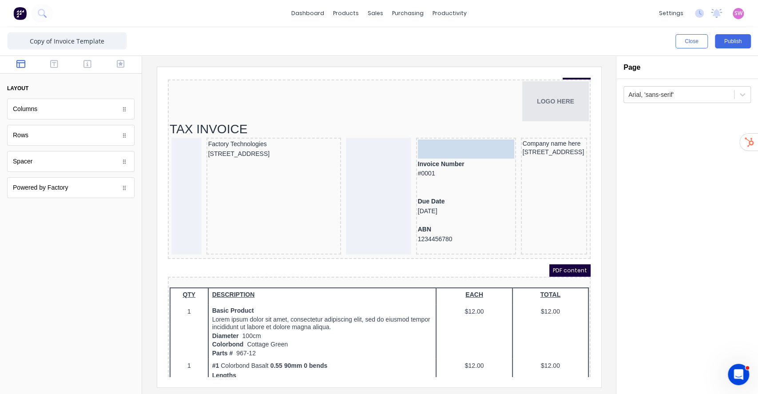
scroll to position [10, 0]
drag, startPoint x: 426, startPoint y: 155, endPoint x: 425, endPoint y: 132, distance: 23.5
click at [425, 132] on body "Header LOGO HERE TAX INVOICE Factory Technologies [STREET_ADDRESS], 4217 Invoic…" at bounding box center [368, 206] width 423 height 299
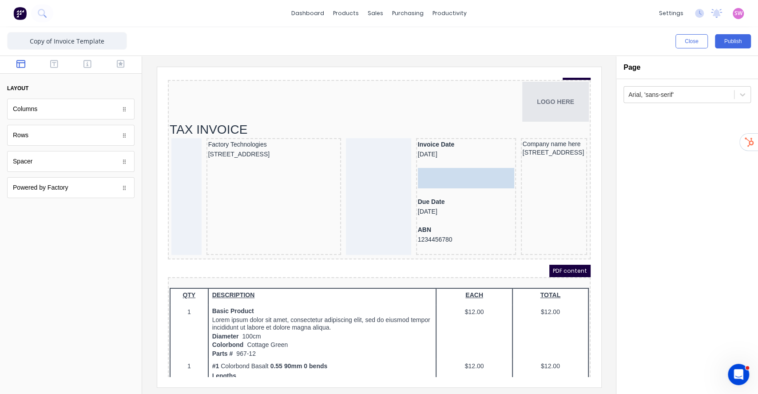
drag, startPoint x: 426, startPoint y: 161, endPoint x: 429, endPoint y: 169, distance: 8.6
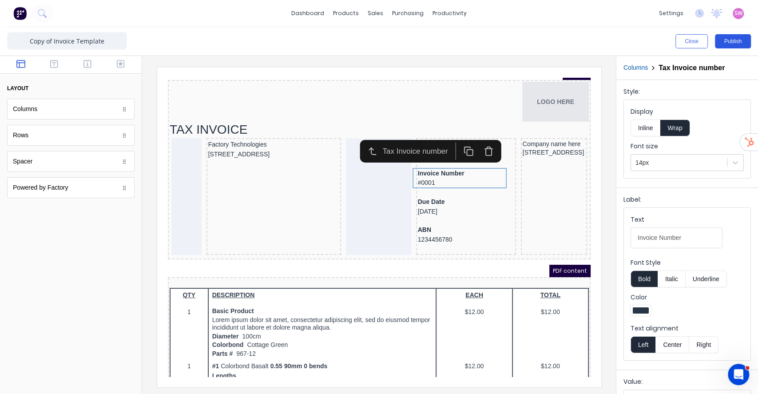
click at [737, 41] on button "Publish" at bounding box center [733, 41] width 36 height 14
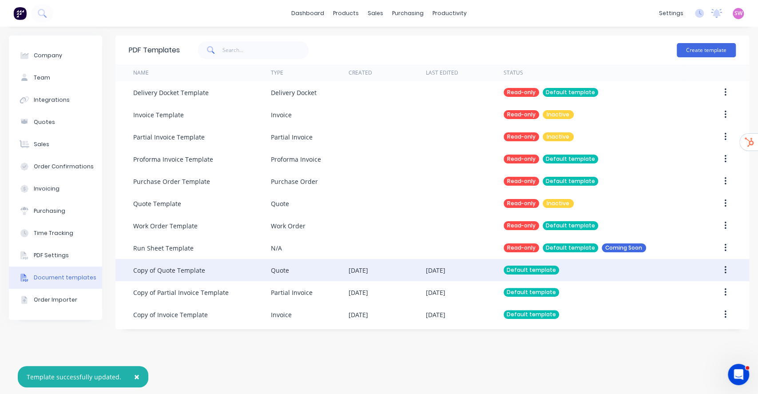
click at [447, 276] on div "[DATE]" at bounding box center [464, 270] width 77 height 22
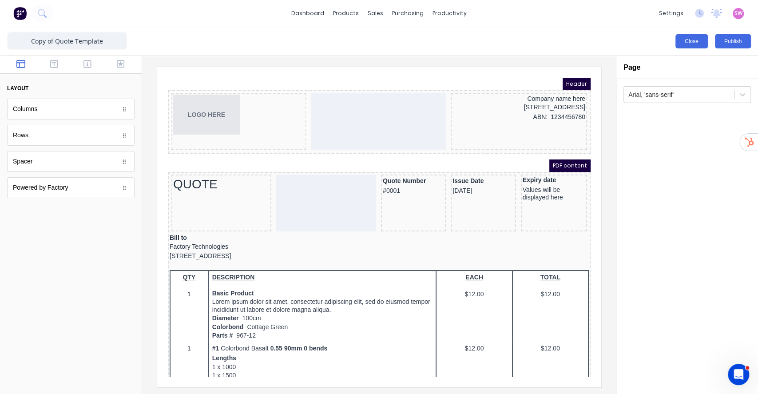
click at [701, 43] on button "Close" at bounding box center [691, 41] width 32 height 14
